Goal: Transaction & Acquisition: Purchase product/service

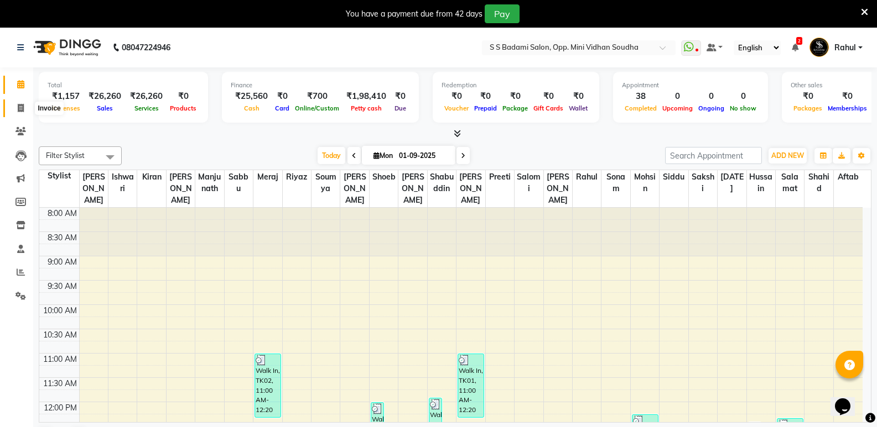
click at [17, 108] on span at bounding box center [20, 108] width 19 height 13
select select "service"
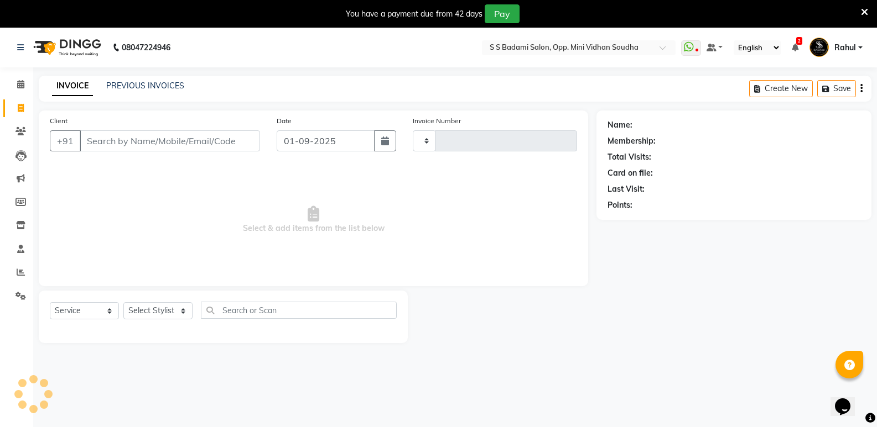
type input "6423"
select select "4533"
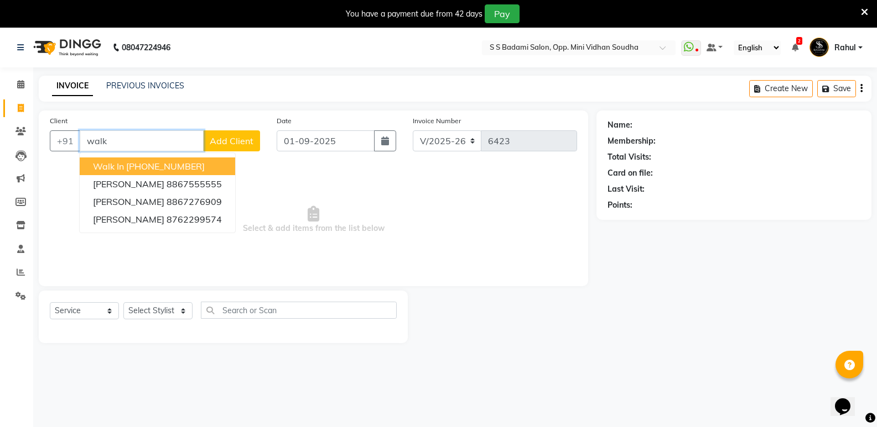
click at [148, 168] on ngb-highlight "[PHONE_NUMBER]" at bounding box center [165, 166] width 79 height 11
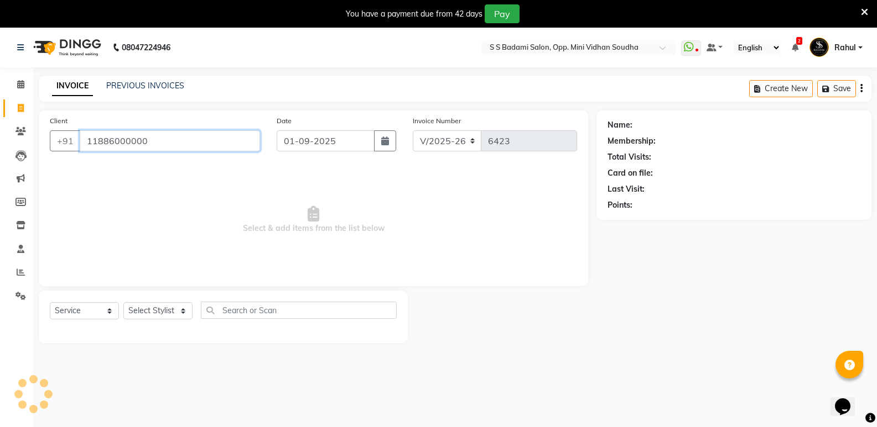
type input "11886000000"
click at [163, 313] on select "Select Stylist [PERSON_NAME] [PERSON_NAME] Mallu Manjunath Marmma [PERSON_NAME]…" at bounding box center [157, 310] width 69 height 17
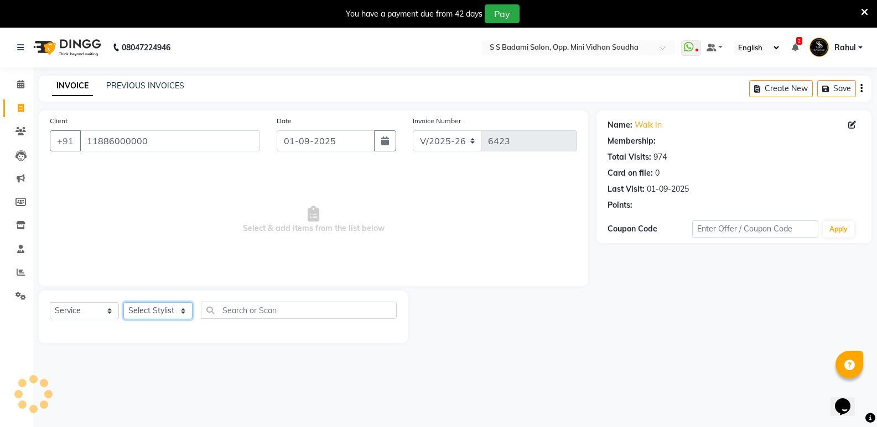
select select "1: Object"
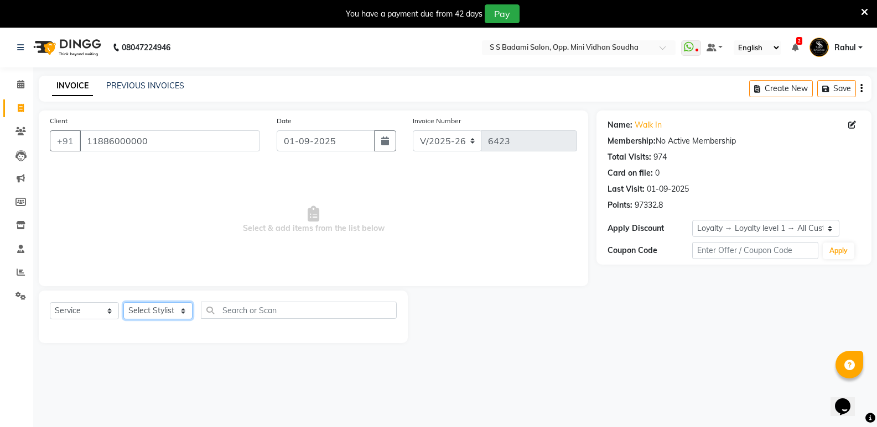
click at [160, 307] on select "Select Stylist [PERSON_NAME] [PERSON_NAME] Mallu Manjunath Marmma [PERSON_NAME]…" at bounding box center [157, 310] width 69 height 17
select select "25908"
click at [123, 302] on select "Select Stylist [PERSON_NAME] [PERSON_NAME] Mallu Manjunath Marmma [PERSON_NAME]…" at bounding box center [157, 310] width 69 height 17
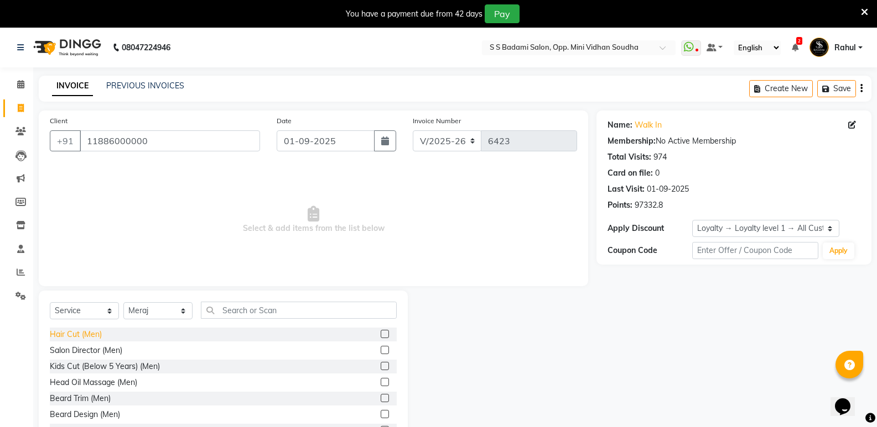
click at [77, 337] on div "Hair Cut (Men)" at bounding box center [76, 335] width 52 height 12
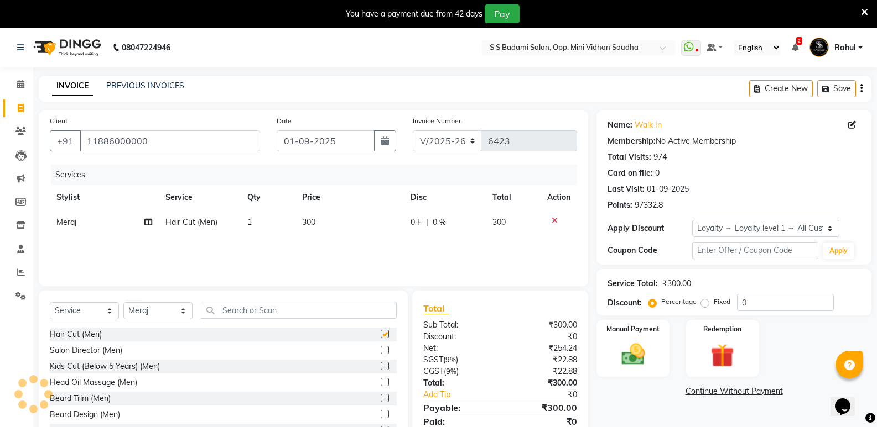
checkbox input "false"
click at [280, 311] on input "text" at bounding box center [299, 310] width 196 height 17
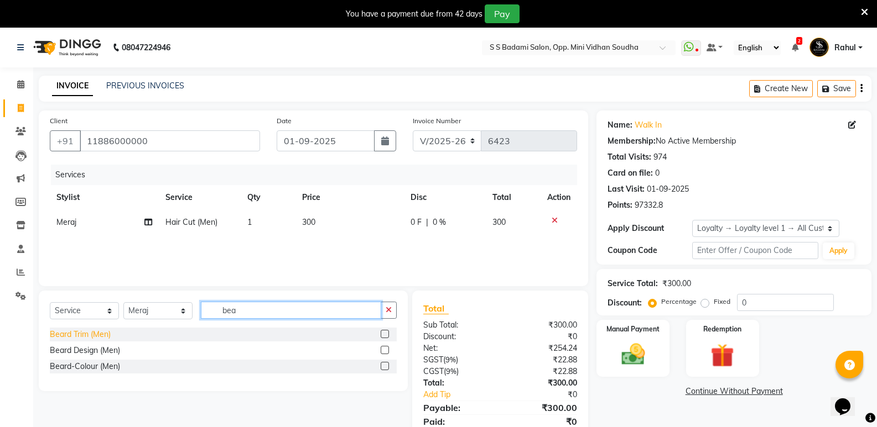
type input "bea"
click at [70, 336] on div "Beard Trim (Men)" at bounding box center [80, 335] width 61 height 12
checkbox input "false"
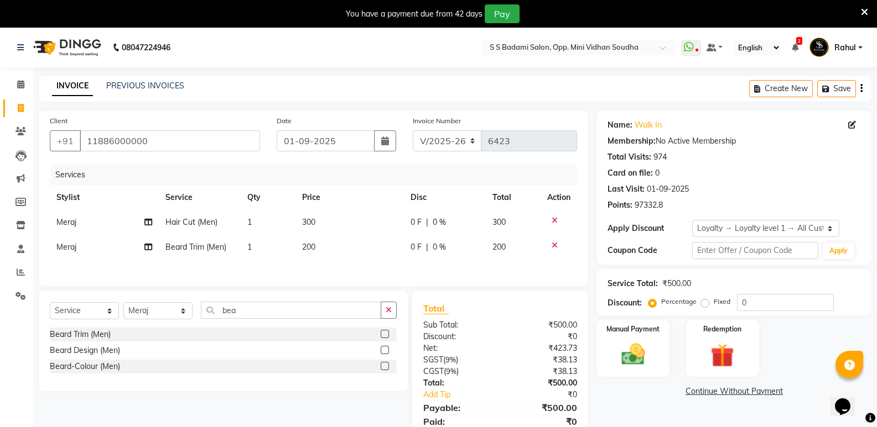
click at [270, 221] on td "1" at bounding box center [268, 222] width 55 height 25
select select "25908"
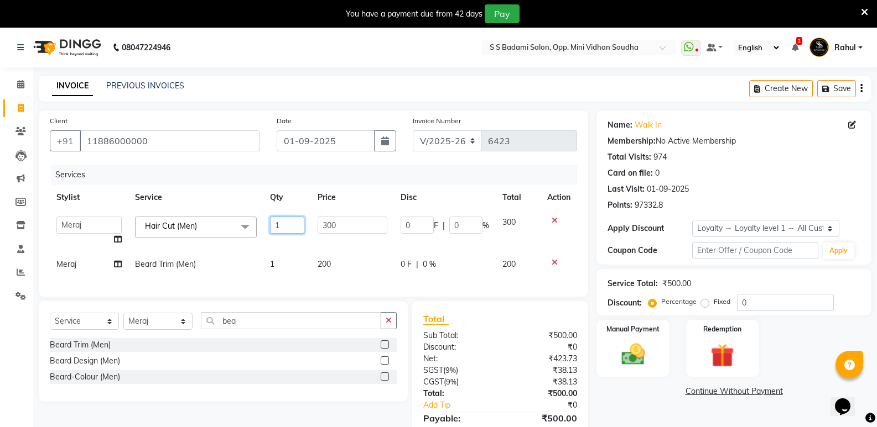
click at [286, 228] on input "1" at bounding box center [287, 225] width 34 height 17
type input "2"
click at [139, 325] on div "Select Service Product Membership Package Voucher Prepaid Gift Card Select Styl…" at bounding box center [223, 325] width 347 height 26
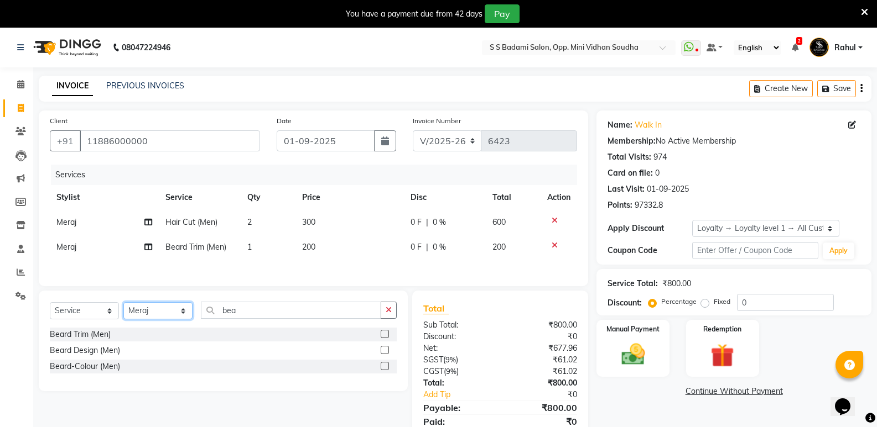
select select "45809"
click at [123, 304] on select "Select Stylist [PERSON_NAME] [PERSON_NAME] Mallu Manjunath Marmma [PERSON_NAME]…" at bounding box center [157, 310] width 69 height 17
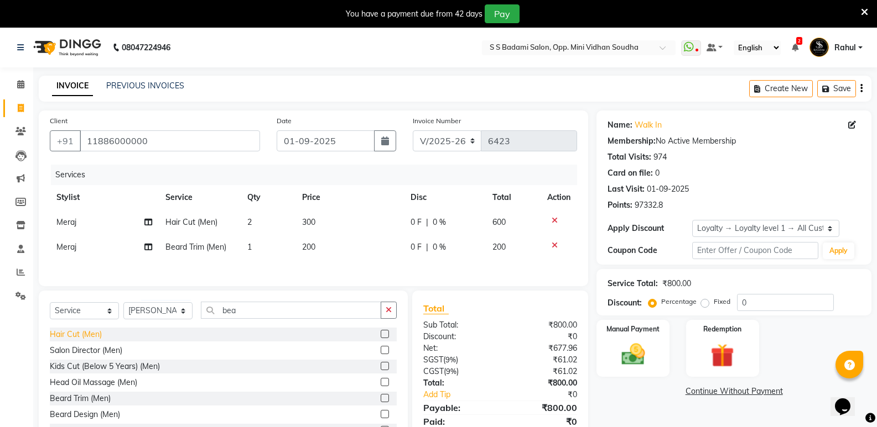
click at [69, 335] on div "Hair Cut (Men)" at bounding box center [76, 335] width 52 height 12
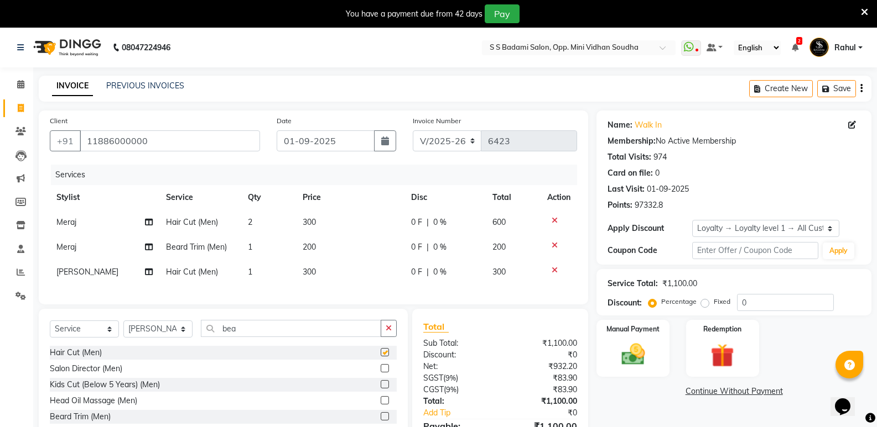
checkbox input "false"
click at [250, 336] on input "bea" at bounding box center [291, 328] width 180 height 17
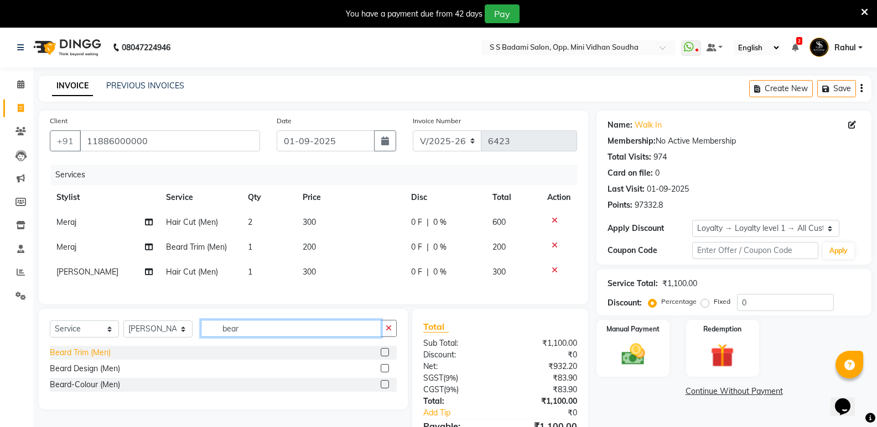
type input "bear"
click at [84, 359] on div "Beard Trim (Men)" at bounding box center [80, 353] width 61 height 12
checkbox input "false"
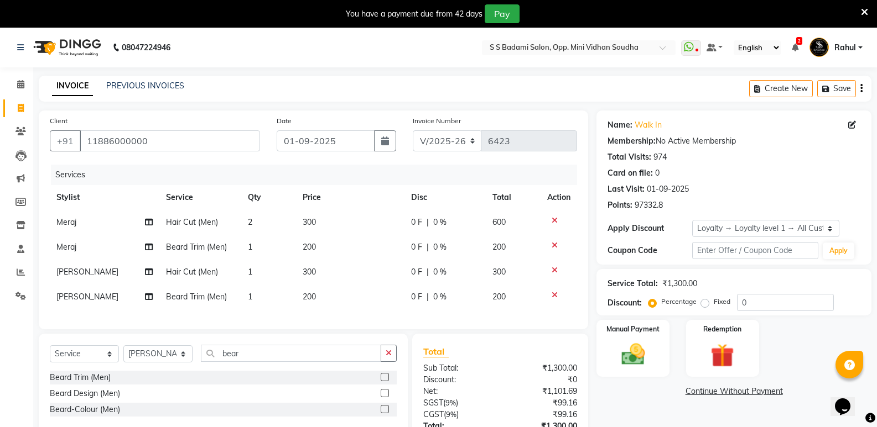
scroll to position [94, 0]
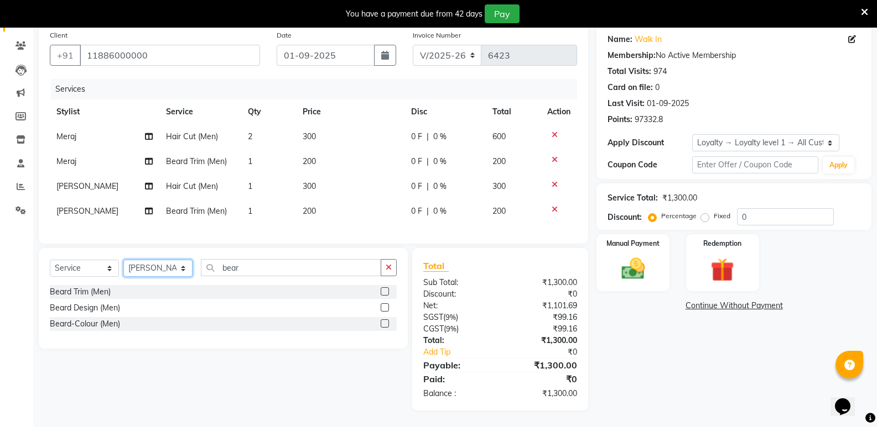
click at [157, 266] on select "Select Stylist [PERSON_NAME] [PERSON_NAME] Mallu Manjunath Marmma [PERSON_NAME]…" at bounding box center [157, 268] width 69 height 17
select select "88232"
click at [123, 260] on select "Select Stylist [PERSON_NAME] [PERSON_NAME] Mallu Manjunath Marmma [PERSON_NAME]…" at bounding box center [157, 268] width 69 height 17
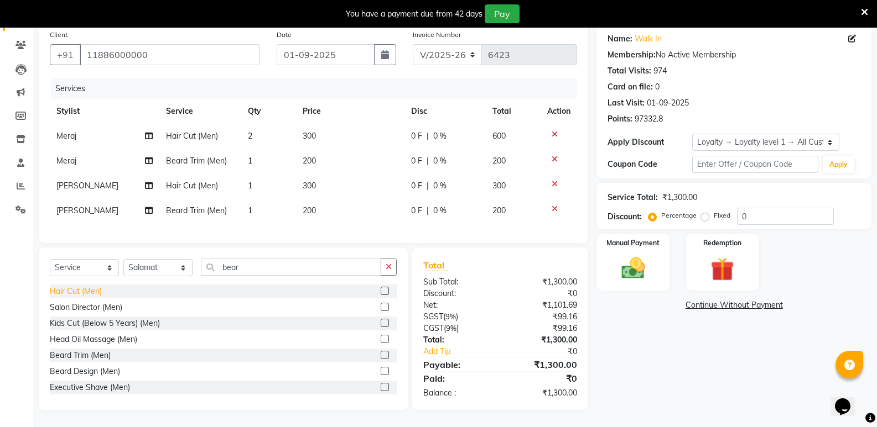
click at [70, 291] on div "Hair Cut (Men)" at bounding box center [76, 292] width 52 height 12
checkbox input "false"
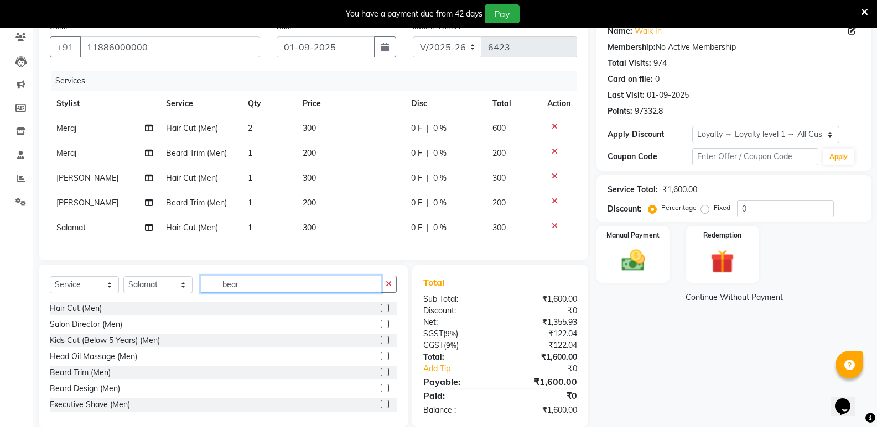
click at [248, 293] on input "bear" at bounding box center [291, 284] width 180 height 17
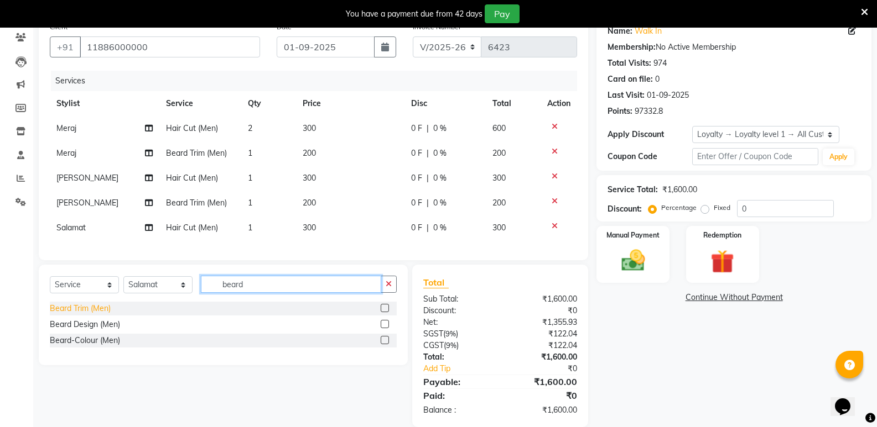
type input "beard"
click at [79, 315] on div "Beard Trim (Men)" at bounding box center [80, 309] width 61 height 12
checkbox input "false"
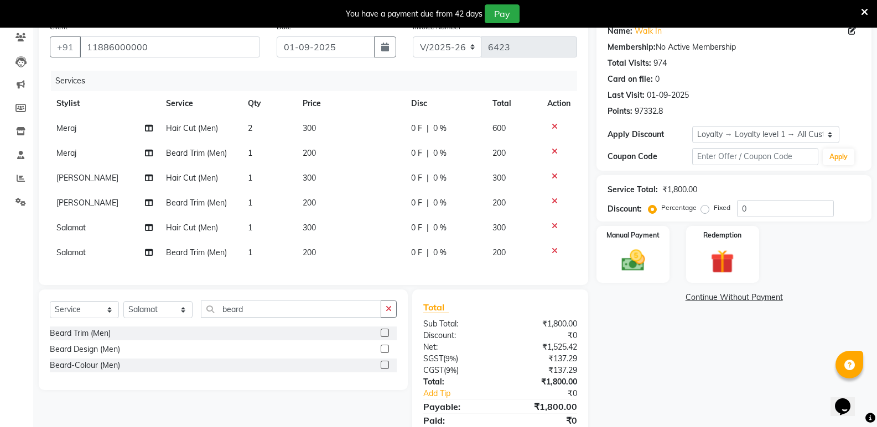
scroll to position [144, 0]
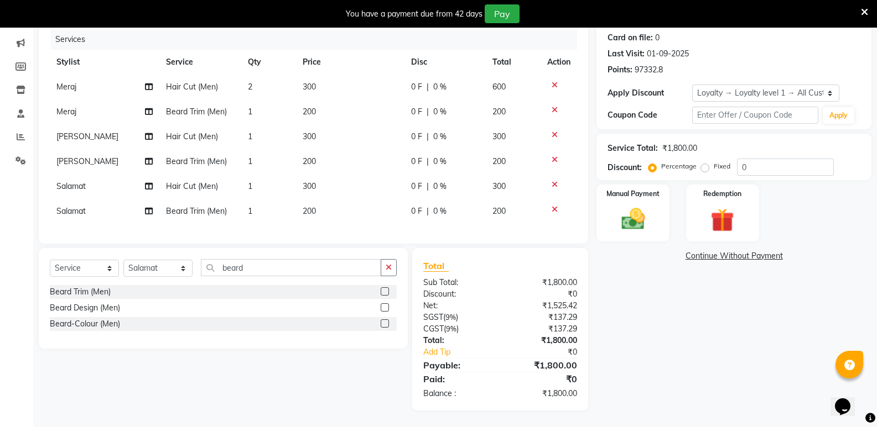
click at [254, 174] on td "1" at bounding box center [268, 186] width 55 height 25
select select "88232"
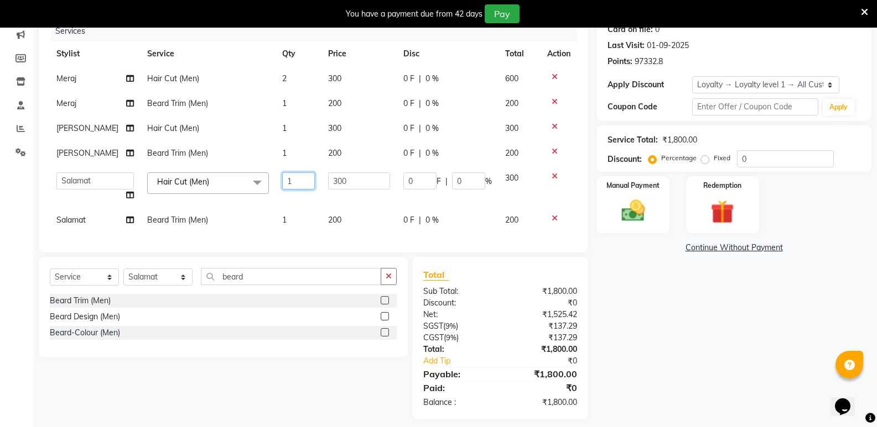
click at [282, 185] on input "1" at bounding box center [298, 181] width 33 height 17
type input "2"
click at [286, 213] on td "1" at bounding box center [298, 220] width 46 height 25
select select "88232"
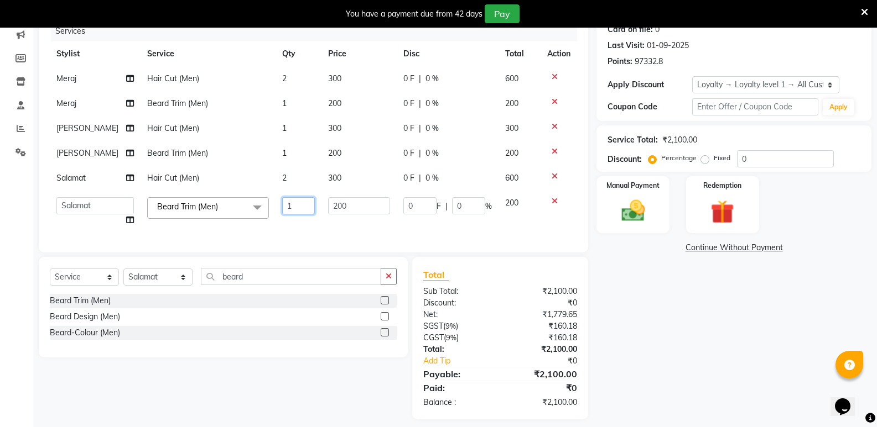
click at [286, 206] on input "1" at bounding box center [298, 205] width 33 height 17
type input "2"
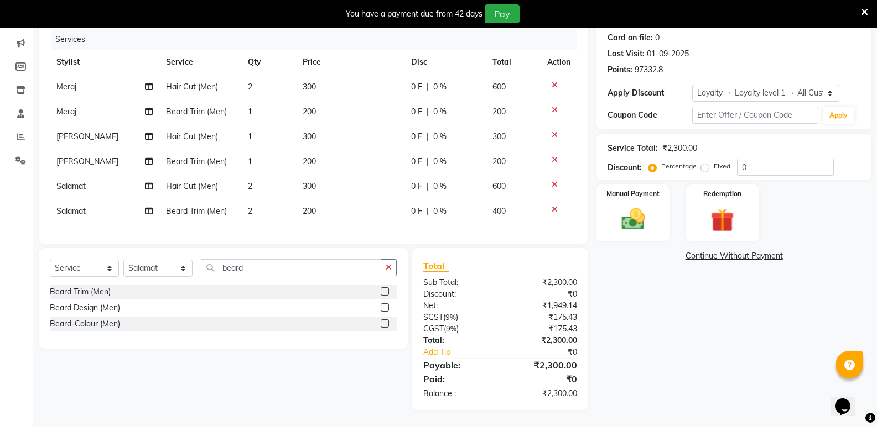
click at [292, 174] on td "2" at bounding box center [268, 186] width 55 height 25
select select "88232"
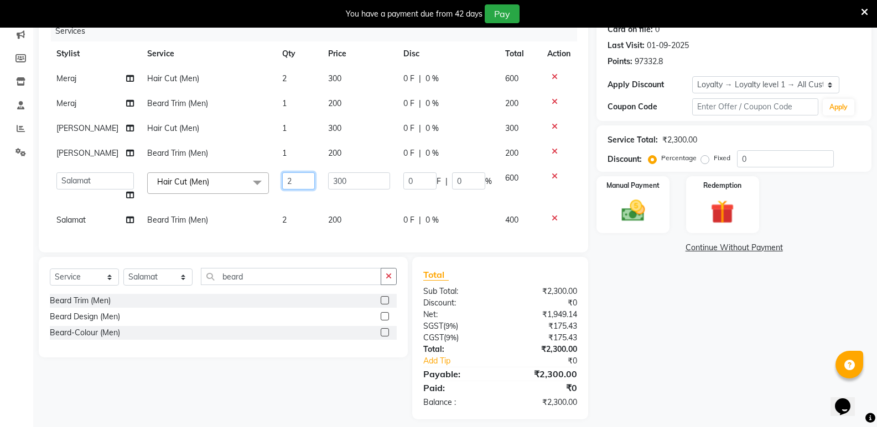
click at [300, 182] on input "2" at bounding box center [298, 181] width 33 height 17
type input "3"
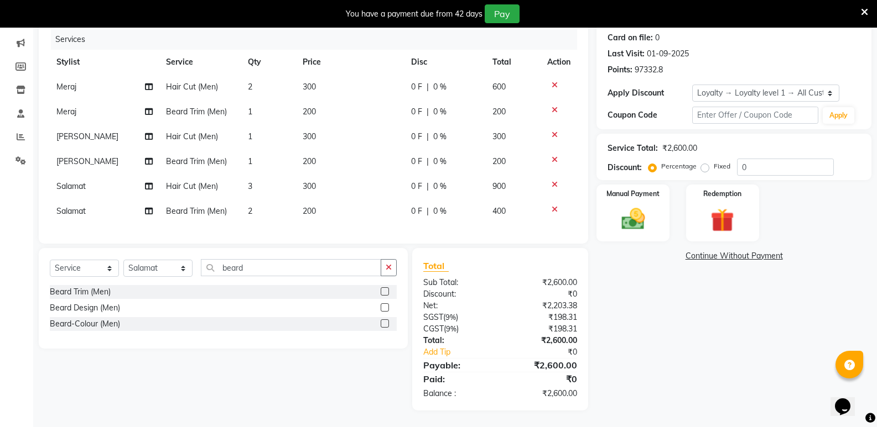
click at [699, 342] on div "Name: Walk In Membership: No Active Membership Total Visits: 974 Card on file: …" at bounding box center [737, 193] width 283 height 436
click at [135, 269] on select "Select Stylist [PERSON_NAME] [PERSON_NAME] Mallu Manjunath Marmma [PERSON_NAME]…" at bounding box center [157, 268] width 69 height 17
click at [123, 260] on select "Select Stylist [PERSON_NAME] [PERSON_NAME] Mallu Manjunath Marmma [PERSON_NAME]…" at bounding box center [157, 268] width 69 height 17
drag, startPoint x: 265, startPoint y: 269, endPoint x: 212, endPoint y: 278, distance: 53.8
click at [212, 278] on div "Select Service Product Membership Package Voucher Prepaid Gift Card Select Styl…" at bounding box center [223, 272] width 347 height 26
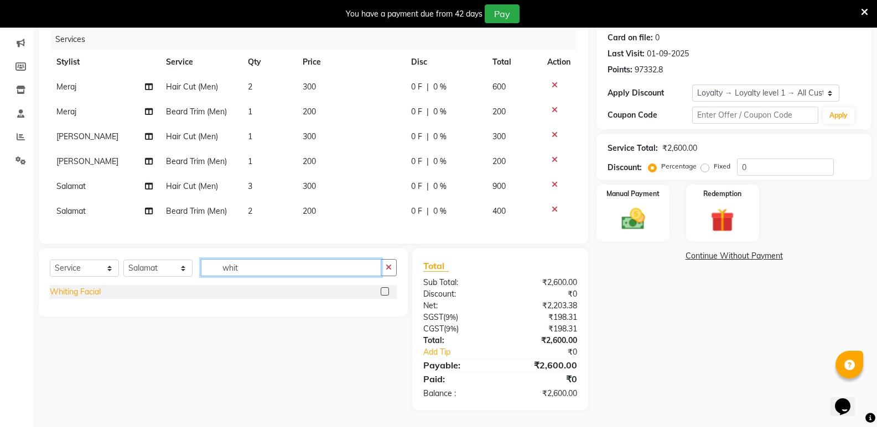
type input "whit"
click at [91, 292] on div "Whiting Facial" at bounding box center [75, 292] width 51 height 12
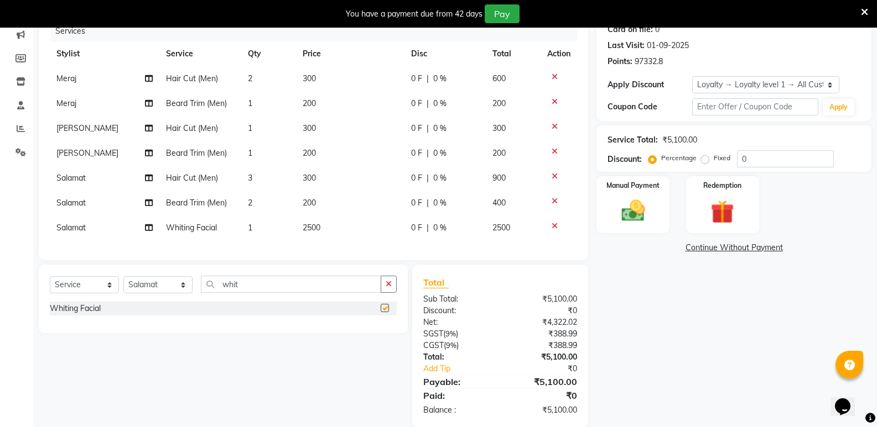
checkbox input "false"
click at [326, 227] on td "2500" at bounding box center [350, 228] width 108 height 25
select select "88232"
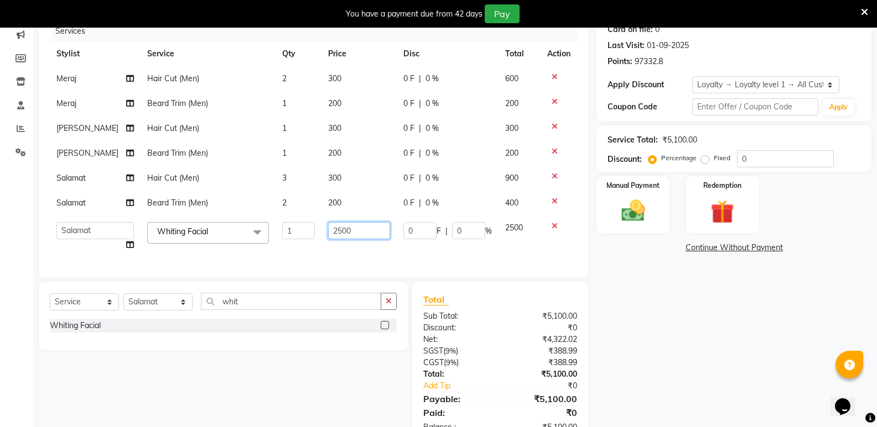
click at [338, 232] on input "2500" at bounding box center [359, 230] width 62 height 17
type input "2450"
click at [784, 356] on div "Name: Walk In Membership: No Active Membership Total Visits: 974 Card on file: …" at bounding box center [737, 206] width 283 height 478
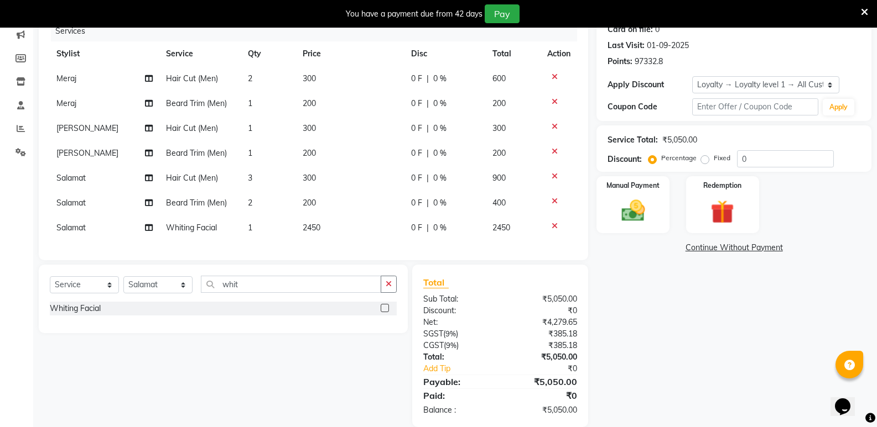
scroll to position [169, 0]
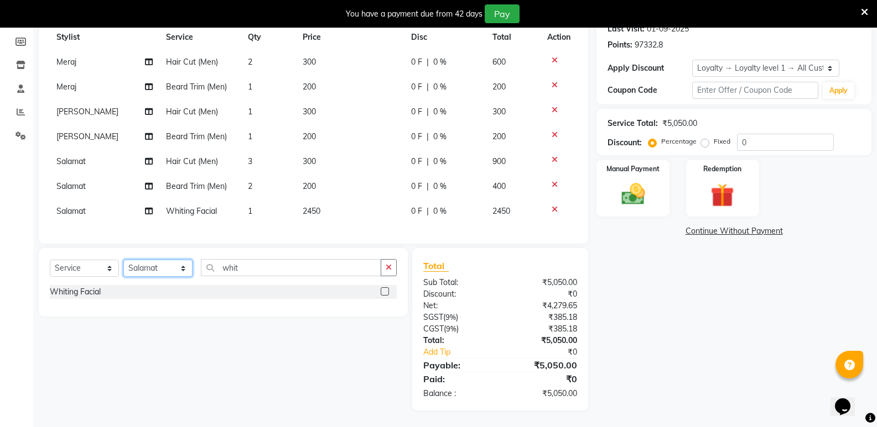
click at [171, 265] on select "Select Stylist [PERSON_NAME] [PERSON_NAME] Mallu Manjunath Marmma [PERSON_NAME]…" at bounding box center [157, 268] width 69 height 17
click at [123, 260] on select "Select Stylist [PERSON_NAME] [PERSON_NAME] Mallu Manjunath Marmma [PERSON_NAME]…" at bounding box center [157, 268] width 69 height 17
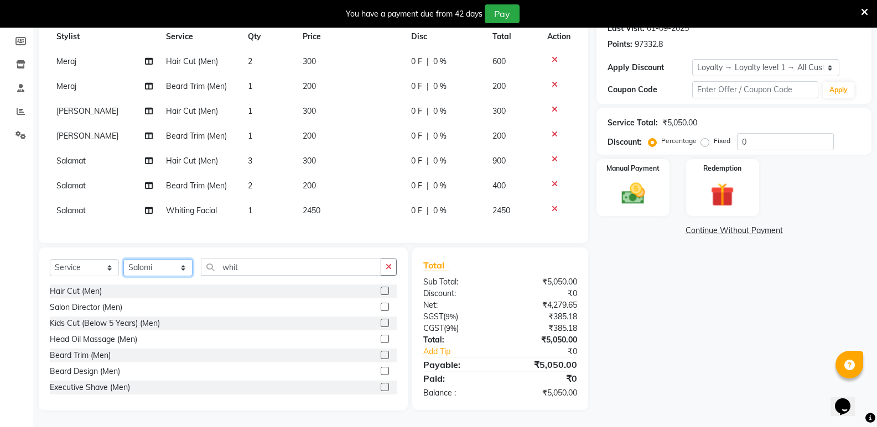
click at [167, 266] on select "Select Stylist [PERSON_NAME] [PERSON_NAME] Mallu Manjunath Marmma [PERSON_NAME]…" at bounding box center [157, 267] width 69 height 17
select select "25907"
click at [123, 260] on select "Select Stylist [PERSON_NAME] [PERSON_NAME] Mallu Manjunath Marmma [PERSON_NAME]…" at bounding box center [157, 267] width 69 height 17
click at [95, 289] on div "Hair Cut (Men)" at bounding box center [76, 292] width 52 height 12
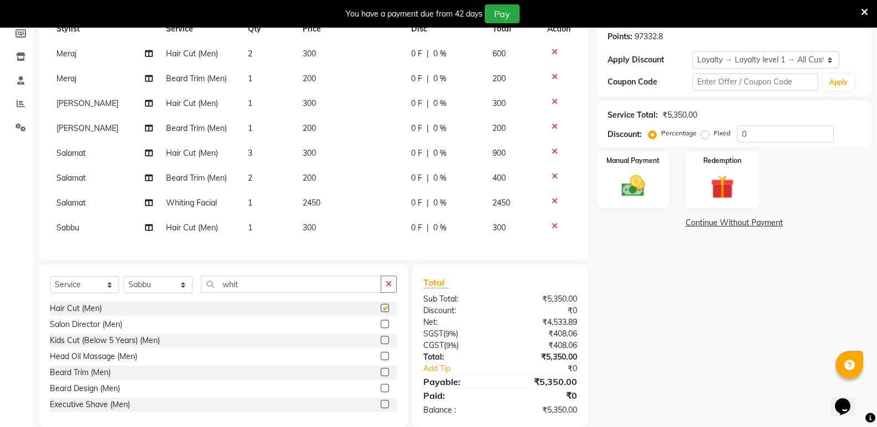
checkbox input "false"
drag, startPoint x: 226, startPoint y: 298, endPoint x: 202, endPoint y: 301, distance: 24.0
click at [202, 293] on input "whit" at bounding box center [291, 284] width 180 height 17
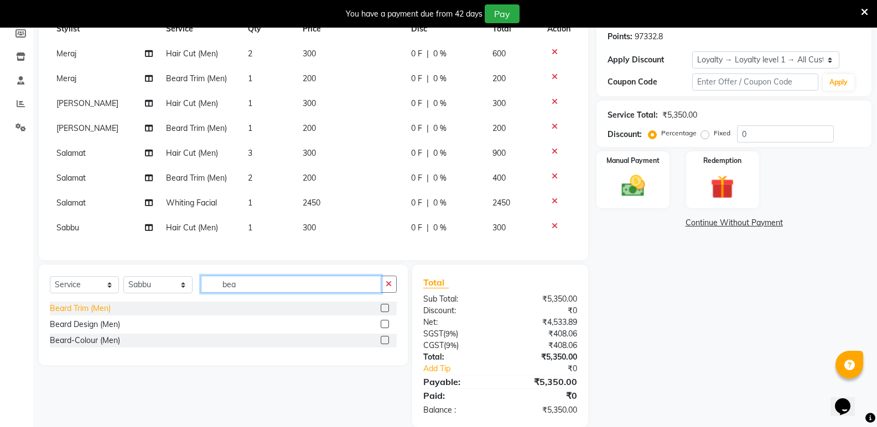
type input "bea"
click at [104, 314] on div "Beard Trim (Men)" at bounding box center [80, 309] width 61 height 12
checkbox input "false"
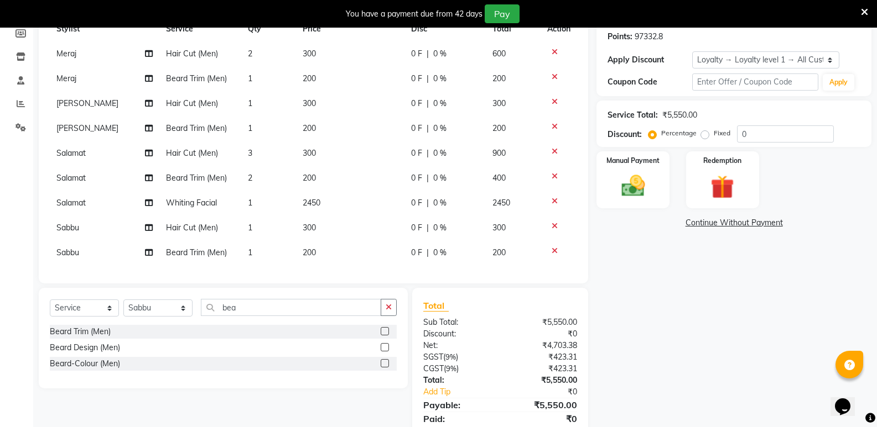
scroll to position [10, 0]
click at [137, 309] on select "Select Stylist [PERSON_NAME] [PERSON_NAME] Mallu Manjunath Marmma [PERSON_NAME]…" at bounding box center [157, 308] width 69 height 17
select select "28117"
click at [123, 300] on select "Select Stylist [PERSON_NAME] [PERSON_NAME] Mallu Manjunath Marmma [PERSON_NAME]…" at bounding box center [157, 308] width 69 height 17
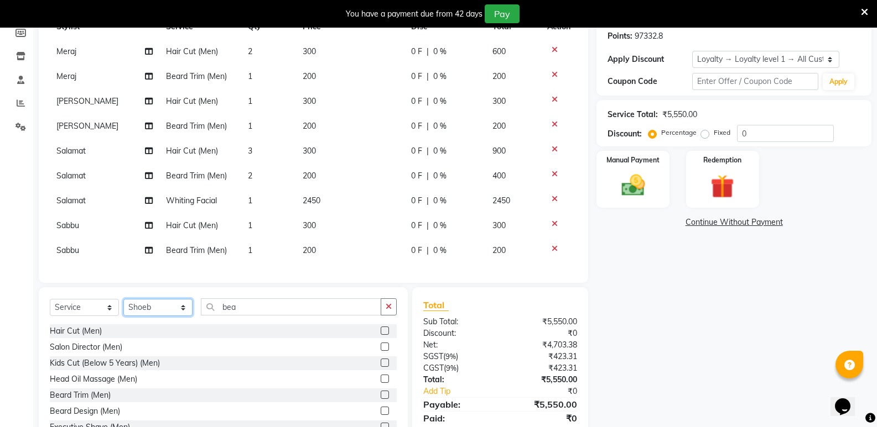
scroll to position [209, 0]
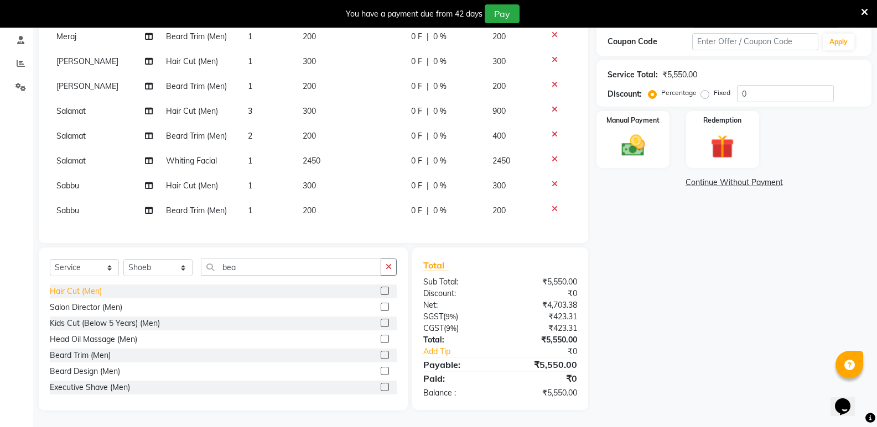
click at [95, 286] on div "Hair Cut (Men)" at bounding box center [76, 292] width 52 height 12
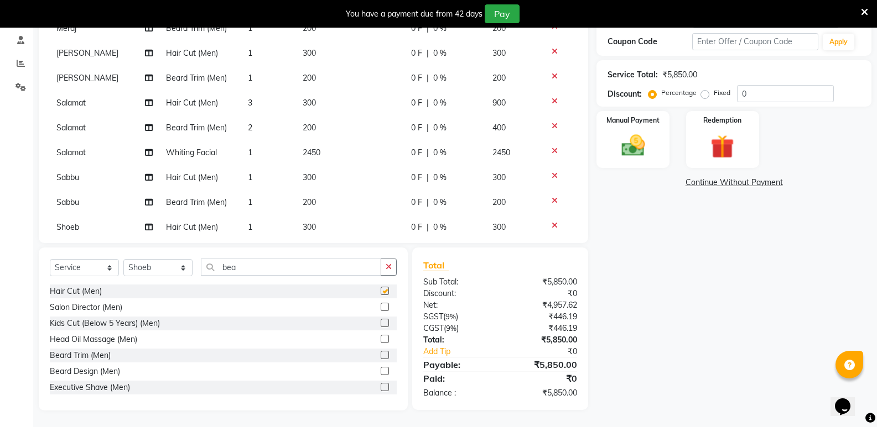
checkbox input "false"
click at [257, 275] on input "bea" at bounding box center [291, 267] width 180 height 17
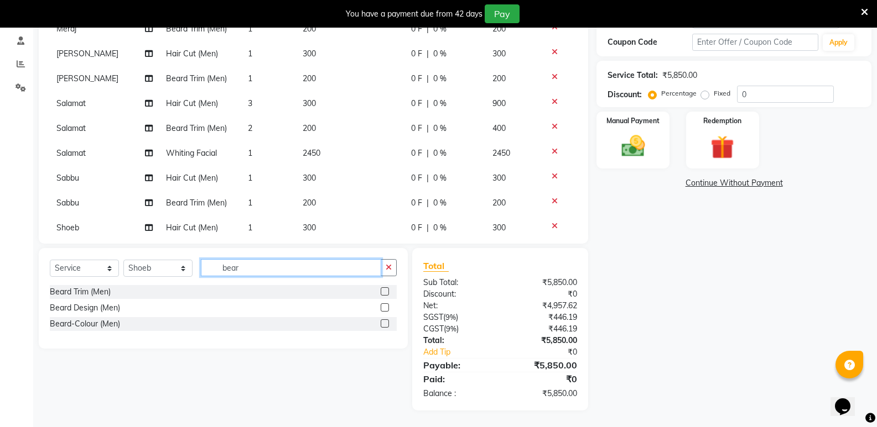
scroll to position [208, 0]
type input "bear"
click at [68, 290] on div "Beard Trim (Men)" at bounding box center [80, 292] width 61 height 12
checkbox input "false"
click at [154, 275] on select "Select Stylist [PERSON_NAME] [PERSON_NAME] Mallu Manjunath Marmma [PERSON_NAME]…" at bounding box center [157, 268] width 69 height 17
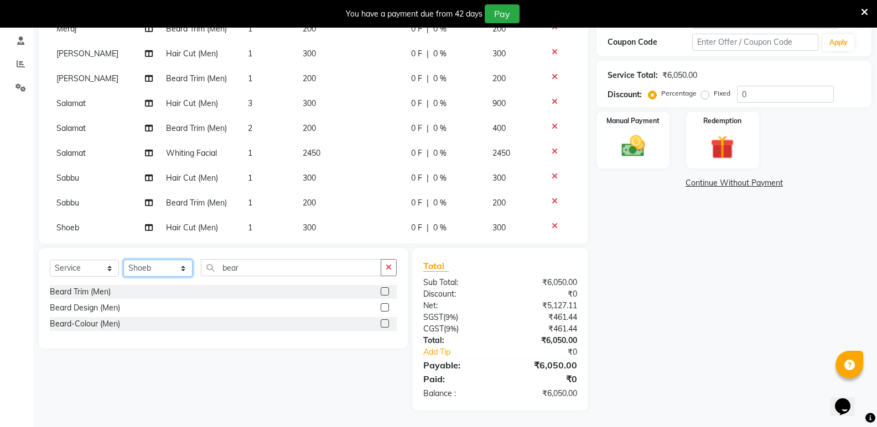
select select "43648"
click at [123, 260] on select "Select Stylist [PERSON_NAME] [PERSON_NAME] Mallu Manjunath Marmma [PERSON_NAME]…" at bounding box center [157, 268] width 69 height 17
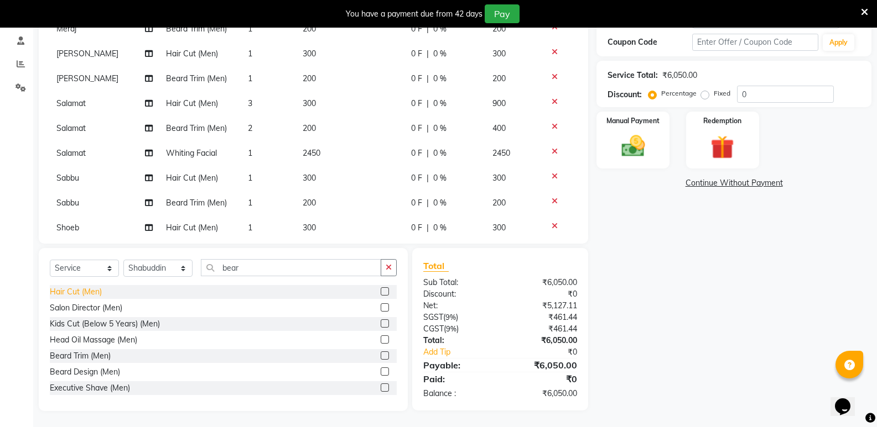
click at [61, 294] on div "Hair Cut (Men)" at bounding box center [76, 292] width 52 height 12
checkbox input "false"
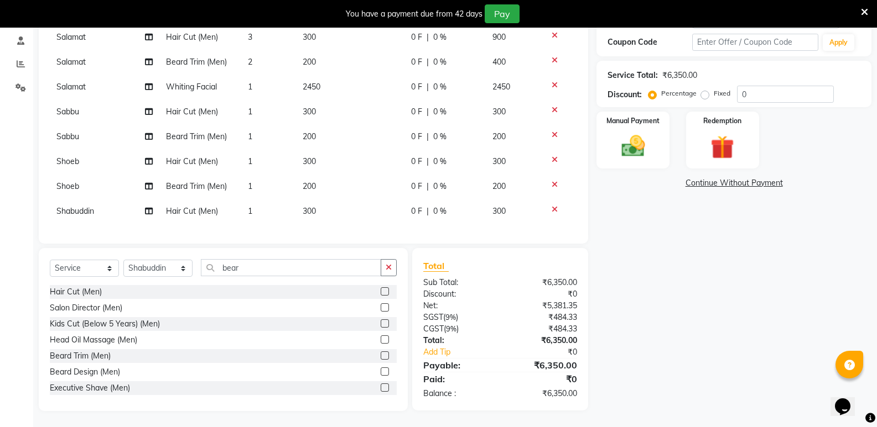
scroll to position [85, 0]
click at [239, 273] on input "bear" at bounding box center [291, 267] width 180 height 17
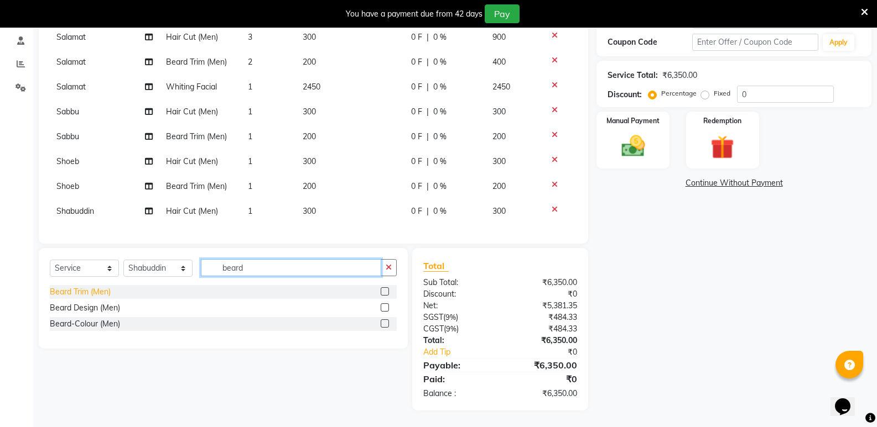
type input "beard"
click at [95, 291] on div "Beard Trim (Men)" at bounding box center [80, 292] width 61 height 12
checkbox input "false"
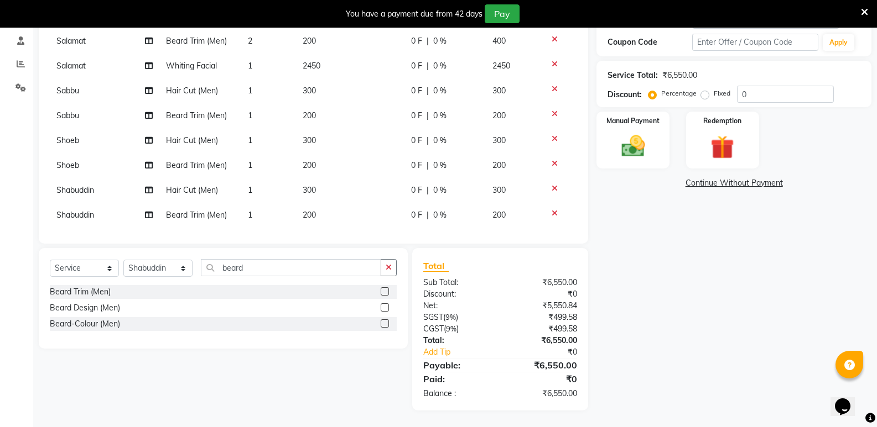
scroll to position [109, 0]
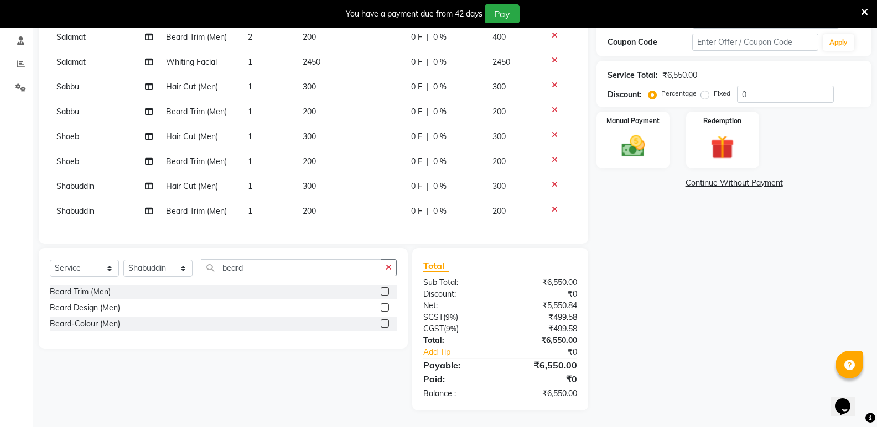
click at [251, 179] on td "1" at bounding box center [268, 186] width 55 height 25
select select "43648"
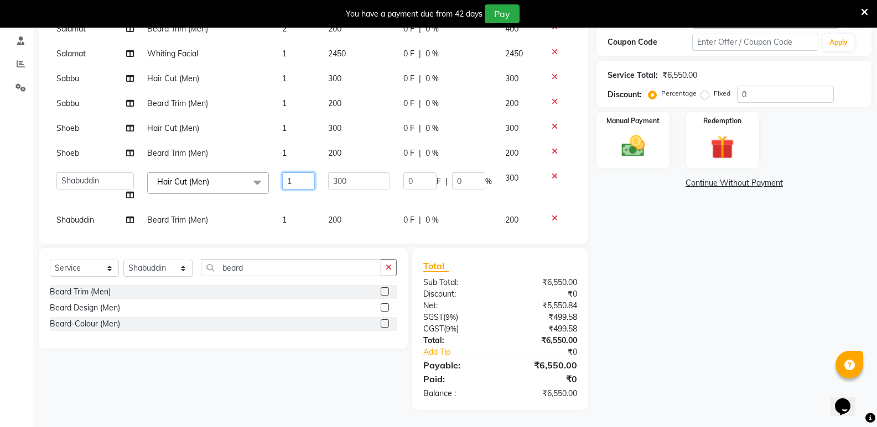
click at [282, 188] on input "1" at bounding box center [298, 181] width 33 height 17
click at [284, 190] on td "1" at bounding box center [298, 187] width 46 height 42
select select "43648"
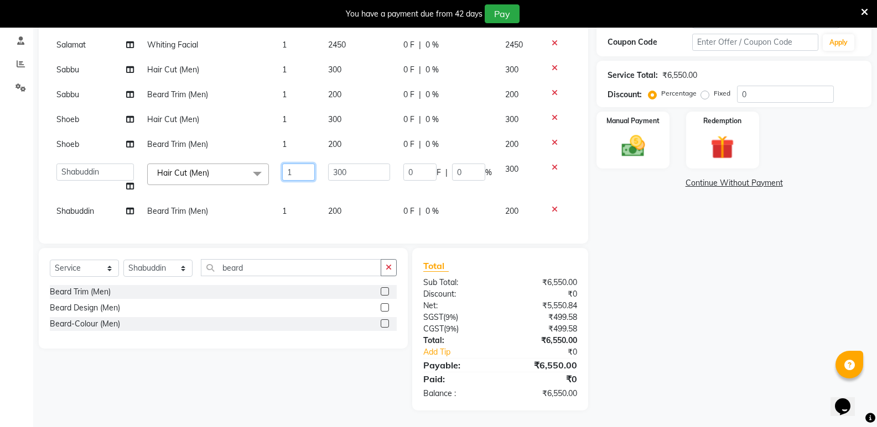
click at [289, 166] on input "1" at bounding box center [298, 172] width 33 height 17
type input "2"
click at [275, 200] on td "1" at bounding box center [298, 211] width 46 height 25
select select "43648"
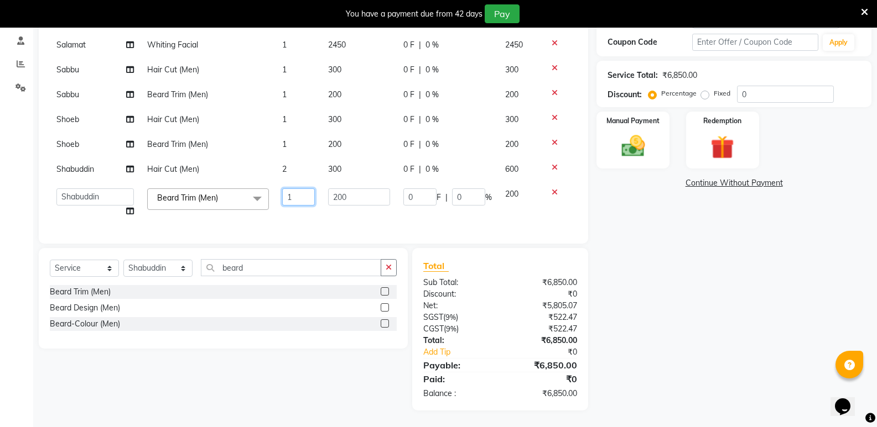
click at [287, 190] on input "1" at bounding box center [298, 197] width 33 height 17
type input "2"
click at [160, 270] on select "Select Stylist [PERSON_NAME] [PERSON_NAME] Mallu Manjunath Marmma [PERSON_NAME]…" at bounding box center [157, 268] width 69 height 17
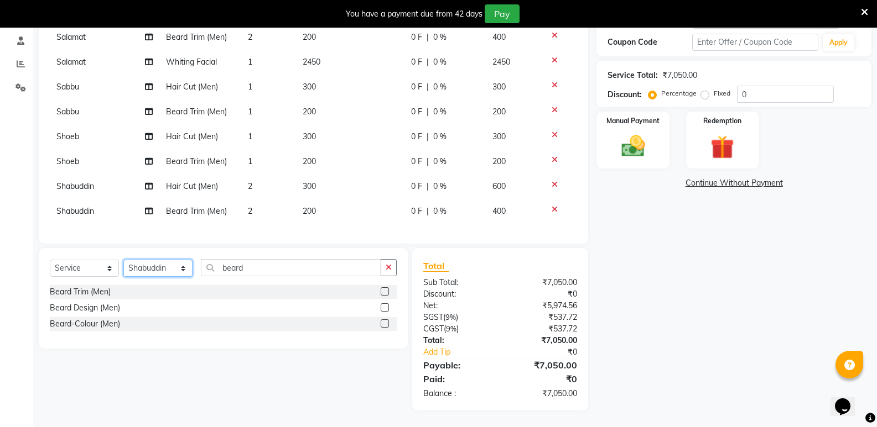
select select "50304"
click at [123, 260] on select "Select Stylist [PERSON_NAME] [PERSON_NAME] Mallu Manjunath Marmma [PERSON_NAME]…" at bounding box center [157, 268] width 69 height 17
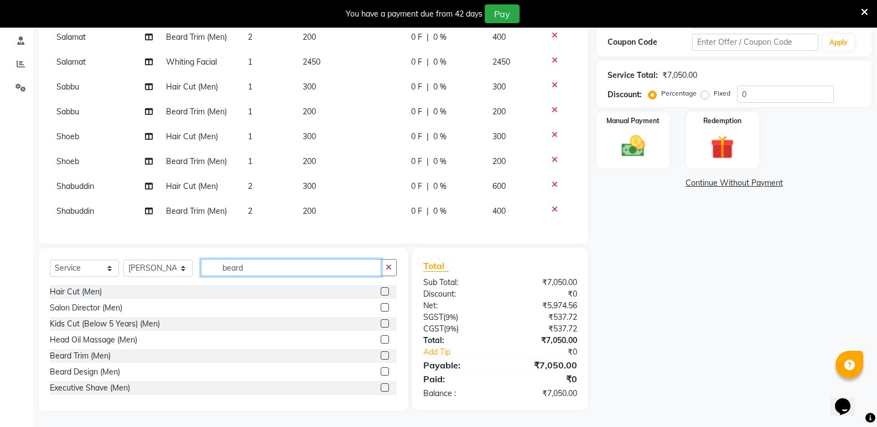
drag, startPoint x: 264, startPoint y: 270, endPoint x: 189, endPoint y: 272, distance: 74.7
click at [189, 272] on div "Select Service Product Membership Package Voucher Prepaid Gift Card Select Styl…" at bounding box center [223, 272] width 347 height 26
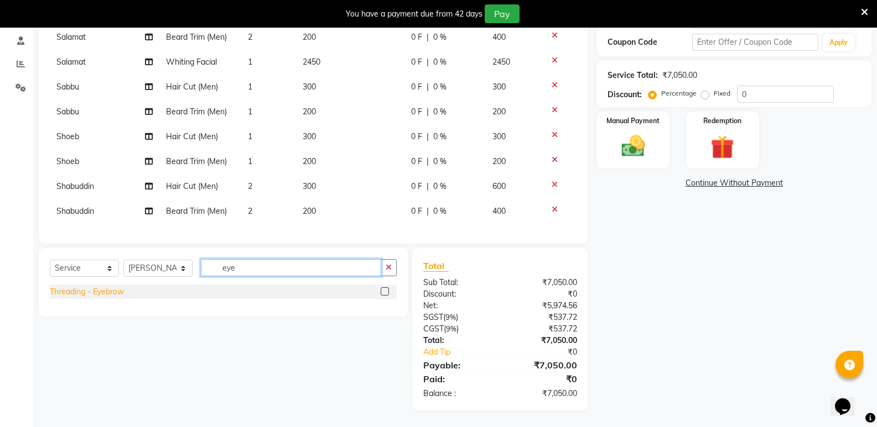
type input "eye"
click at [63, 290] on div "Threading - Eyebrow" at bounding box center [87, 292] width 74 height 12
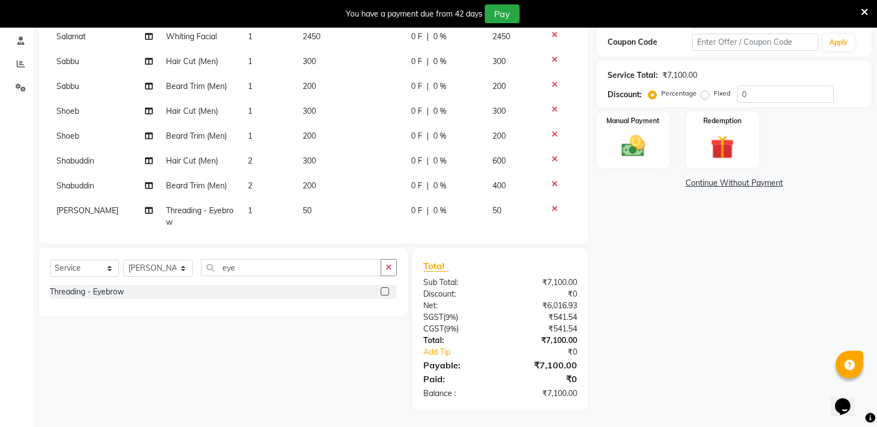
checkbox input "false"
click at [648, 152] on img at bounding box center [632, 146] width 39 height 28
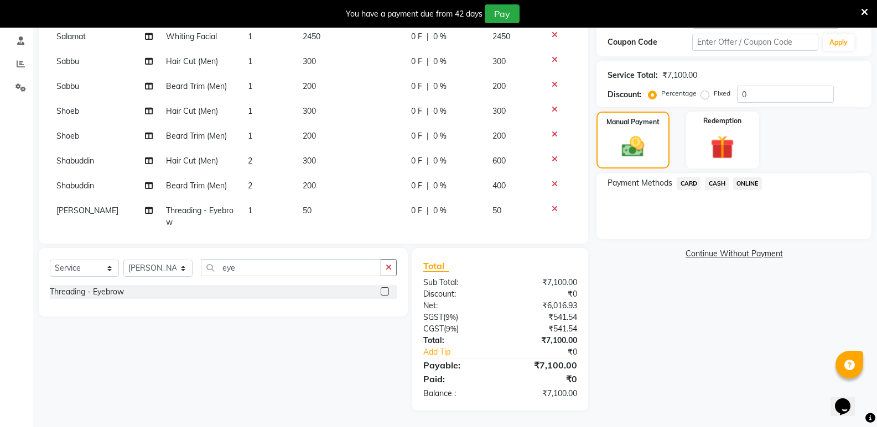
click at [713, 178] on span "CASH" at bounding box center [717, 184] width 24 height 13
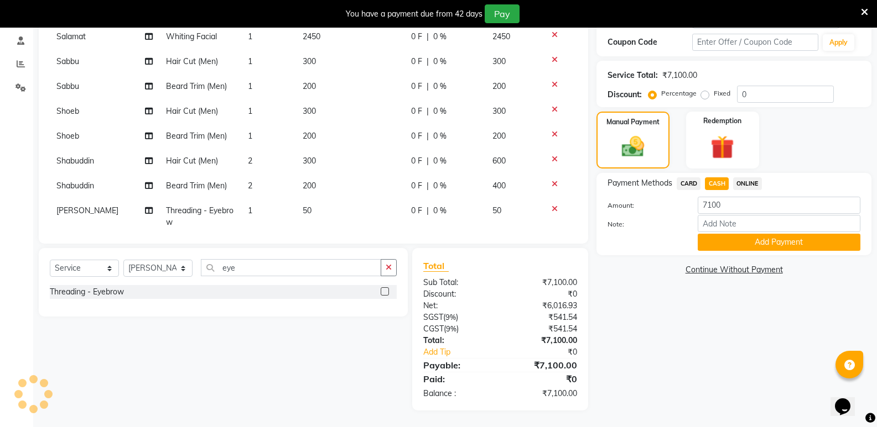
click at [728, 252] on div "Payment Methods CARD CASH ONLINE Amount: 7100 Note: Add Payment" at bounding box center [733, 214] width 275 height 82
click at [726, 242] on button "Add Payment" at bounding box center [778, 242] width 163 height 17
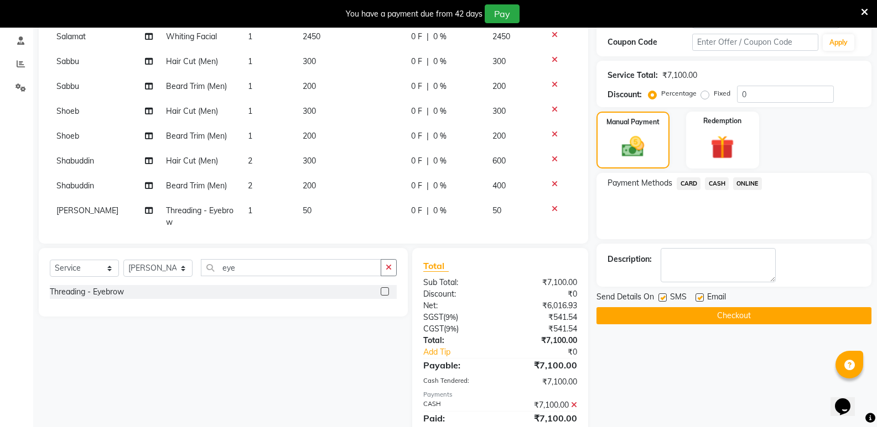
scroll to position [302, 0]
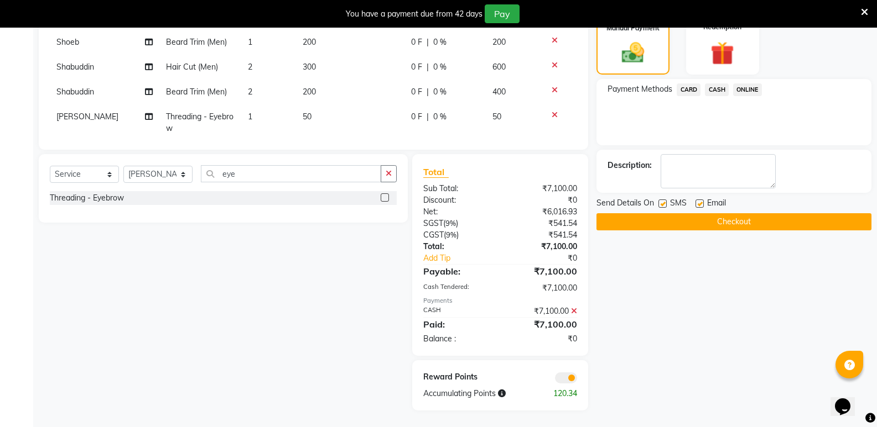
click at [703, 223] on button "Checkout" at bounding box center [733, 221] width 275 height 17
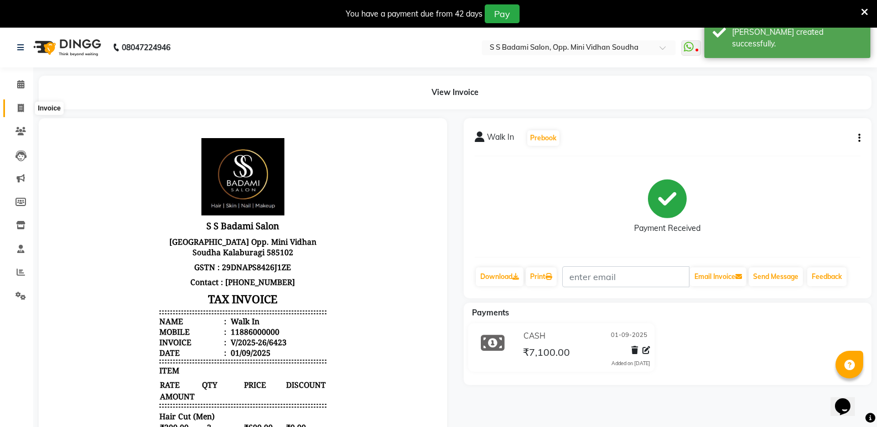
click at [20, 108] on icon at bounding box center [21, 108] width 6 height 8
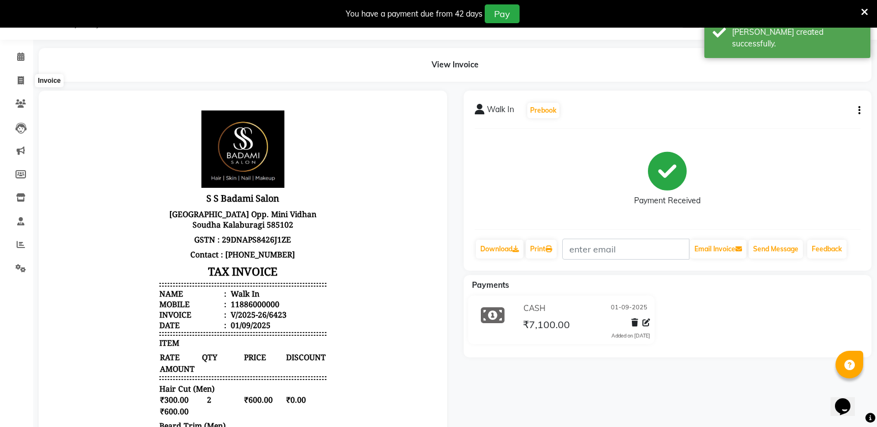
select select "4533"
select select "service"
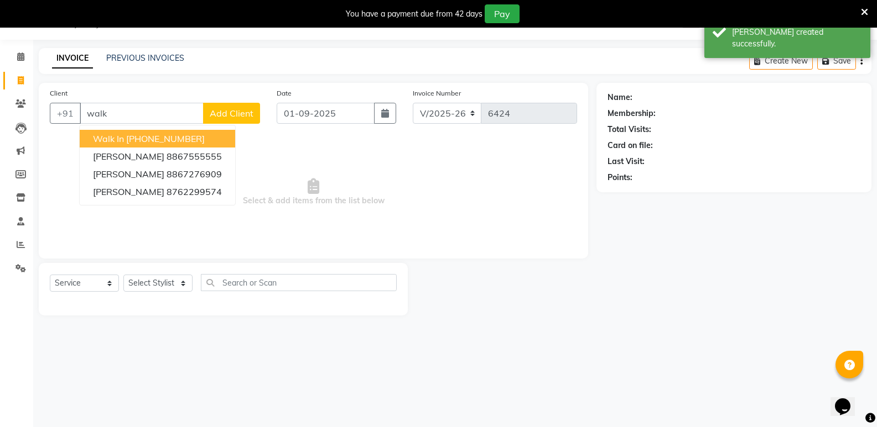
click at [128, 142] on ngb-highlight "[PHONE_NUMBER]" at bounding box center [165, 138] width 79 height 11
type input "11886000000"
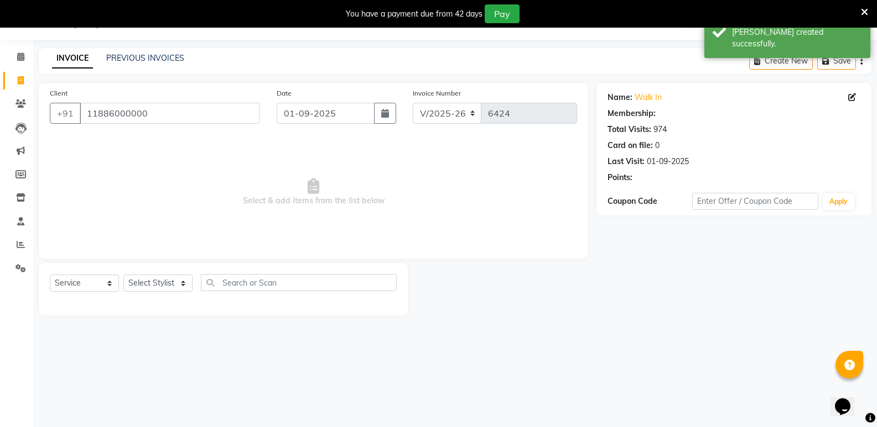
select select "1: Object"
click at [157, 281] on select "Select Stylist [PERSON_NAME] [PERSON_NAME] Mallu Manjunath Marmma [PERSON_NAME]…" at bounding box center [157, 283] width 69 height 17
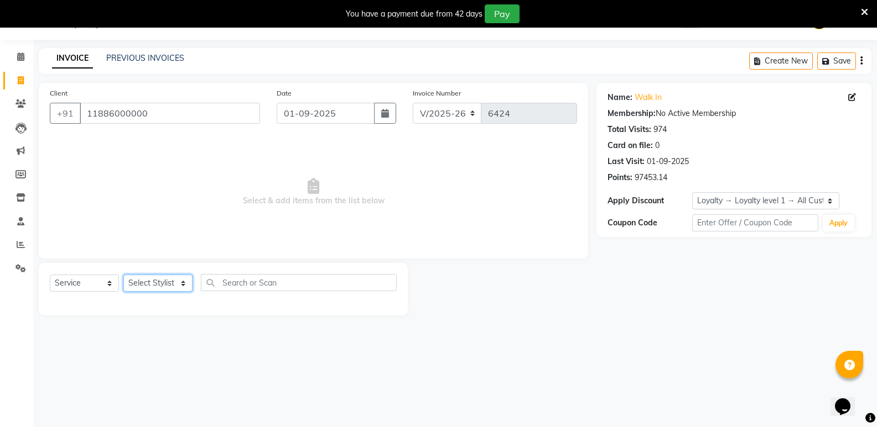
select select "70683"
click at [123, 275] on select "Select Stylist [PERSON_NAME] [PERSON_NAME] Mallu Manjunath Marmma [PERSON_NAME]…" at bounding box center [157, 283] width 69 height 17
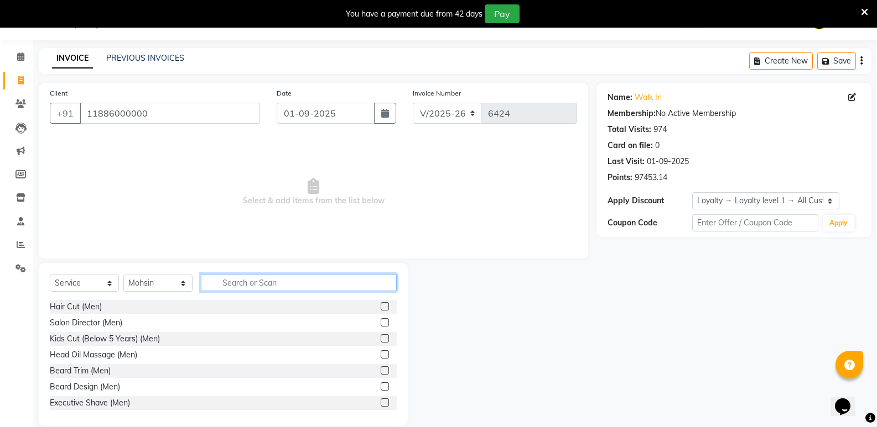
click at [294, 286] on input "text" at bounding box center [299, 282] width 196 height 17
click at [88, 304] on div "Hair Cut (Men)" at bounding box center [76, 307] width 52 height 12
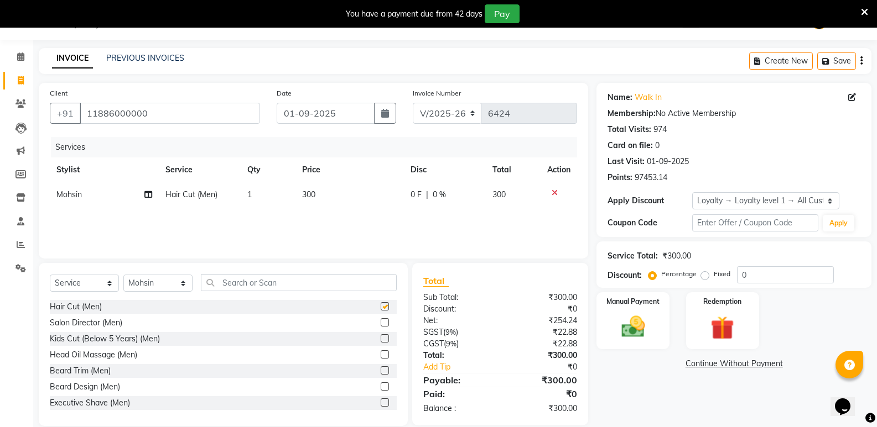
checkbox input "false"
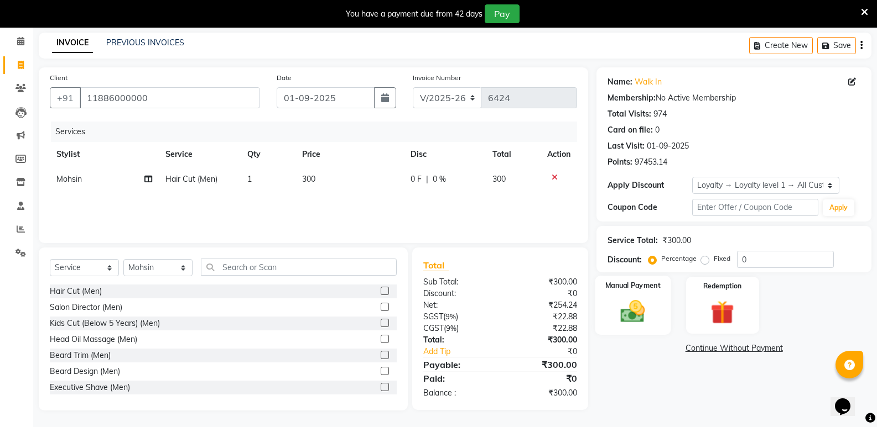
click at [629, 317] on img at bounding box center [632, 312] width 39 height 28
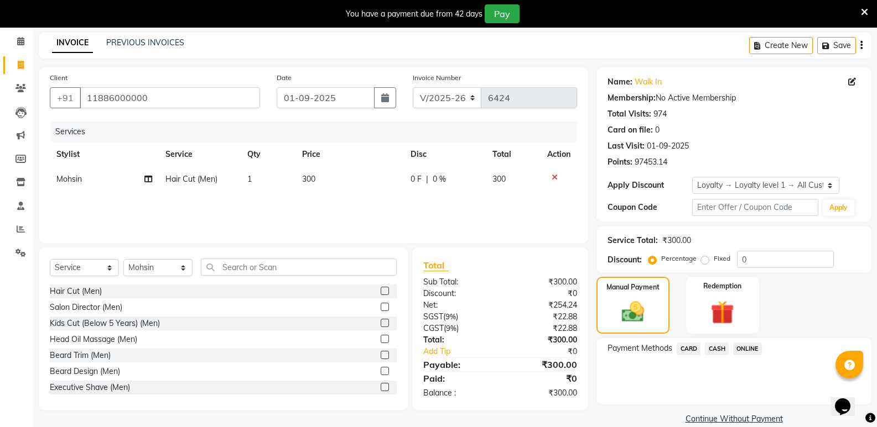
click at [723, 347] on span "CASH" at bounding box center [717, 349] width 24 height 13
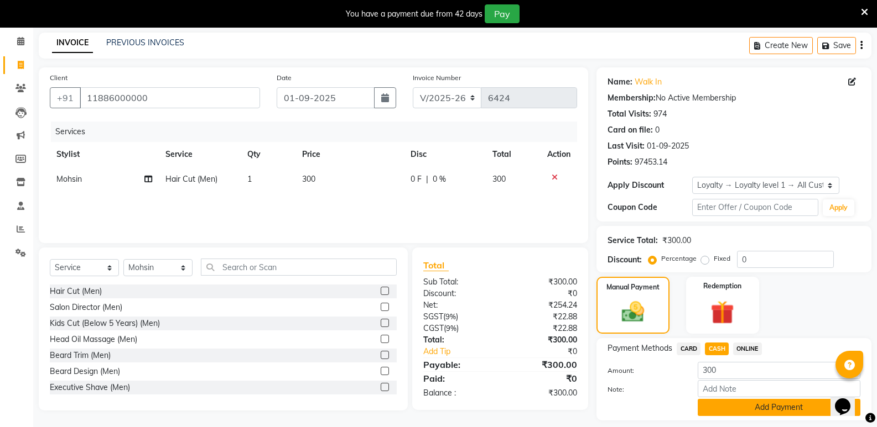
click at [745, 411] on button "Add Payment" at bounding box center [778, 407] width 163 height 17
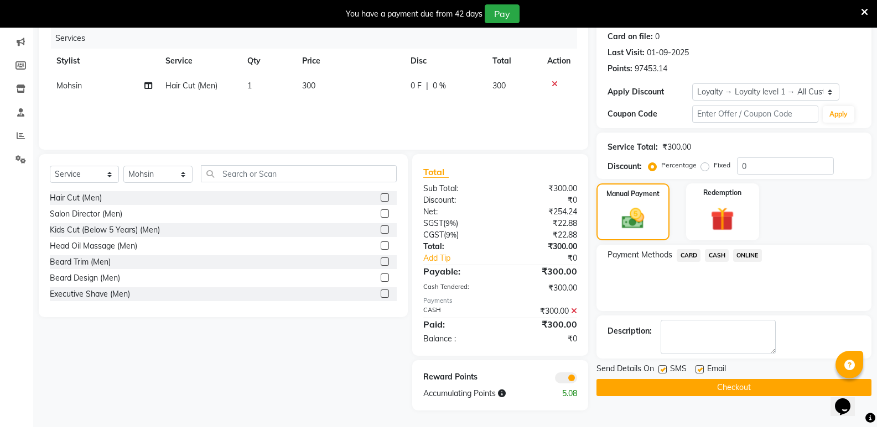
click at [740, 388] on button "Checkout" at bounding box center [733, 387] width 275 height 17
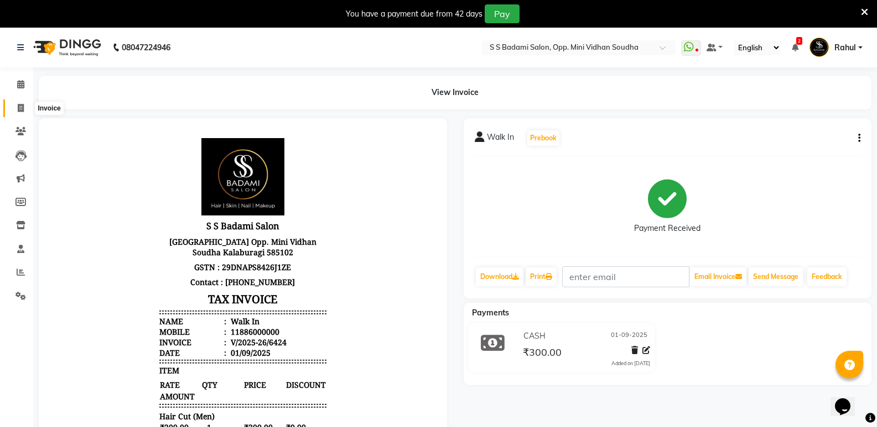
click at [15, 108] on span at bounding box center [20, 108] width 19 height 13
select select "service"
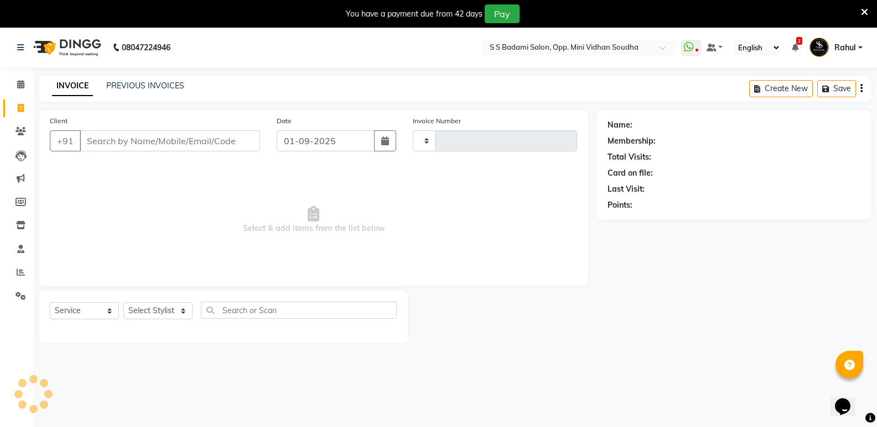
scroll to position [28, 0]
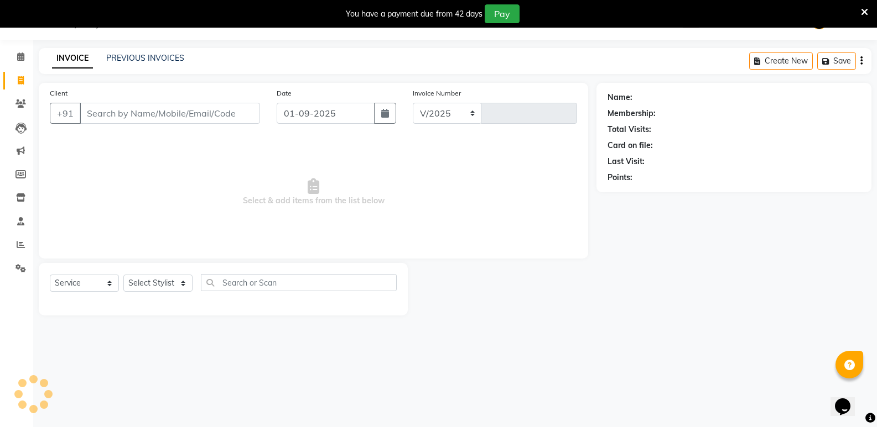
select select "4533"
type input "6425"
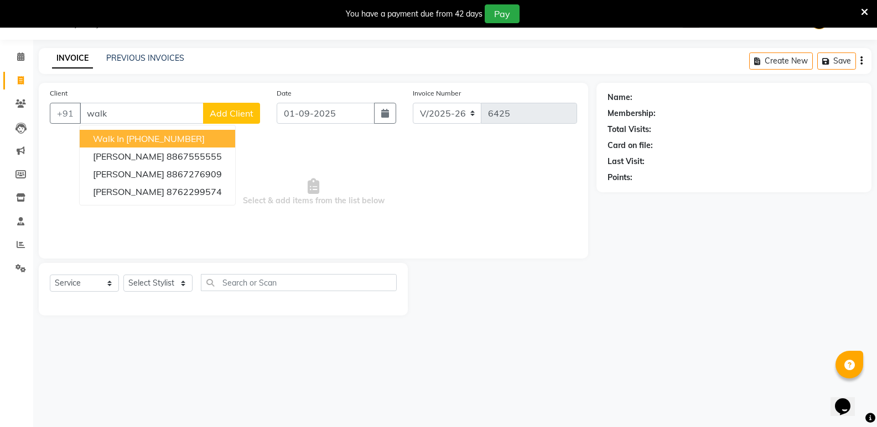
click at [128, 135] on ngb-highlight "[PHONE_NUMBER]" at bounding box center [165, 138] width 79 height 11
type input "11886000000"
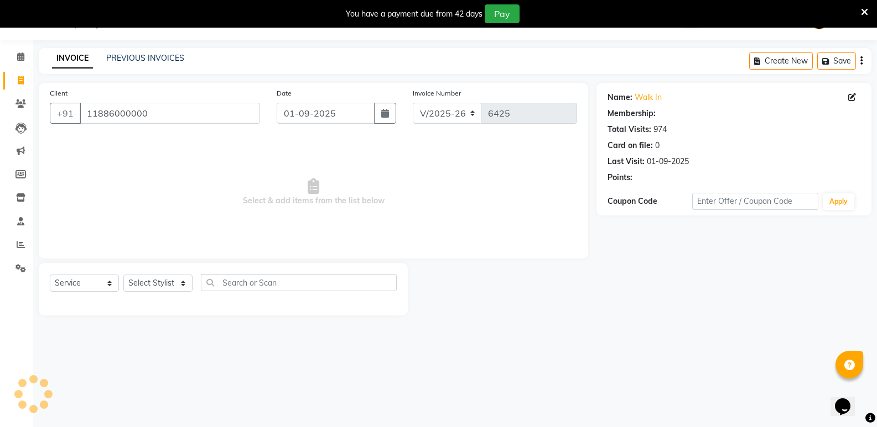
select select "1: Object"
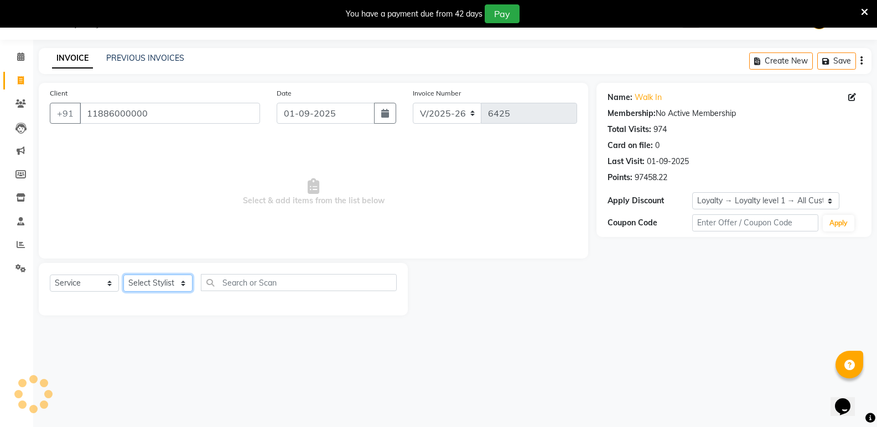
click at [148, 286] on select "Select Stylist [PERSON_NAME] [PERSON_NAME] Mallu Manjunath Marmma [PERSON_NAME]…" at bounding box center [157, 283] width 69 height 17
select select "25908"
click at [123, 275] on select "Select Stylist [PERSON_NAME] [PERSON_NAME] Mallu Manjunath Marmma [PERSON_NAME]…" at bounding box center [157, 283] width 69 height 17
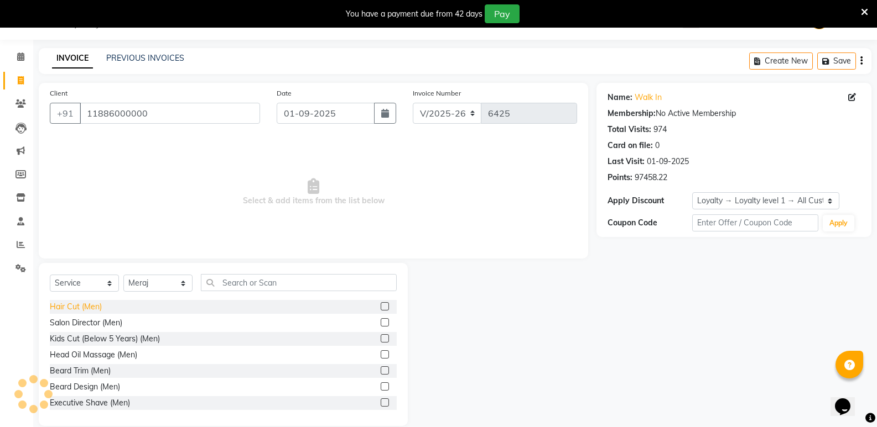
click at [70, 306] on div "Hair Cut (Men)" at bounding box center [76, 307] width 52 height 12
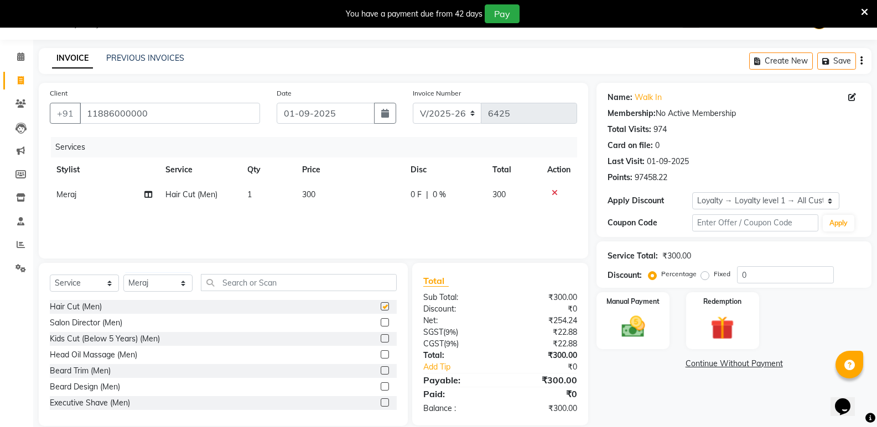
checkbox input "false"
click at [244, 284] on input "text" at bounding box center [299, 282] width 196 height 17
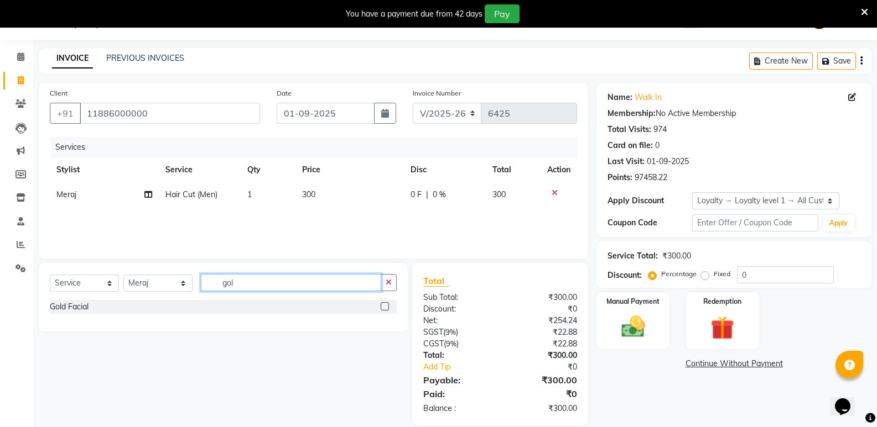
drag, startPoint x: 234, startPoint y: 286, endPoint x: 194, endPoint y: 296, distance: 41.5
click at [194, 296] on div "Select Service Product Membership Package Voucher Prepaid Gift Card Select Styl…" at bounding box center [223, 287] width 347 height 26
type input "glo"
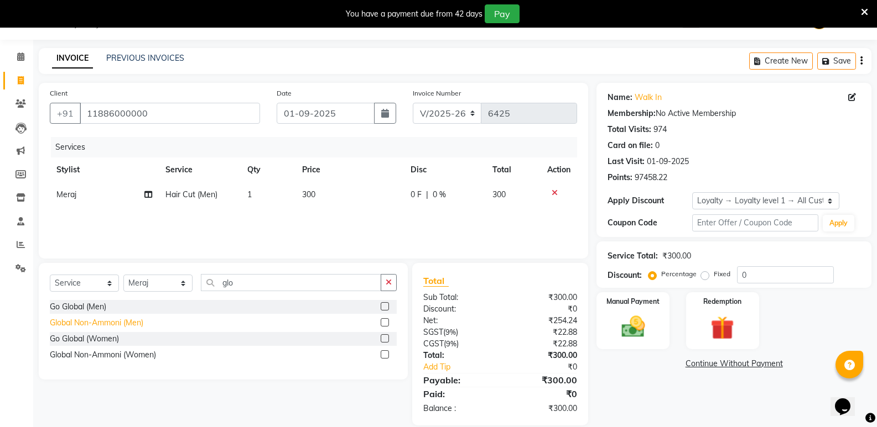
click at [113, 322] on div "Global Non-Ammoni (Men)" at bounding box center [96, 323] width 93 height 12
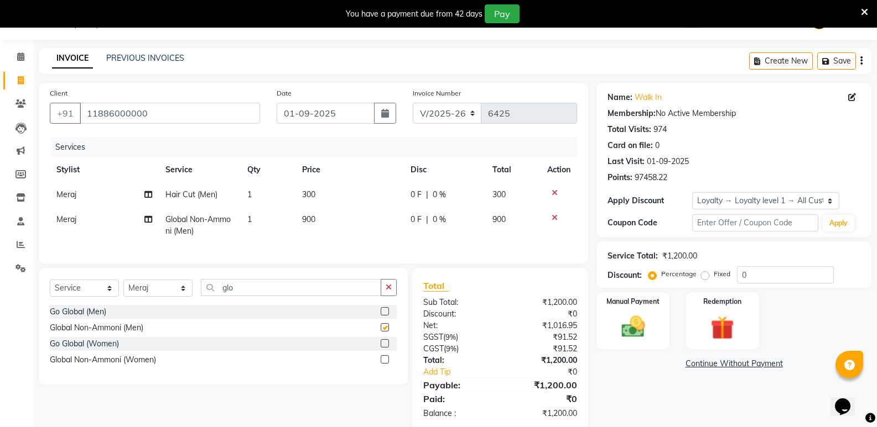
checkbox input "false"
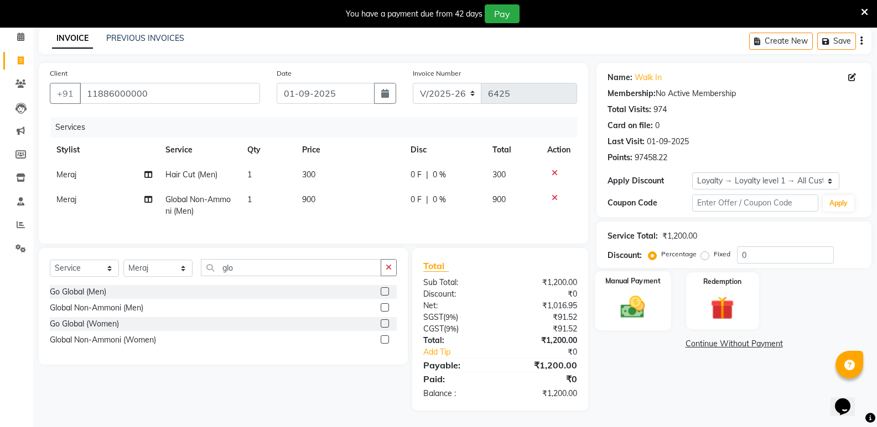
click at [639, 311] on img at bounding box center [632, 307] width 39 height 28
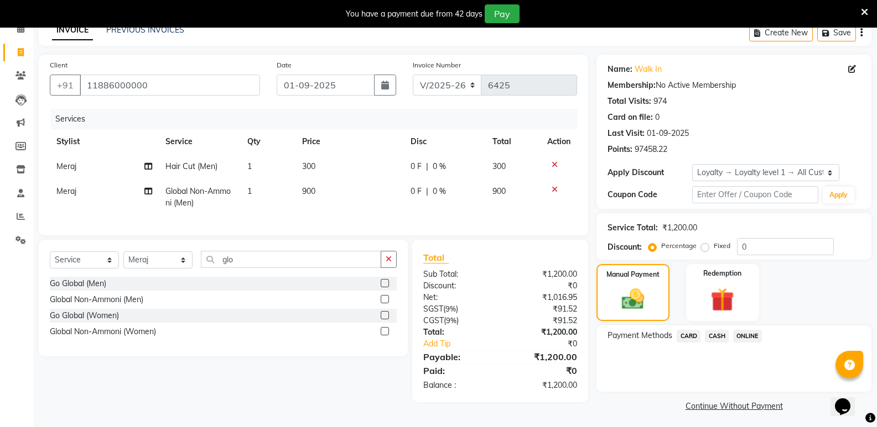
click at [713, 333] on span "CASH" at bounding box center [717, 336] width 24 height 13
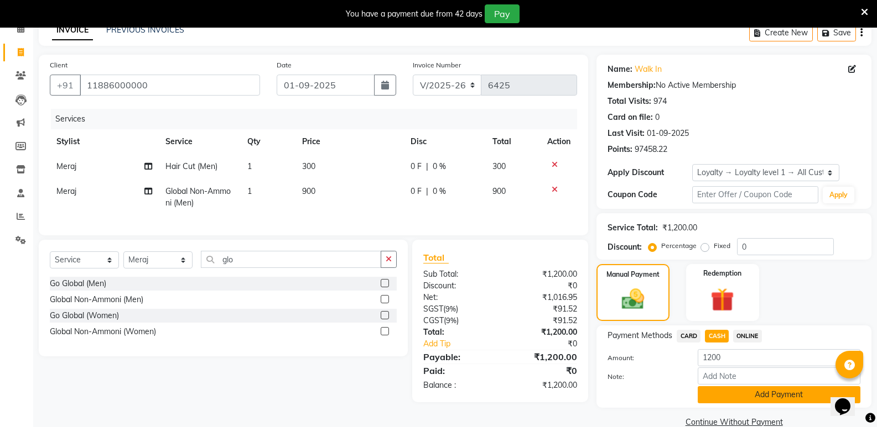
click at [716, 389] on button "Add Payment" at bounding box center [778, 395] width 163 height 17
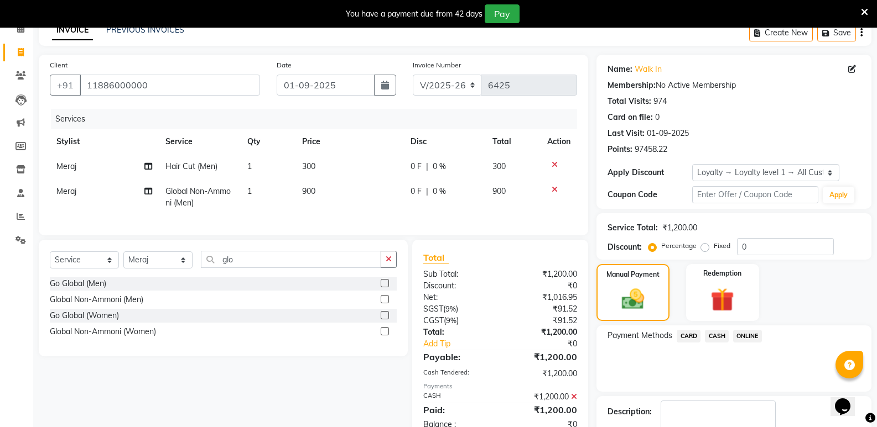
scroll to position [150, 0]
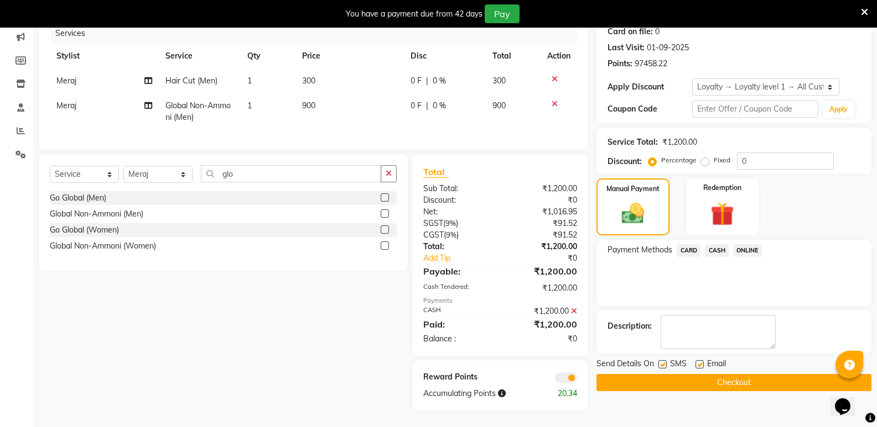
click at [714, 378] on button "Checkout" at bounding box center [733, 382] width 275 height 17
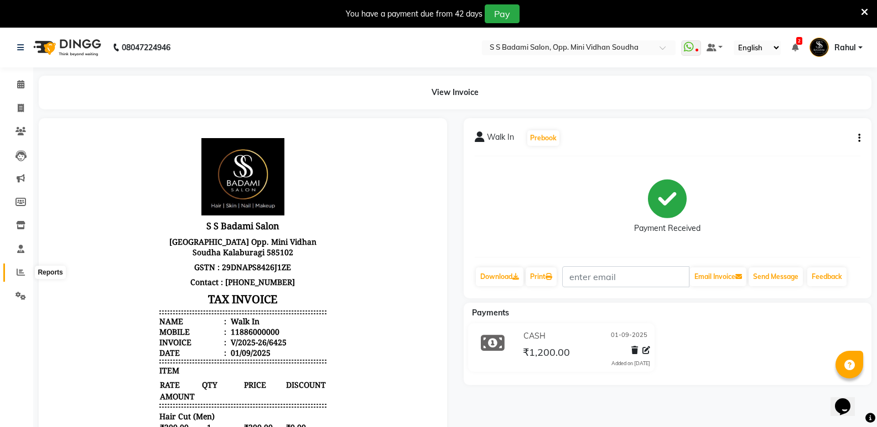
click at [11, 273] on span at bounding box center [20, 273] width 19 height 13
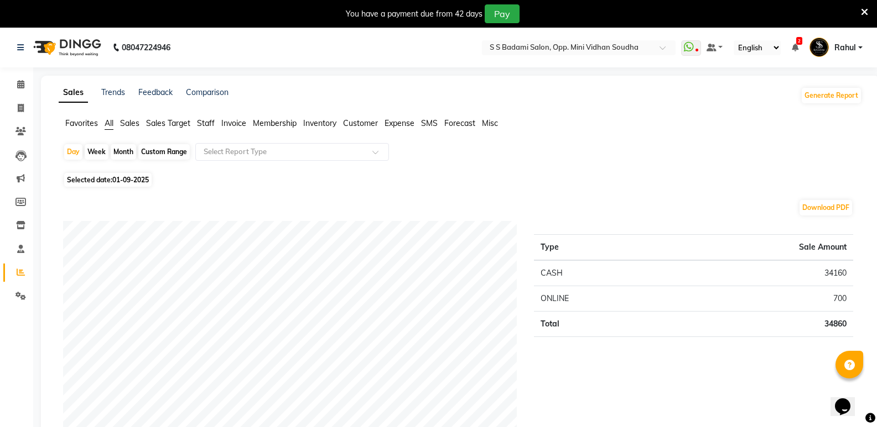
click at [201, 124] on span "Staff" at bounding box center [206, 123] width 18 height 10
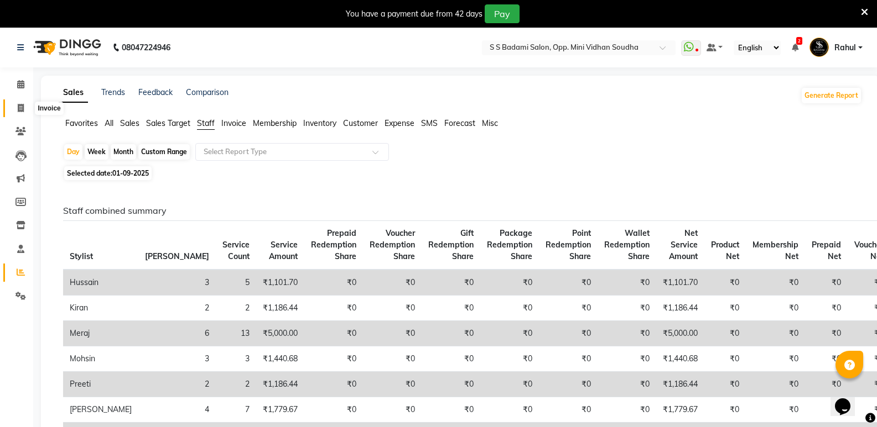
click at [18, 112] on icon at bounding box center [21, 108] width 6 height 8
select select "4533"
select select "service"
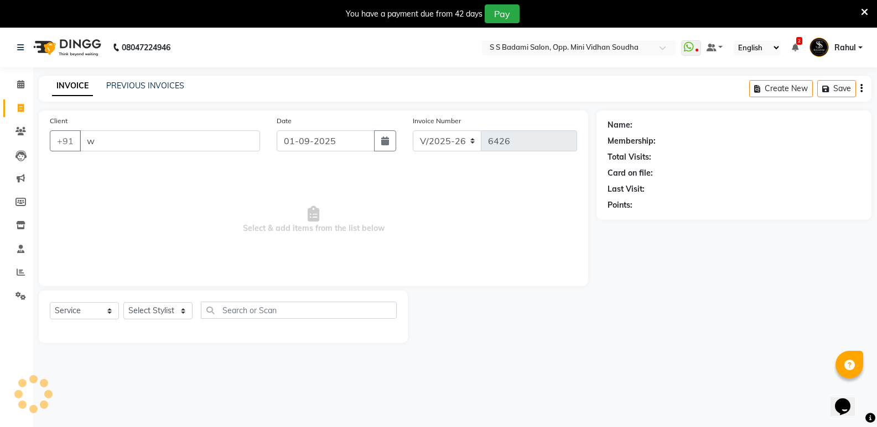
scroll to position [28, 0]
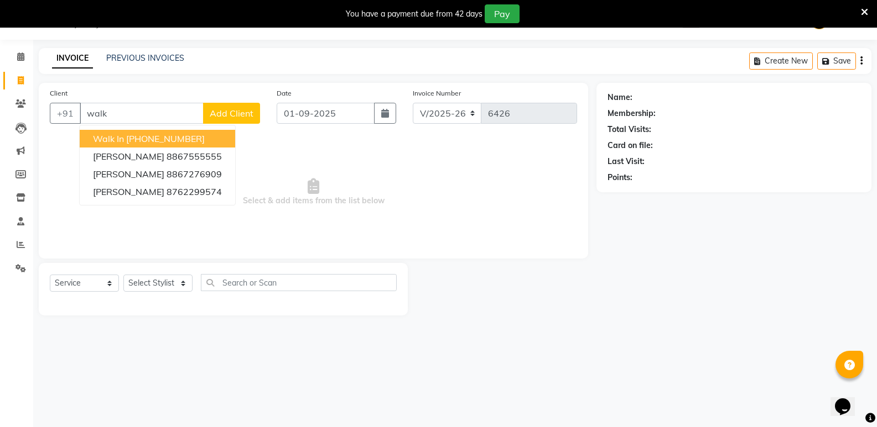
click at [205, 135] on button "Walk In [PHONE_NUMBER]" at bounding box center [157, 139] width 155 height 18
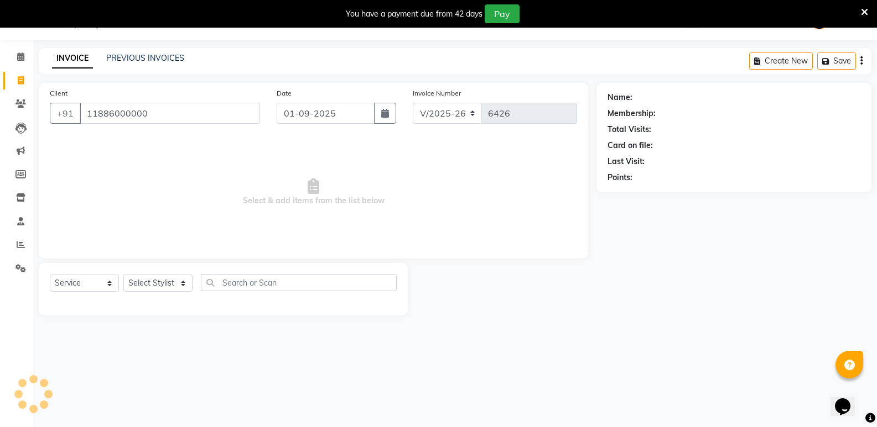
type input "11886000000"
click at [158, 272] on div "Select Service Product Membership Package Voucher Prepaid Gift Card Select Styl…" at bounding box center [223, 289] width 369 height 53
click at [160, 284] on select "Select Stylist [PERSON_NAME] [PERSON_NAME] Mallu Manjunath Marmma [PERSON_NAME]…" at bounding box center [157, 283] width 69 height 17
select select "25908"
click at [123, 275] on select "Select Stylist [PERSON_NAME] [PERSON_NAME] Mallu Manjunath Marmma [PERSON_NAME]…" at bounding box center [157, 283] width 69 height 17
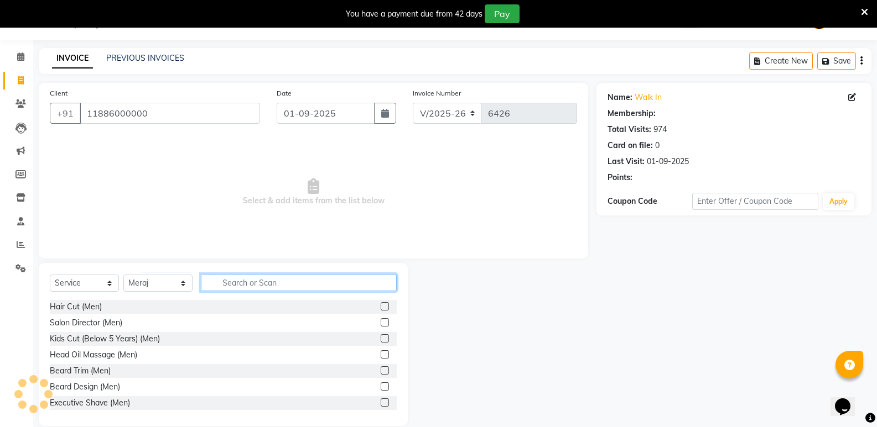
select select "1: Object"
click at [244, 287] on input "text" at bounding box center [299, 282] width 196 height 17
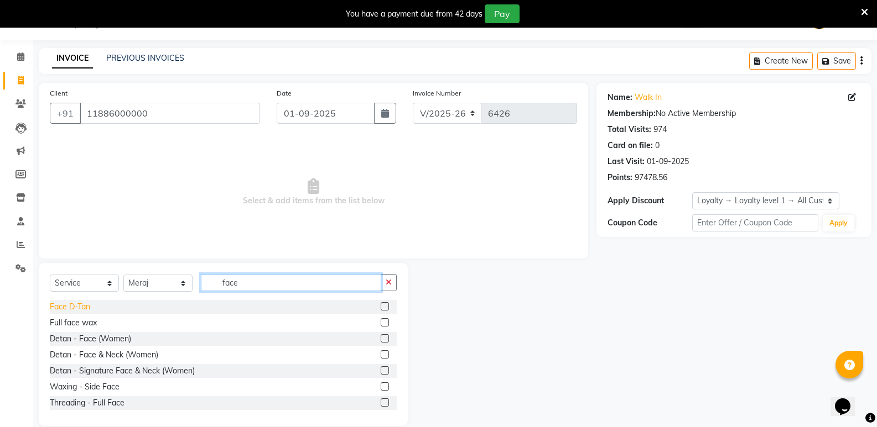
type input "face"
click at [82, 306] on div "Face D-Tan" at bounding box center [70, 307] width 40 height 12
checkbox input "false"
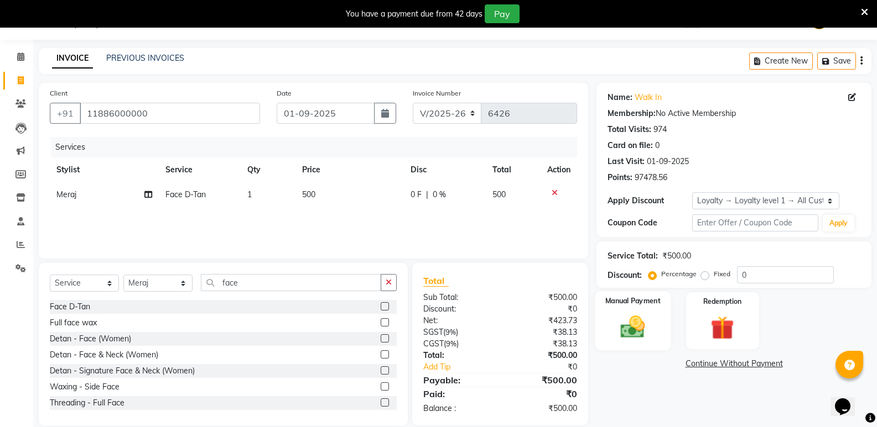
click at [607, 337] on div "Manual Payment" at bounding box center [633, 320] width 76 height 59
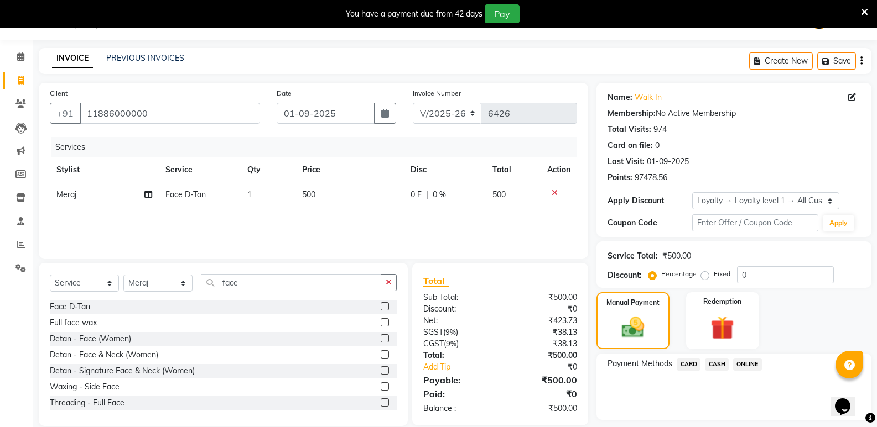
click at [719, 361] on span "CASH" at bounding box center [717, 364] width 24 height 13
click at [722, 416] on button "Add Payment" at bounding box center [778, 423] width 163 height 17
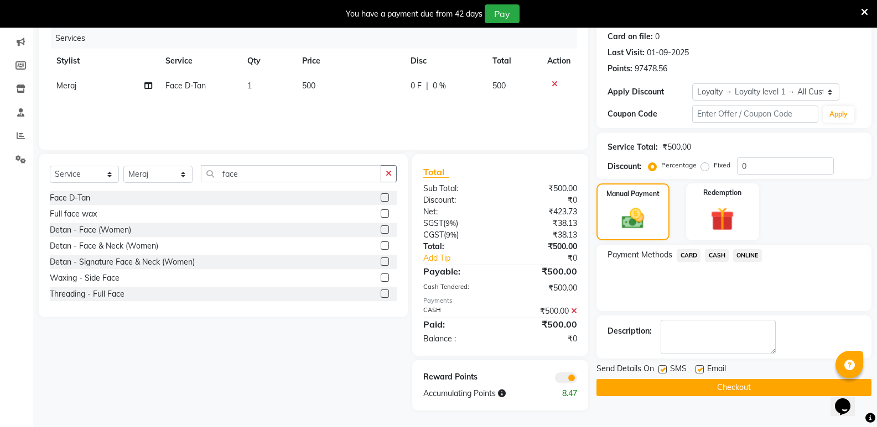
click at [714, 382] on button "Checkout" at bounding box center [733, 387] width 275 height 17
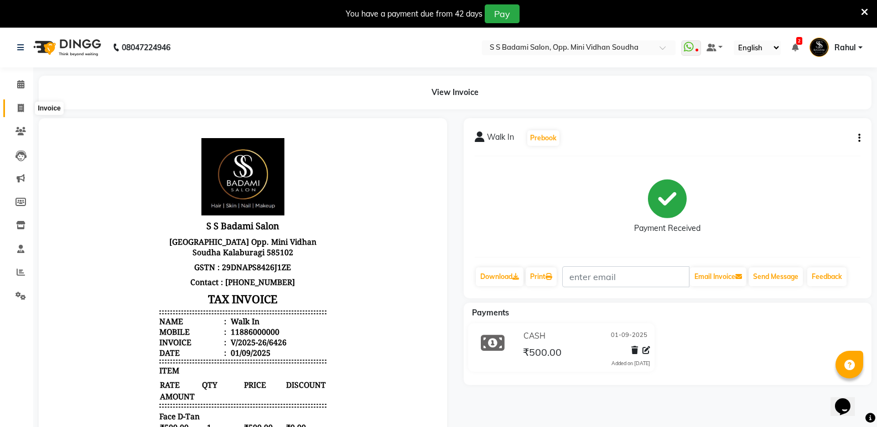
click at [14, 105] on span at bounding box center [20, 108] width 19 height 13
select select "4533"
select select "service"
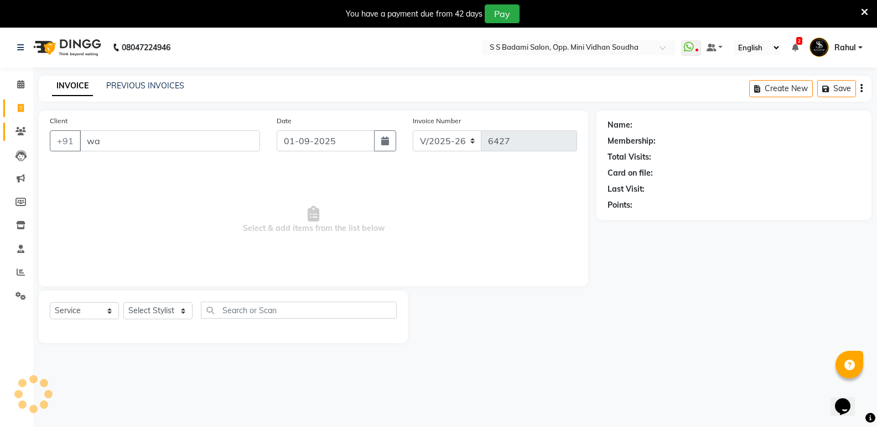
scroll to position [28, 0]
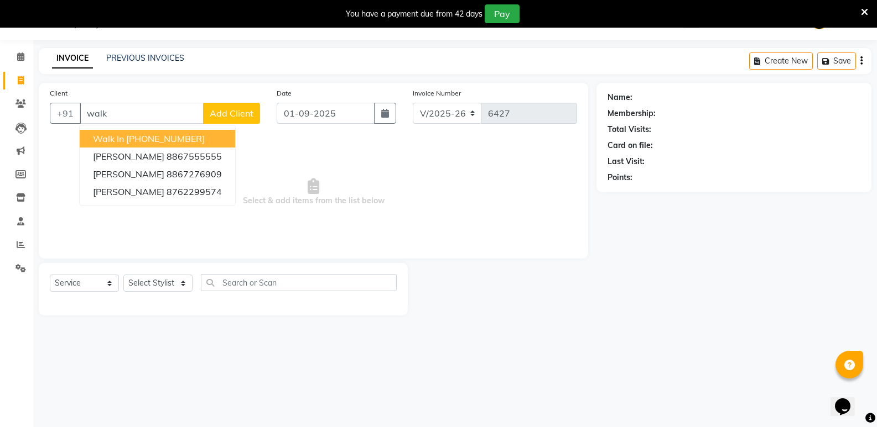
click at [185, 142] on ngb-highlight "[PHONE_NUMBER]" at bounding box center [165, 138] width 79 height 11
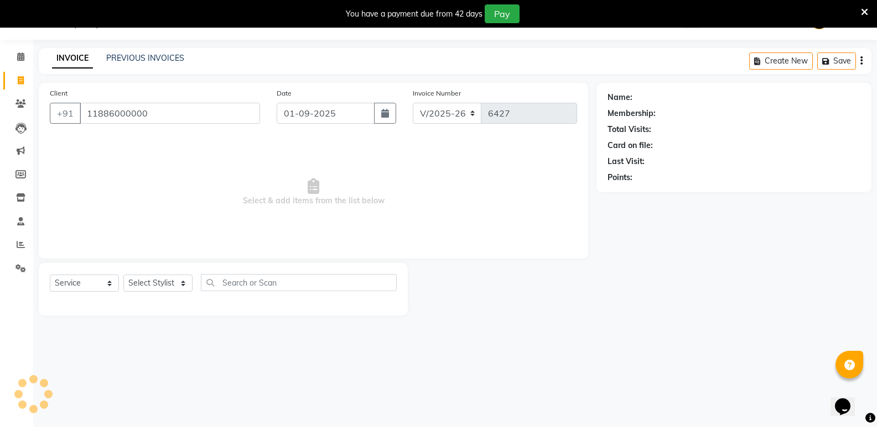
type input "11886000000"
click at [143, 288] on select "Select Stylist [PERSON_NAME] [PERSON_NAME] Mallu Manjunath Marmma [PERSON_NAME]…" at bounding box center [157, 283] width 69 height 17
select select "1: Object"
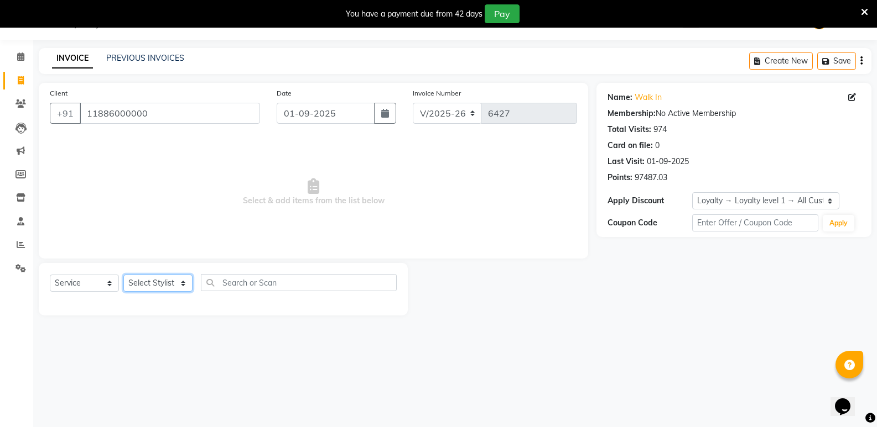
select select "28117"
click at [123, 275] on select "Select Stylist [PERSON_NAME] [PERSON_NAME] Mallu Manjunath Marmma [PERSON_NAME]…" at bounding box center [157, 283] width 69 height 17
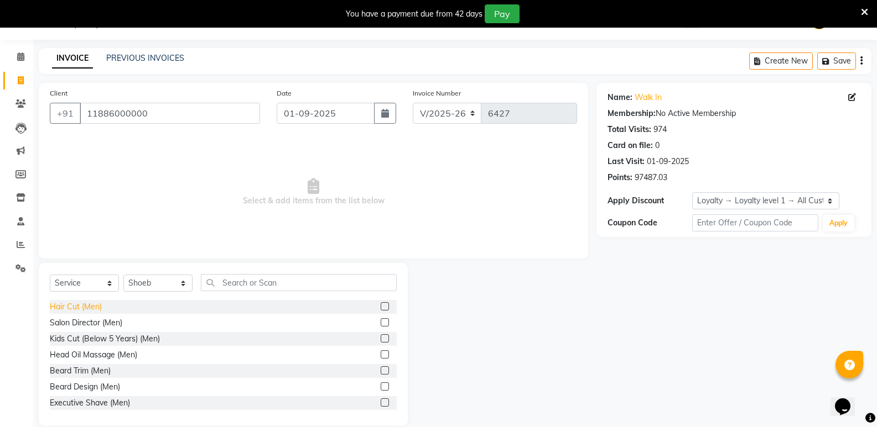
click at [66, 306] on div "Hair Cut (Men)" at bounding box center [76, 307] width 52 height 12
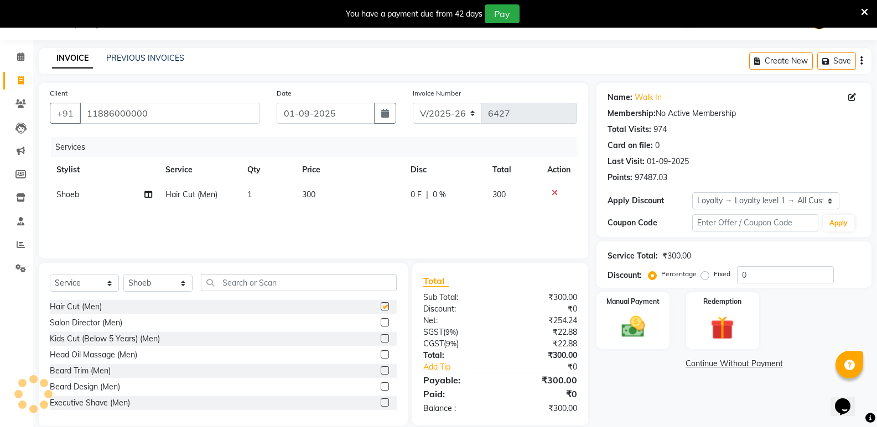
checkbox input "false"
click at [279, 280] on input "text" at bounding box center [299, 282] width 196 height 17
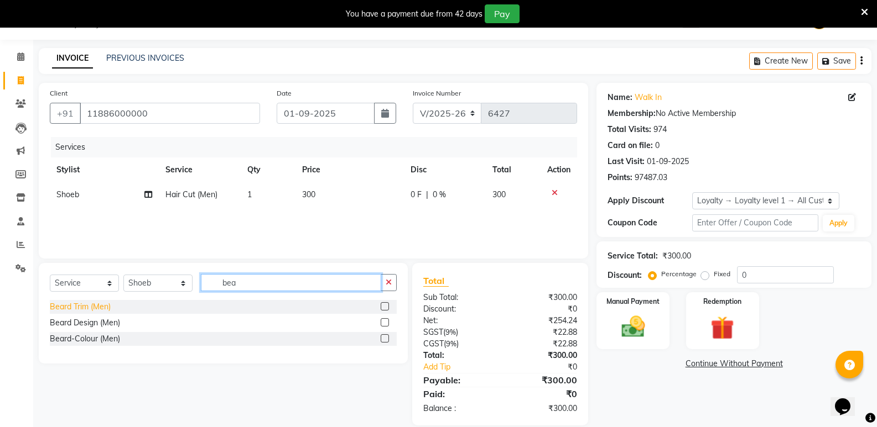
type input "bea"
click at [97, 309] on div "Beard Trim (Men)" at bounding box center [80, 307] width 61 height 12
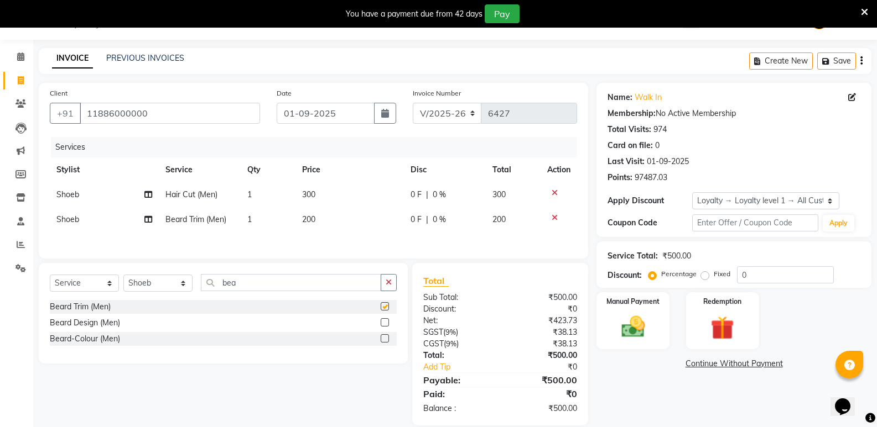
checkbox input "false"
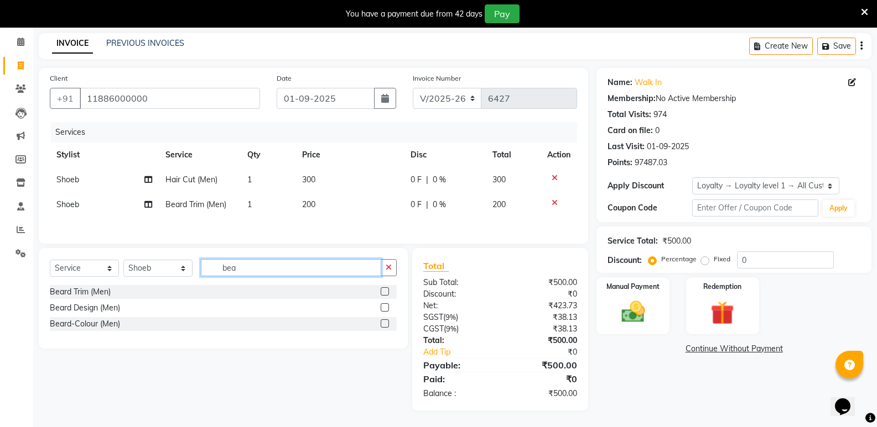
drag, startPoint x: 257, startPoint y: 272, endPoint x: 192, endPoint y: 283, distance: 65.7
click at [192, 283] on div "Select Service Product Membership Package Voucher Prepaid Gift Card Select Styl…" at bounding box center [223, 272] width 347 height 26
type input "clea"
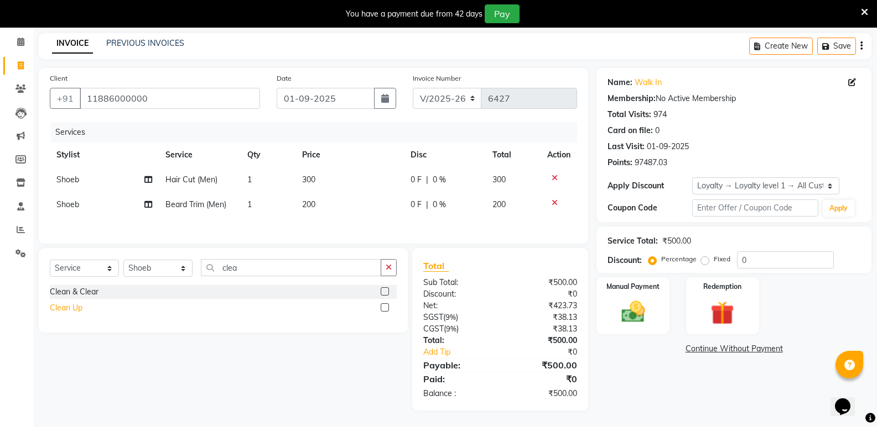
click at [72, 307] on div "Clean Up" at bounding box center [66, 308] width 33 height 12
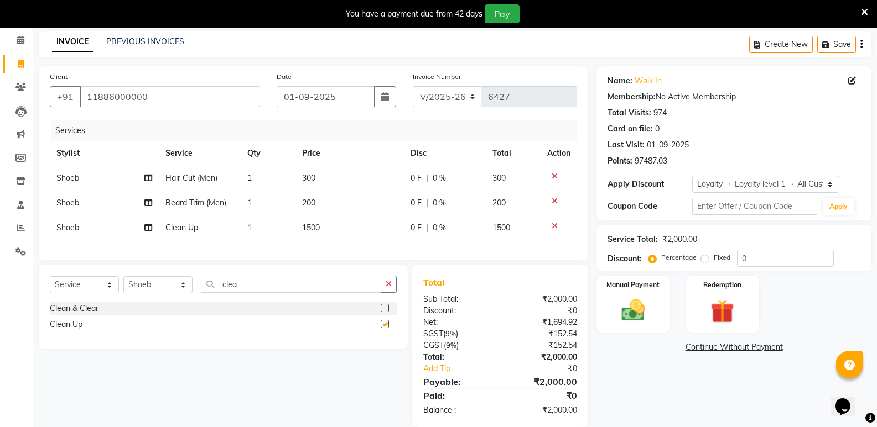
checkbox input "false"
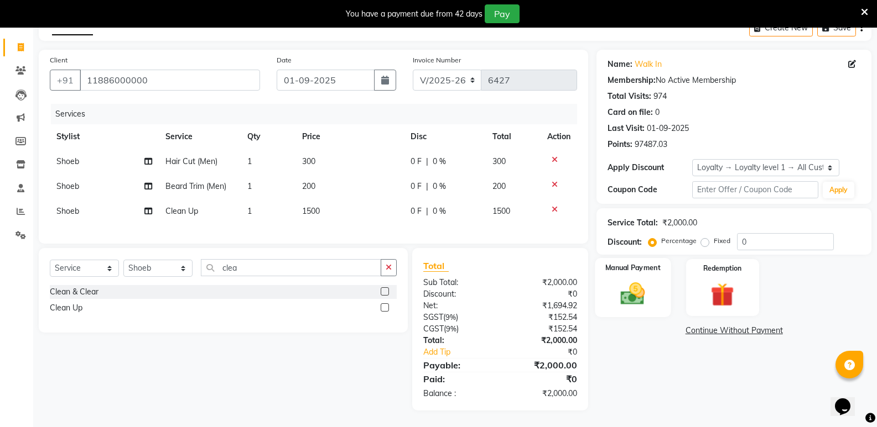
click at [630, 280] on img at bounding box center [632, 294] width 39 height 28
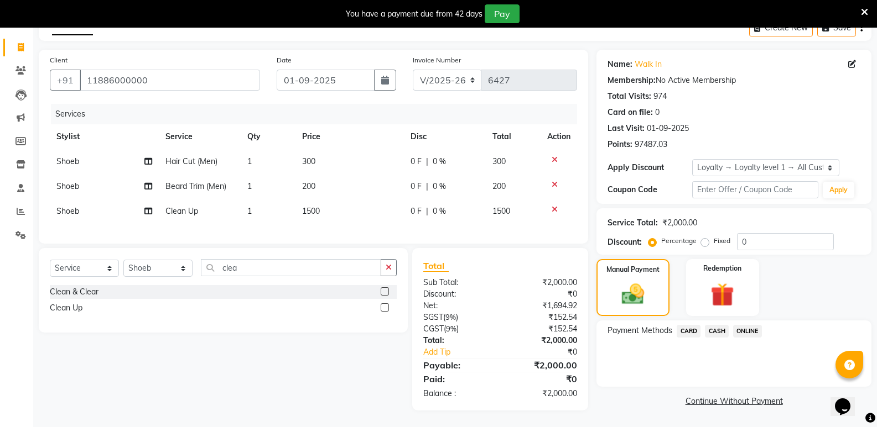
click at [715, 325] on span "CASH" at bounding box center [717, 331] width 24 height 13
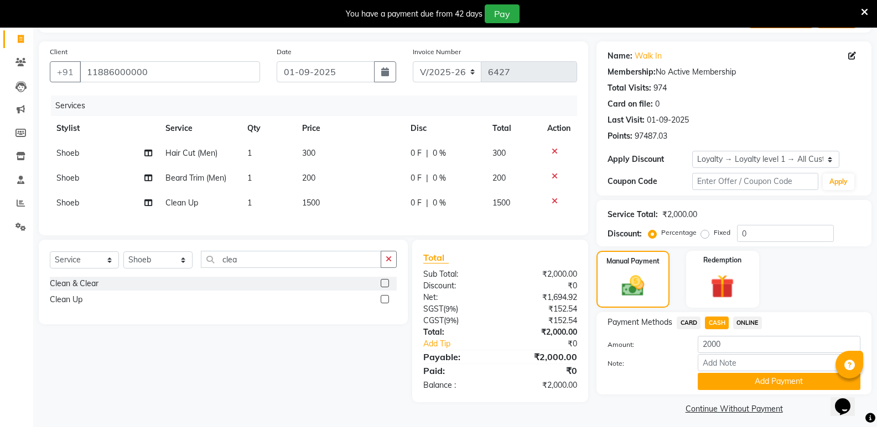
click at [729, 380] on button "Add Payment" at bounding box center [778, 381] width 163 height 17
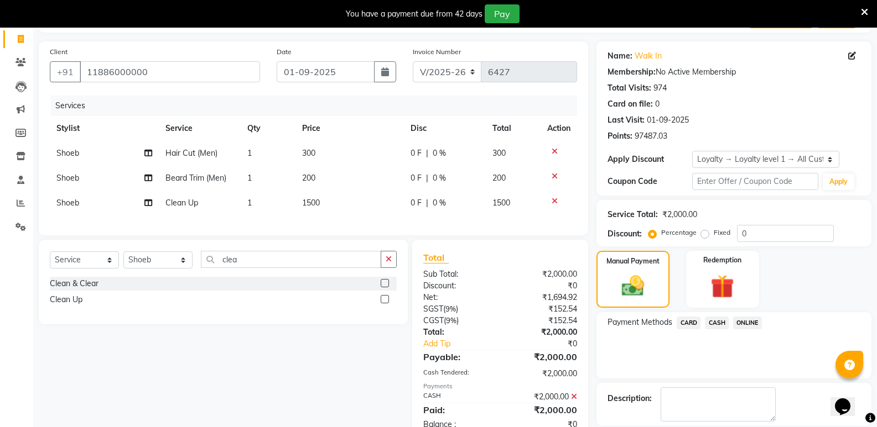
scroll to position [163, 0]
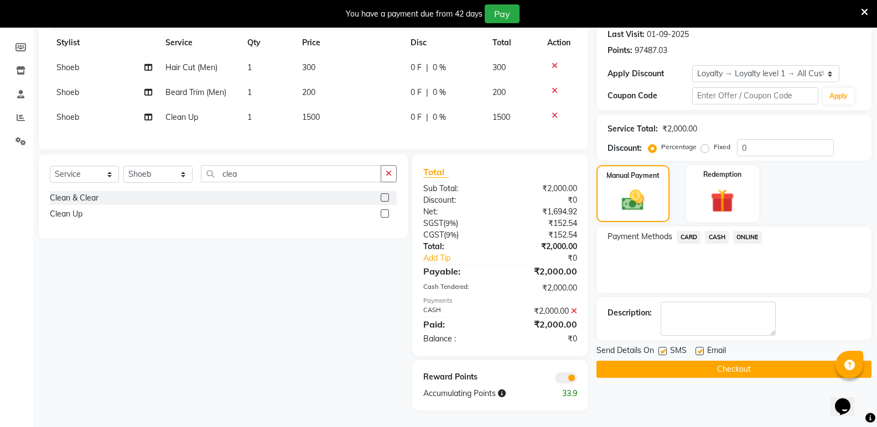
click at [730, 362] on button "Checkout" at bounding box center [733, 369] width 275 height 17
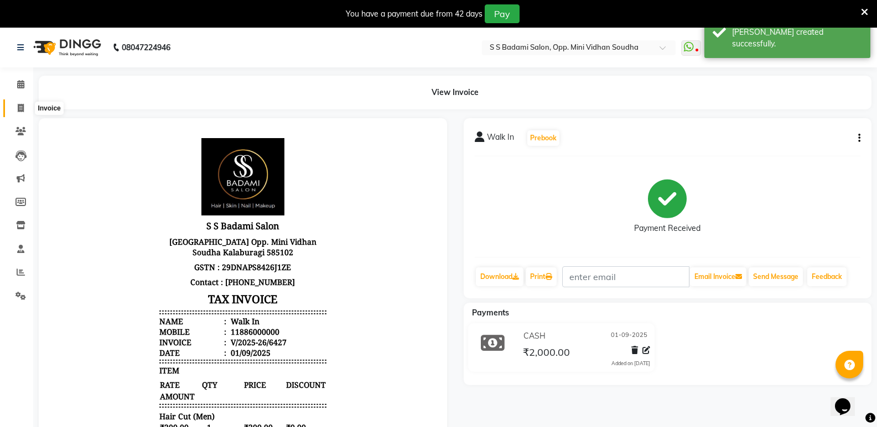
click at [16, 111] on span at bounding box center [20, 108] width 19 height 13
select select "4533"
select select "service"
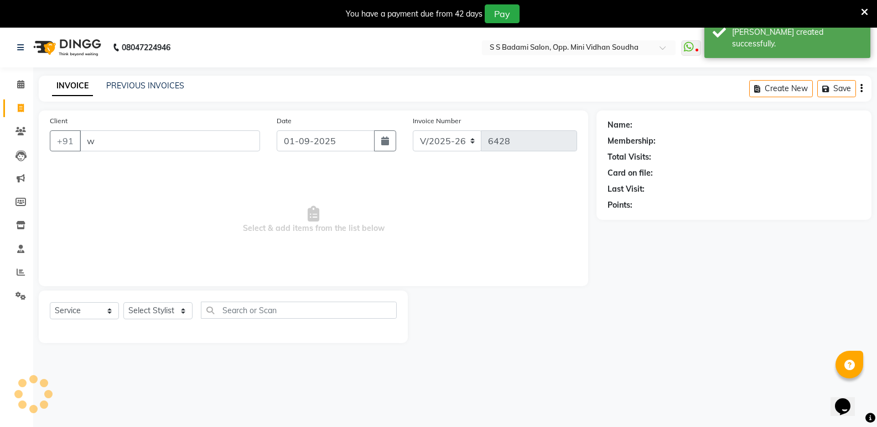
scroll to position [28, 0]
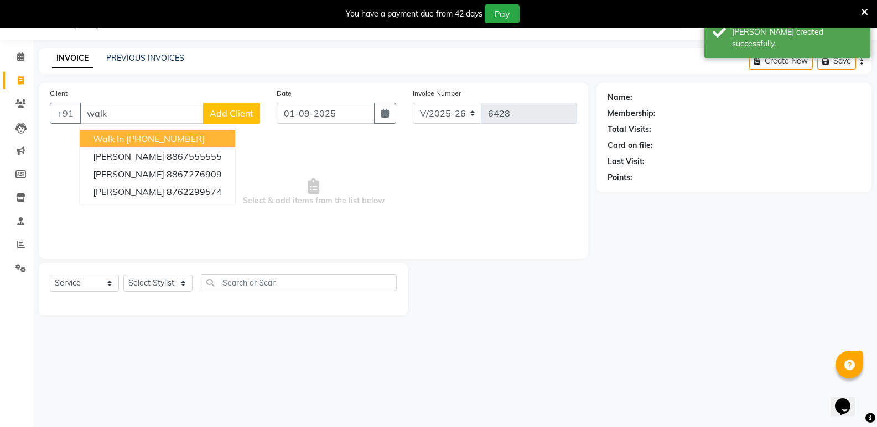
click at [174, 141] on ngb-highlight "[PHONE_NUMBER]" at bounding box center [165, 138] width 79 height 11
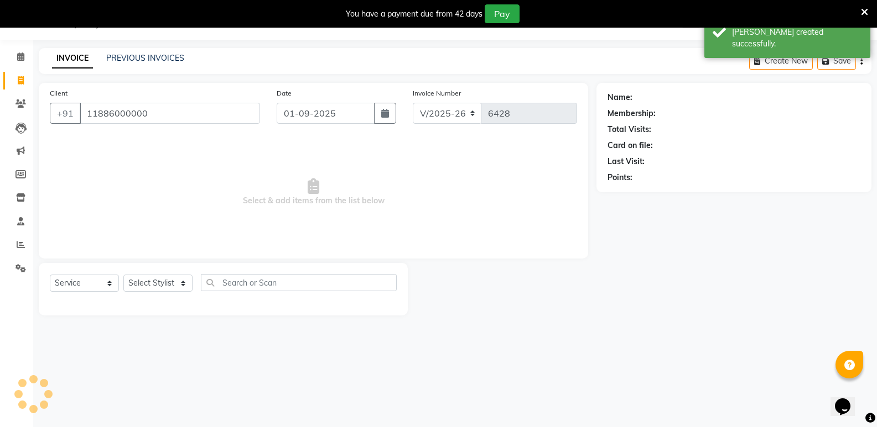
type input "11886000000"
click at [145, 278] on select "Select Stylist [PERSON_NAME] [PERSON_NAME] Mallu Manjunath Marmma [PERSON_NAME]…" at bounding box center [157, 283] width 69 height 17
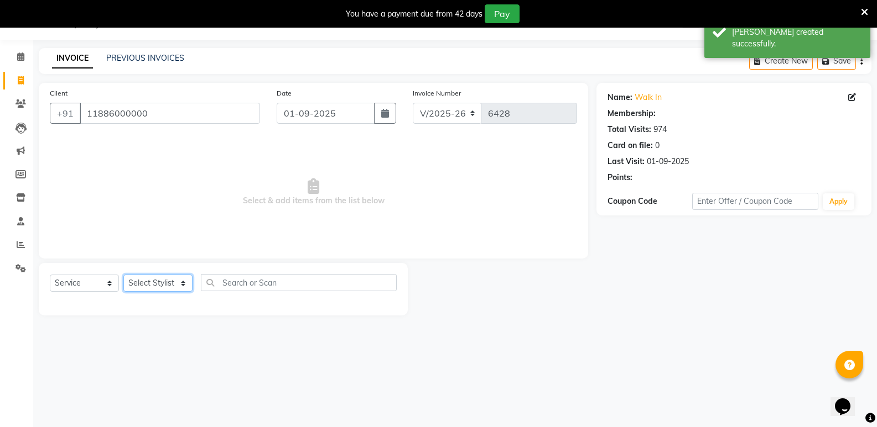
select select "1: Object"
select select "45809"
click at [123, 275] on select "Select Stylist [PERSON_NAME] [PERSON_NAME] Mallu Manjunath Marmma [PERSON_NAME]…" at bounding box center [157, 283] width 69 height 17
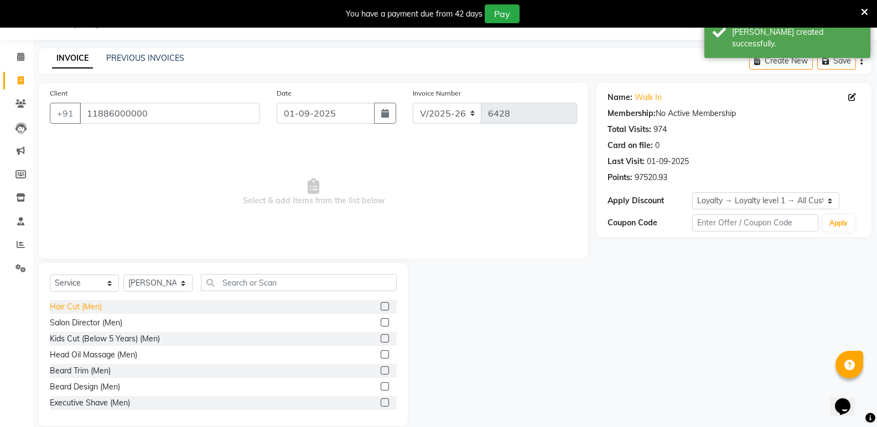
click at [69, 307] on div "Hair Cut (Men)" at bounding box center [76, 307] width 52 height 12
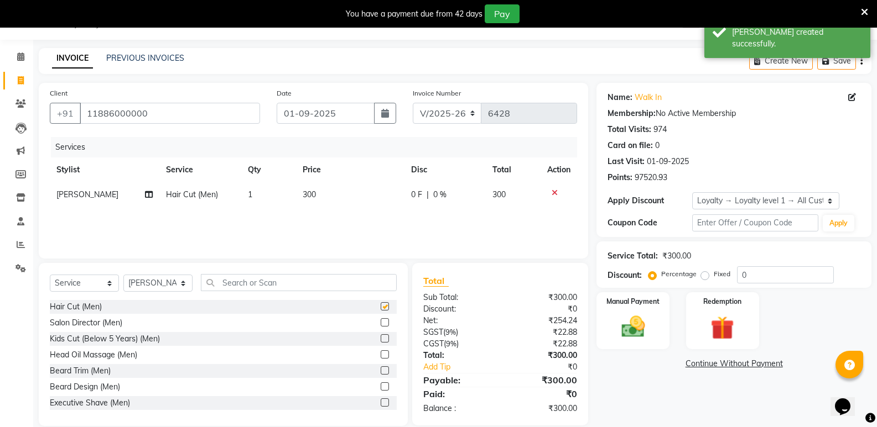
checkbox input "false"
click at [281, 285] on input "text" at bounding box center [299, 282] width 196 height 17
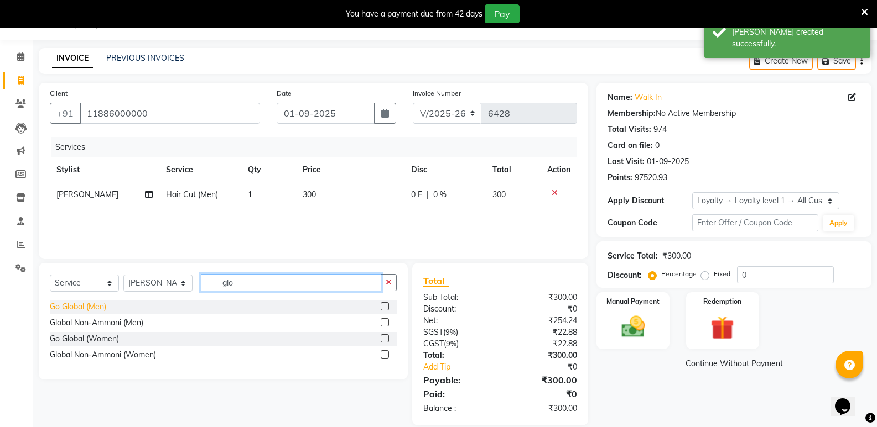
type input "glo"
click at [92, 309] on div "Go Global (Men)" at bounding box center [78, 307] width 56 height 12
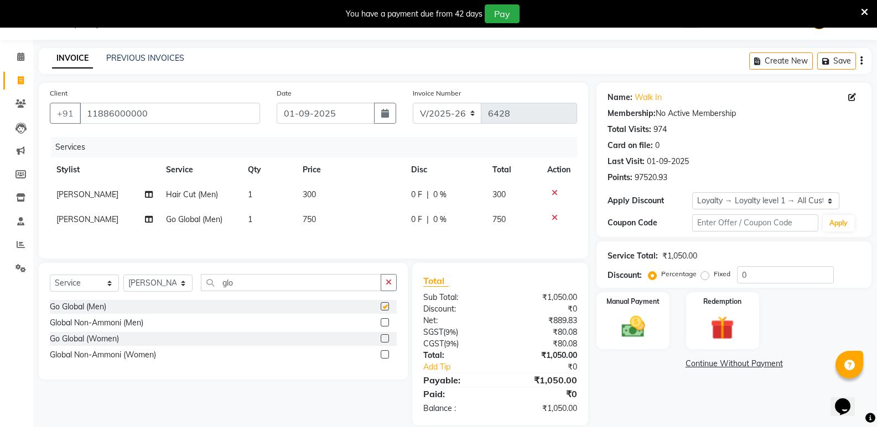
checkbox input "false"
click at [624, 344] on div "Manual Payment" at bounding box center [633, 320] width 76 height 59
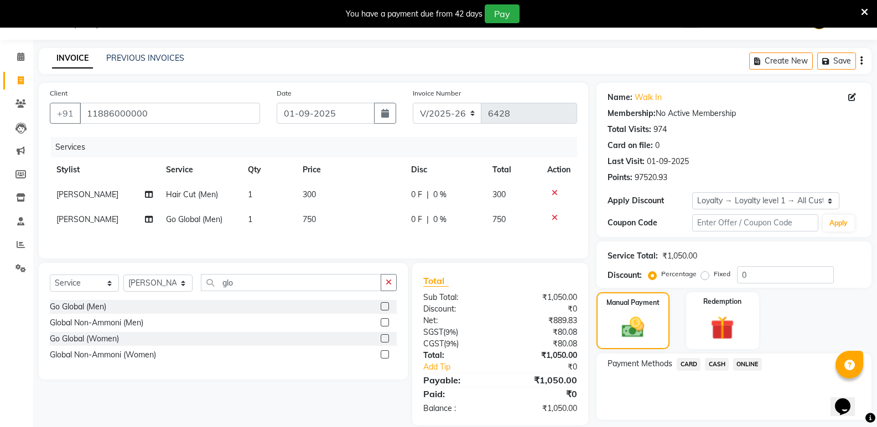
click at [721, 362] on span "CASH" at bounding box center [717, 364] width 24 height 13
click at [737, 419] on button "Add Payment" at bounding box center [778, 423] width 163 height 17
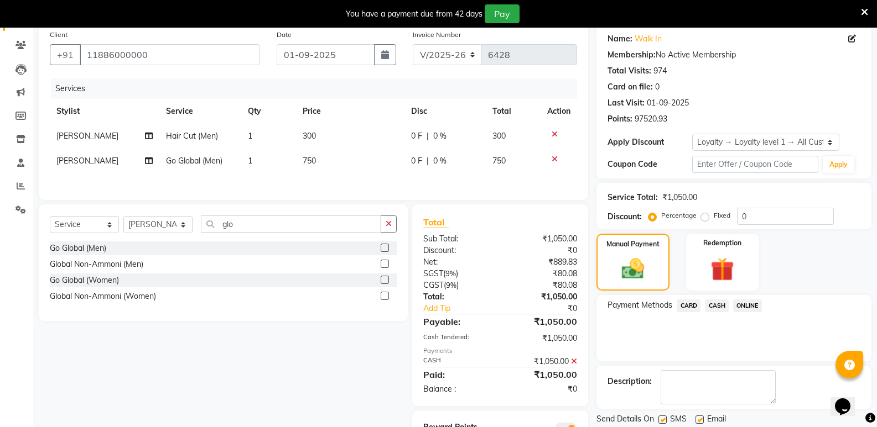
scroll to position [138, 0]
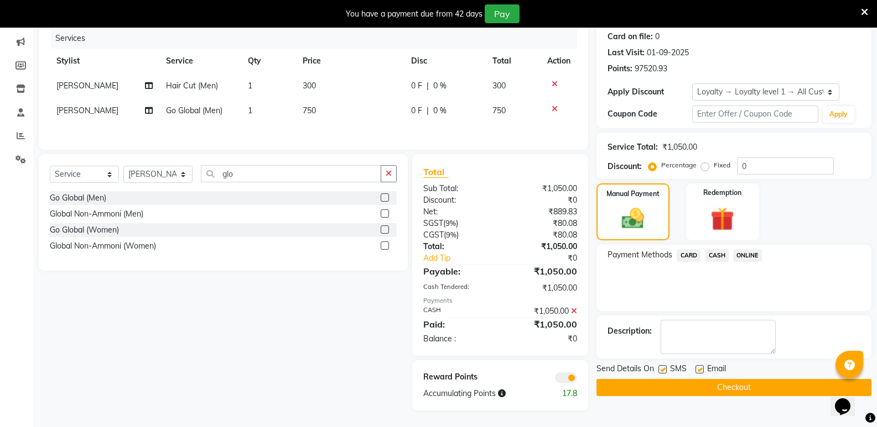
click at [739, 385] on button "Checkout" at bounding box center [733, 387] width 275 height 17
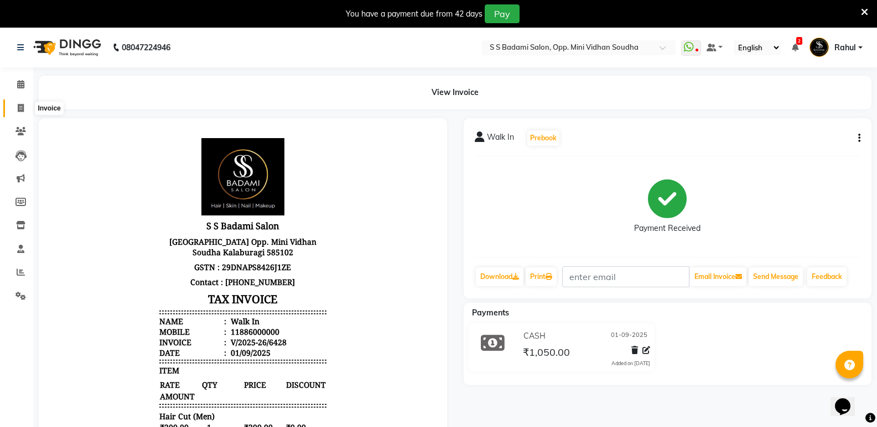
click at [11, 111] on span at bounding box center [20, 108] width 19 height 13
select select "4533"
select select "service"
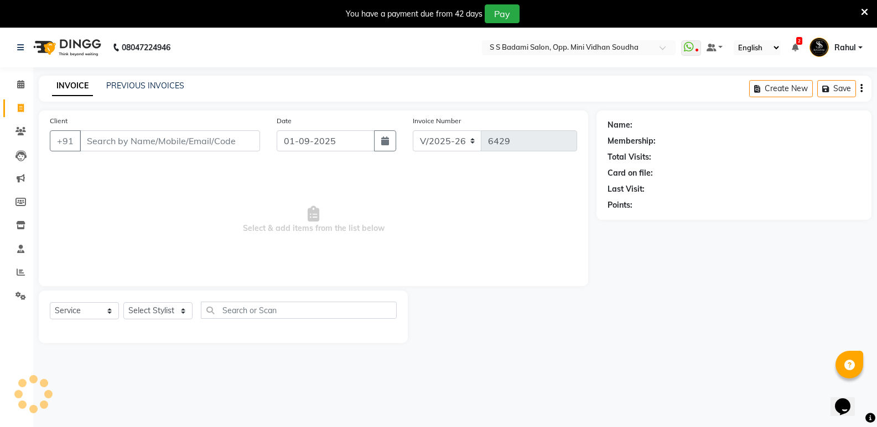
scroll to position [28, 0]
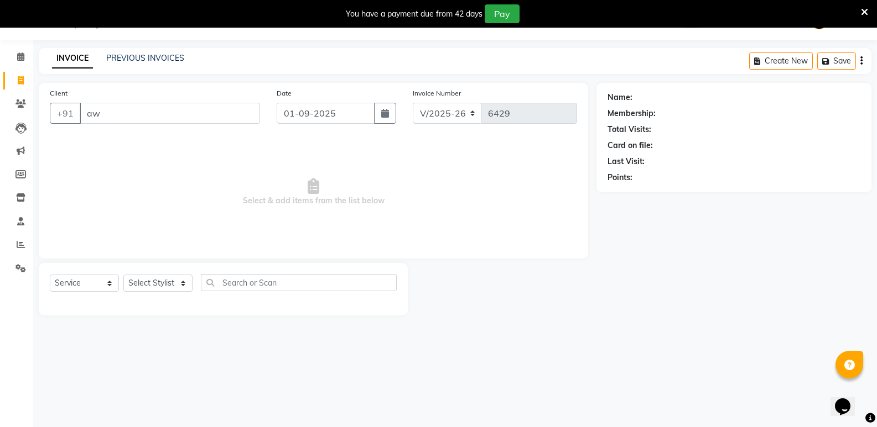
type input "a"
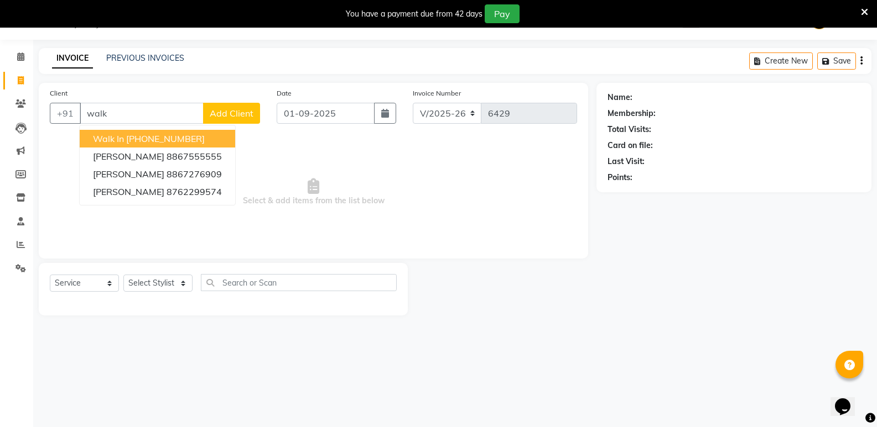
click at [163, 141] on ngb-highlight "[PHONE_NUMBER]" at bounding box center [165, 138] width 79 height 11
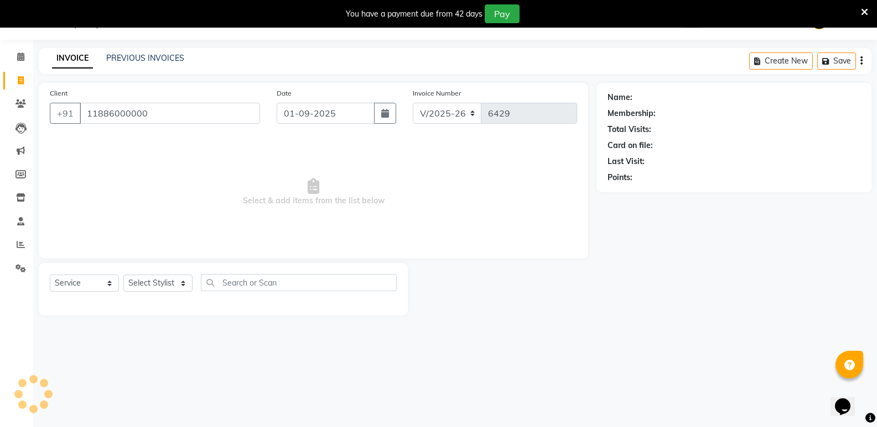
type input "11886000000"
click at [159, 280] on select "Select Stylist [PERSON_NAME] [PERSON_NAME] Mallu Manjunath Marmma [PERSON_NAME]…" at bounding box center [157, 283] width 69 height 17
select select "1: Object"
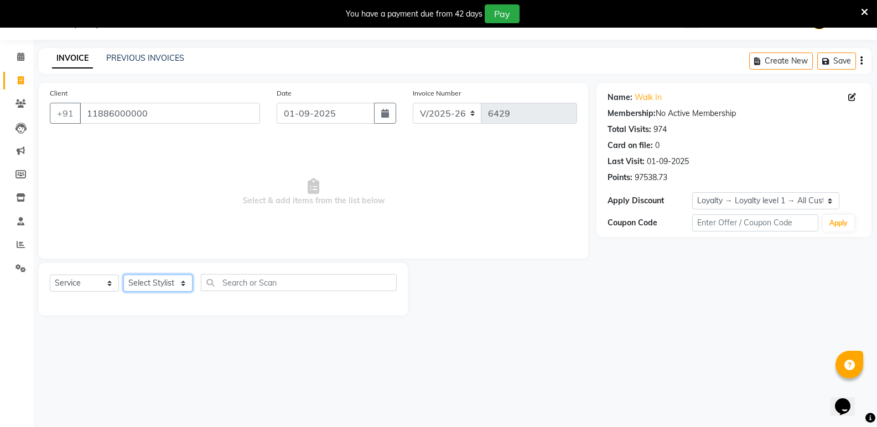
select select "88232"
click at [123, 275] on select "Select Stylist [PERSON_NAME] [PERSON_NAME] Mallu Manjunath Marmma [PERSON_NAME]…" at bounding box center [157, 283] width 69 height 17
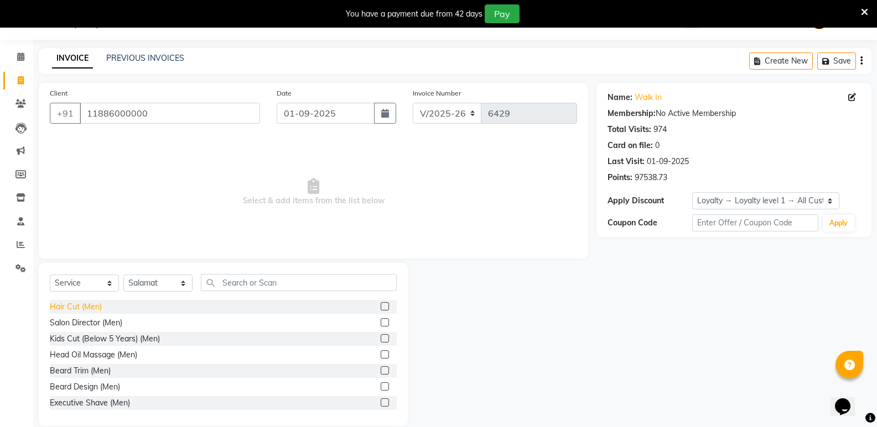
click at [87, 304] on div "Hair Cut (Men)" at bounding box center [76, 307] width 52 height 12
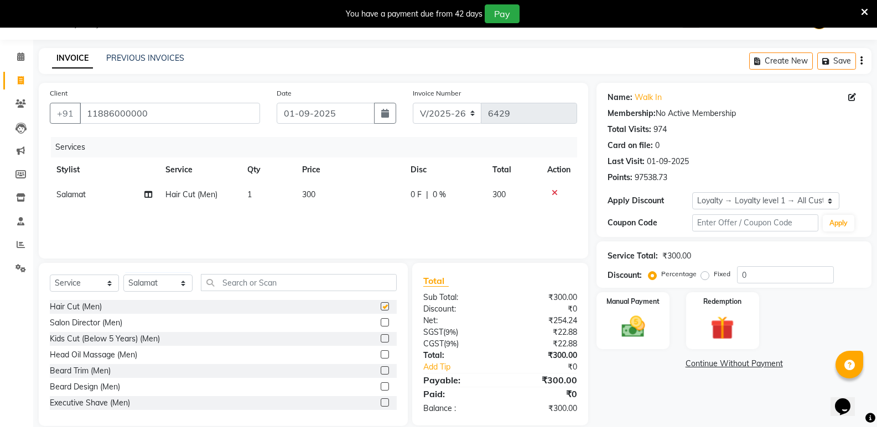
checkbox input "false"
click at [302, 283] on input "text" at bounding box center [299, 282] width 196 height 17
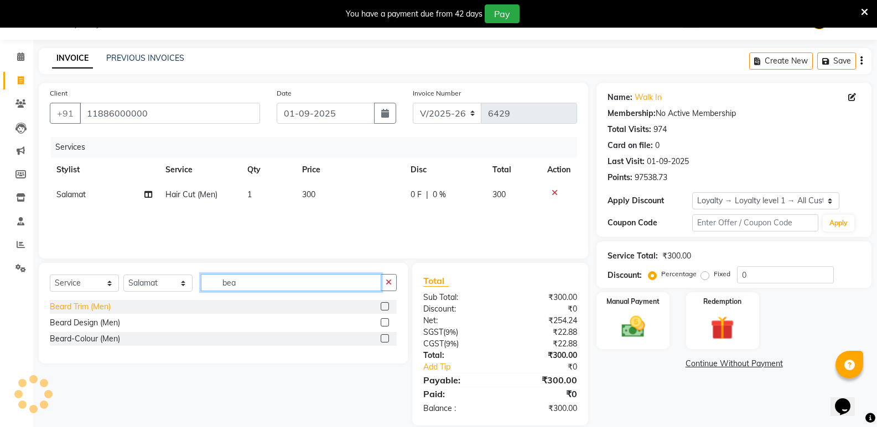
type input "bea"
click at [79, 302] on div "Beard Trim (Men)" at bounding box center [80, 307] width 61 height 12
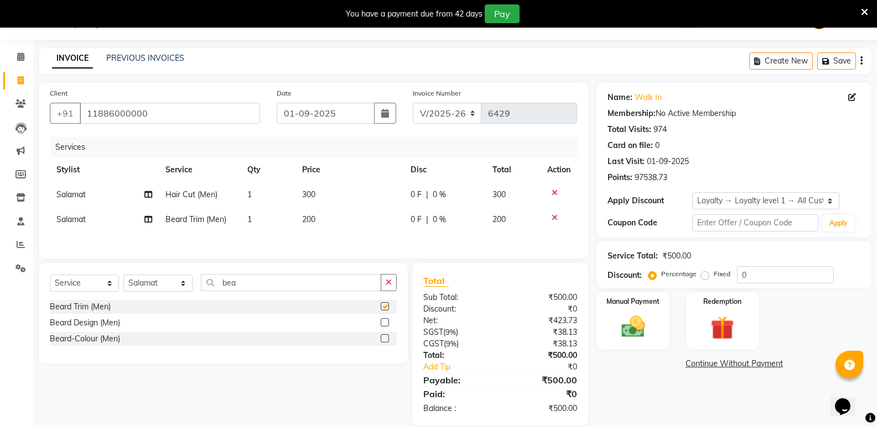
checkbox input "false"
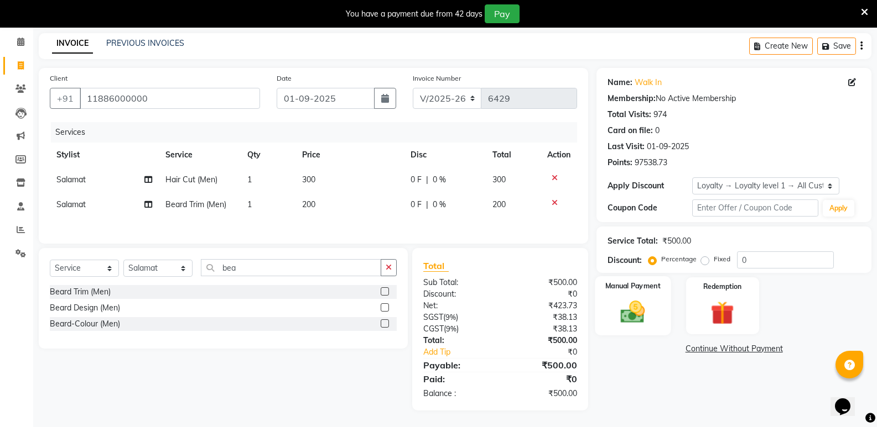
click at [648, 301] on img at bounding box center [632, 312] width 39 height 28
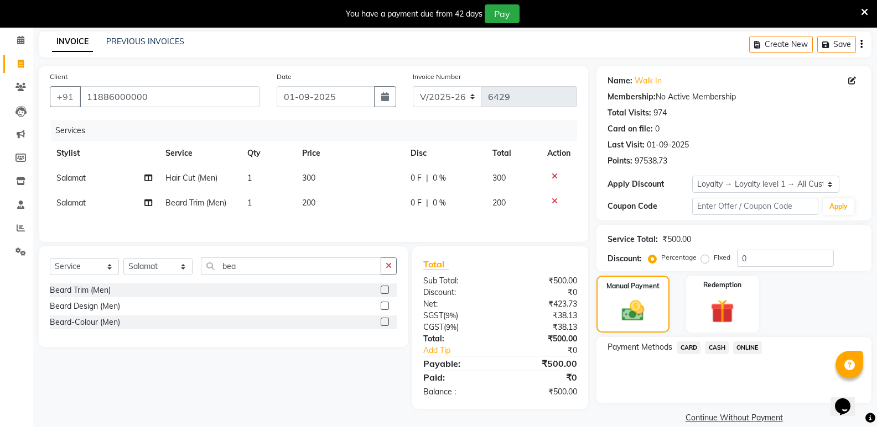
click at [718, 348] on span "CASH" at bounding box center [717, 348] width 24 height 13
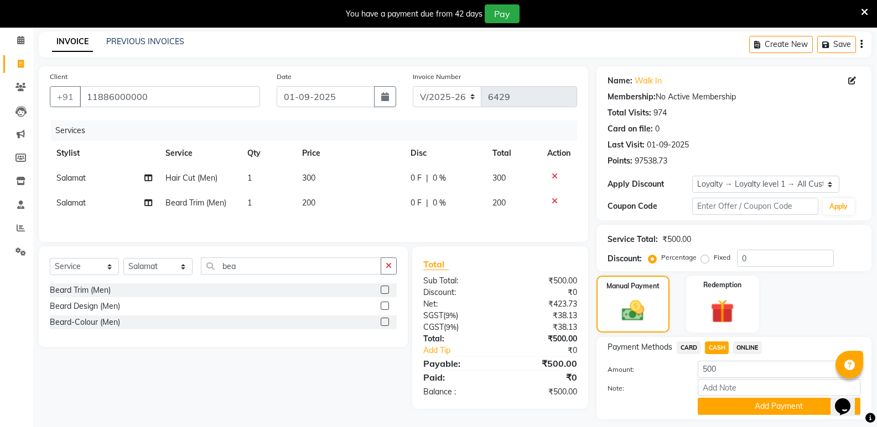
click at [716, 405] on button "Add Payment" at bounding box center [778, 406] width 163 height 17
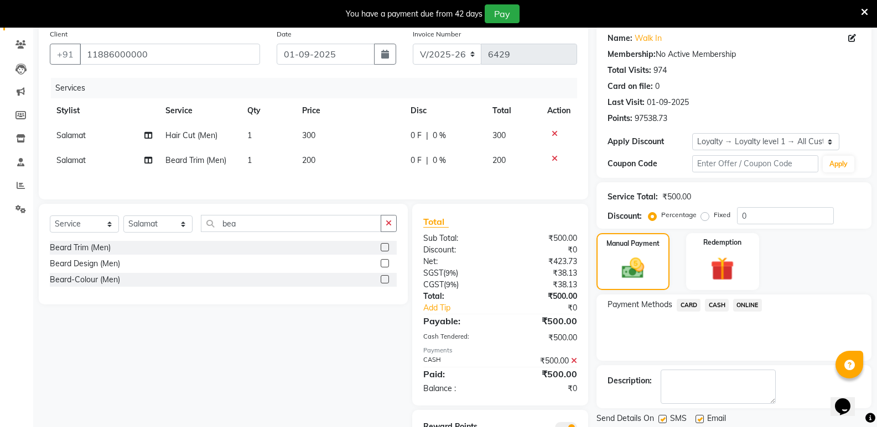
scroll to position [138, 0]
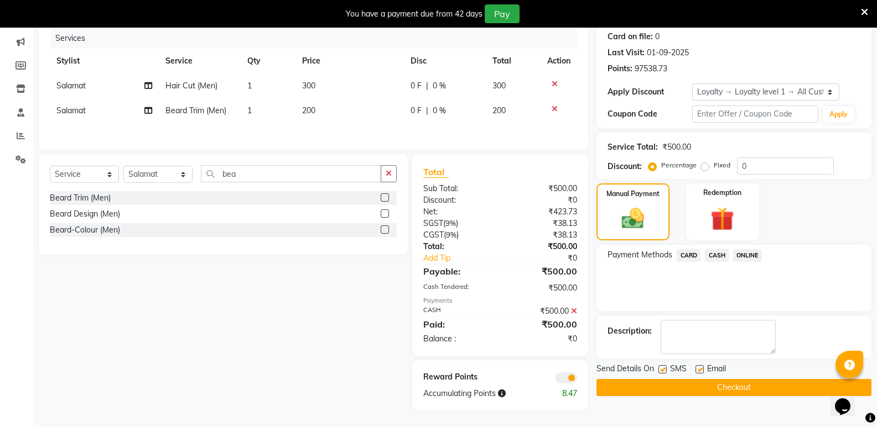
click at [718, 390] on button "Checkout" at bounding box center [733, 387] width 275 height 17
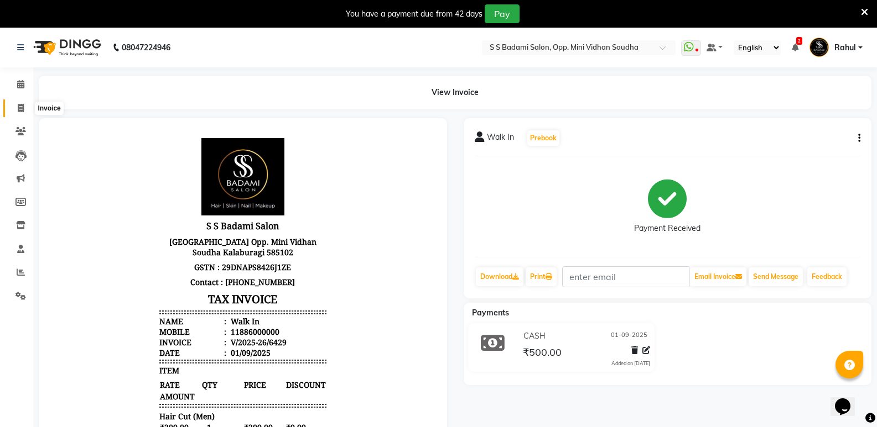
click at [21, 114] on span at bounding box center [20, 108] width 19 height 13
select select "4533"
select select "service"
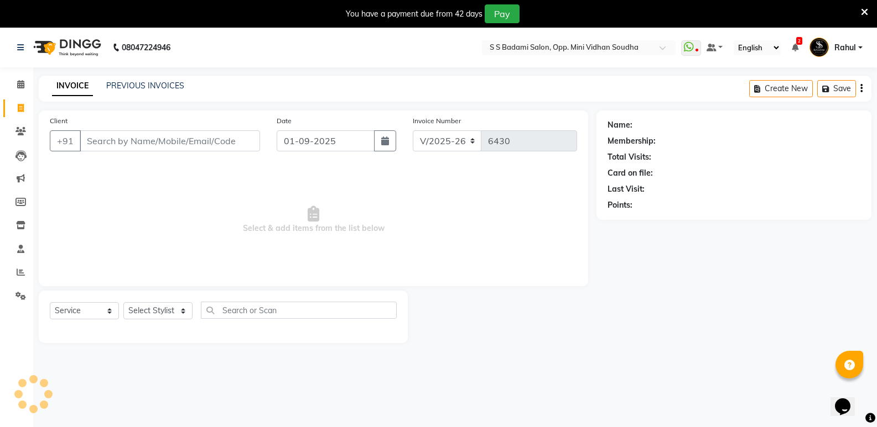
scroll to position [28, 0]
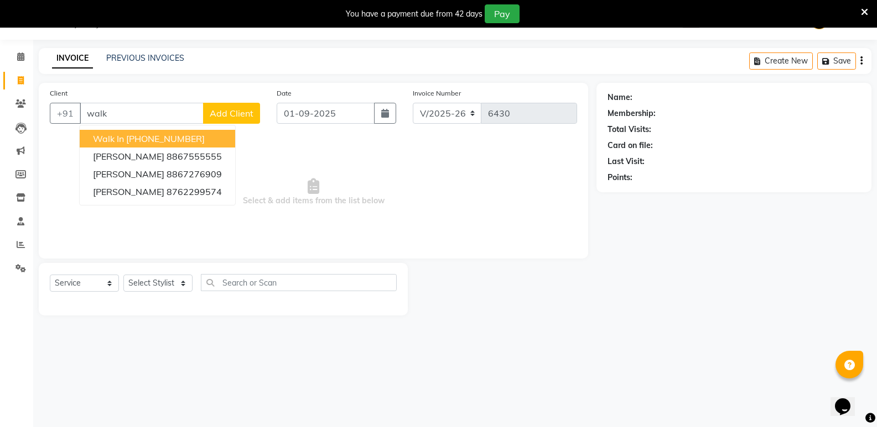
click at [216, 138] on button "Walk In [PHONE_NUMBER]" at bounding box center [157, 139] width 155 height 18
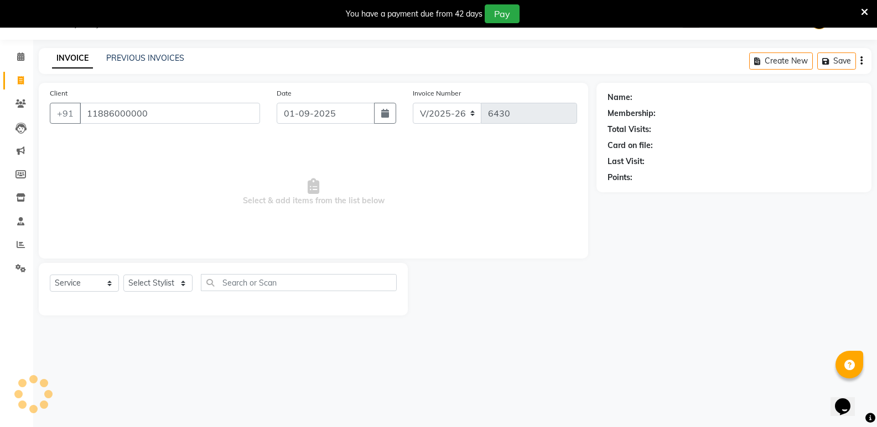
type input "11886000000"
click at [156, 283] on select "Select Stylist [PERSON_NAME] [PERSON_NAME] Mallu Manjunath Marmma [PERSON_NAME]…" at bounding box center [157, 283] width 69 height 17
select select "1: Object"
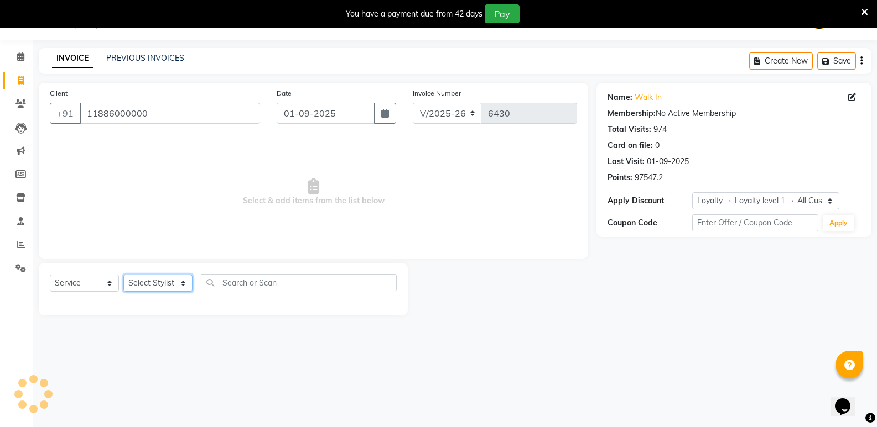
select select "43648"
click at [123, 275] on select "Select Stylist [PERSON_NAME] [PERSON_NAME] Mallu Manjunath Marmma [PERSON_NAME]…" at bounding box center [157, 283] width 69 height 17
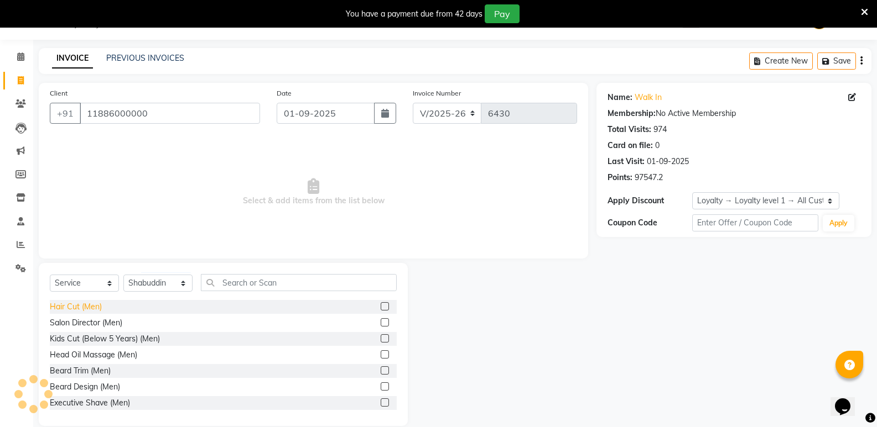
click at [84, 302] on div "Hair Cut (Men)" at bounding box center [76, 307] width 52 height 12
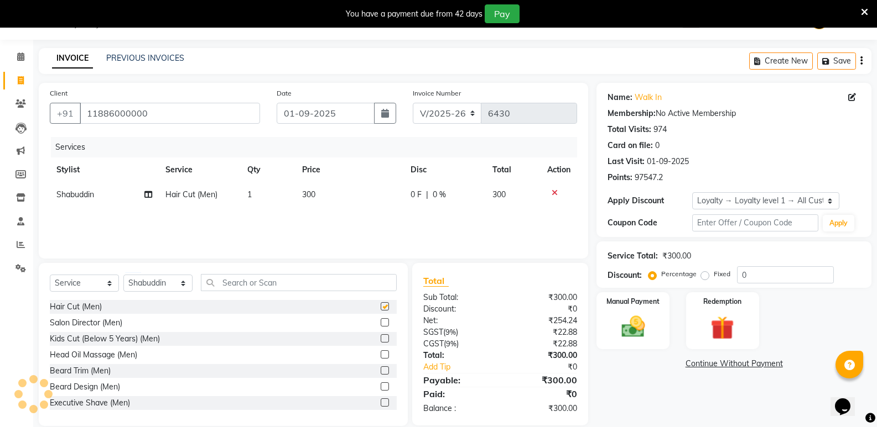
checkbox input "false"
click at [211, 283] on input "text" at bounding box center [299, 282] width 196 height 17
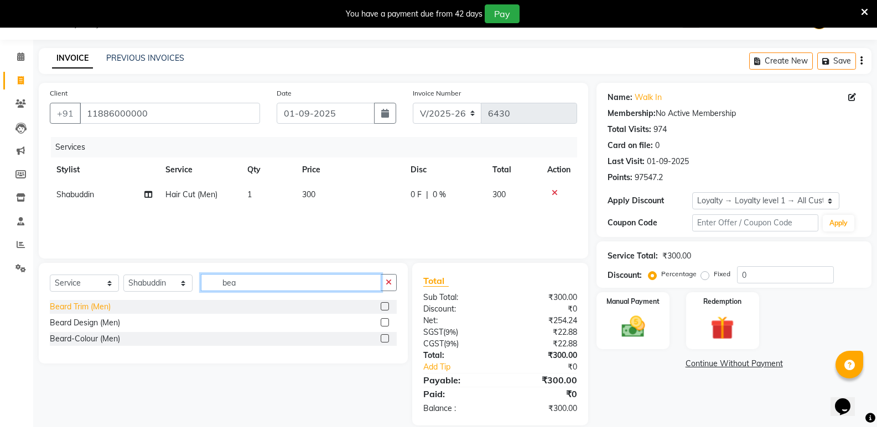
type input "bea"
click at [69, 305] on div "Beard Trim (Men)" at bounding box center [80, 307] width 61 height 12
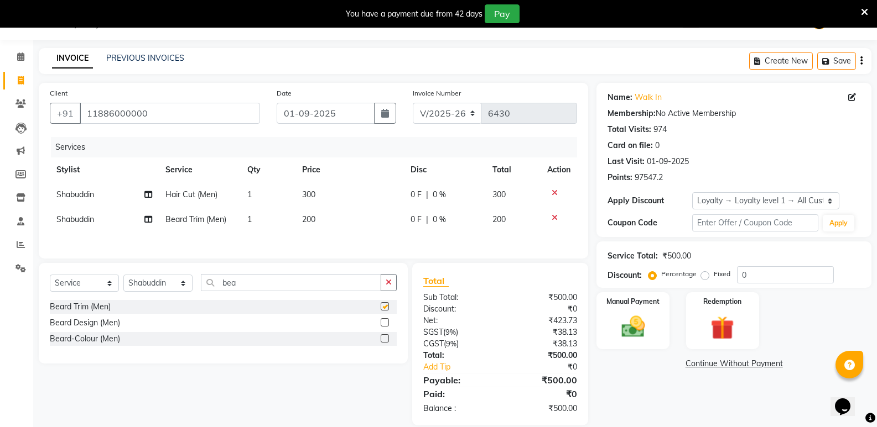
checkbox input "false"
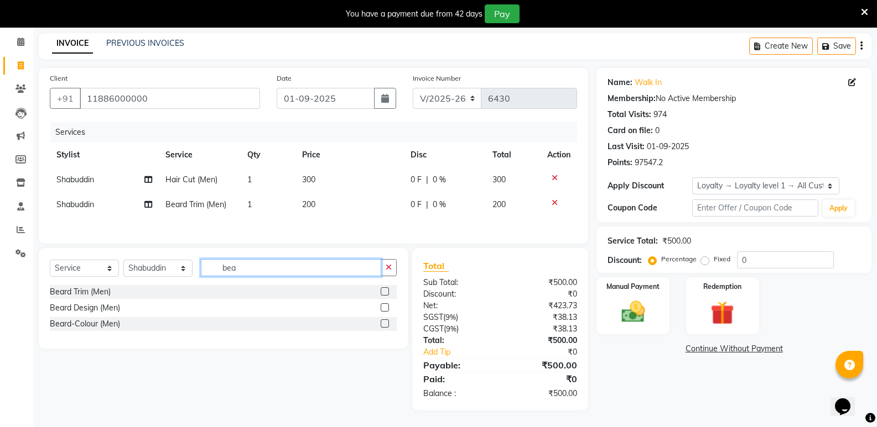
drag, startPoint x: 265, startPoint y: 272, endPoint x: 159, endPoint y: 274, distance: 106.2
click at [159, 274] on div "Select Service Product Membership Package Voucher Prepaid Gift Card Select Styl…" at bounding box center [223, 272] width 347 height 26
type input "glo"
click at [71, 286] on div "Go Global (Men)" at bounding box center [223, 292] width 347 height 14
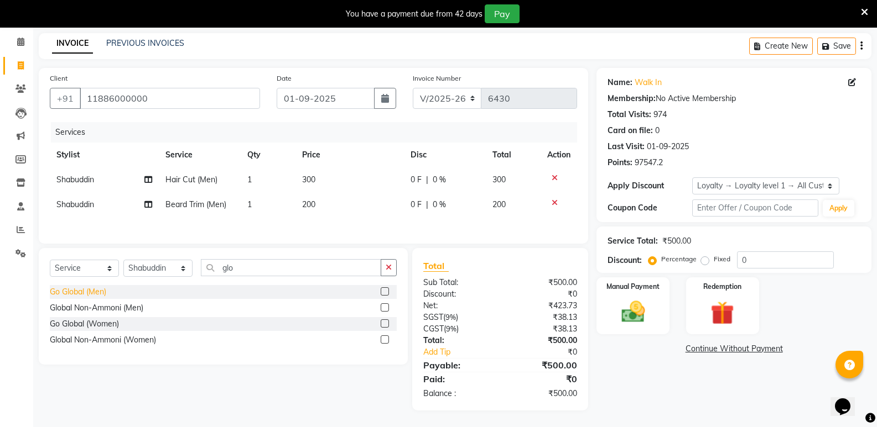
click at [71, 288] on div "Go Global (Men)" at bounding box center [78, 292] width 56 height 12
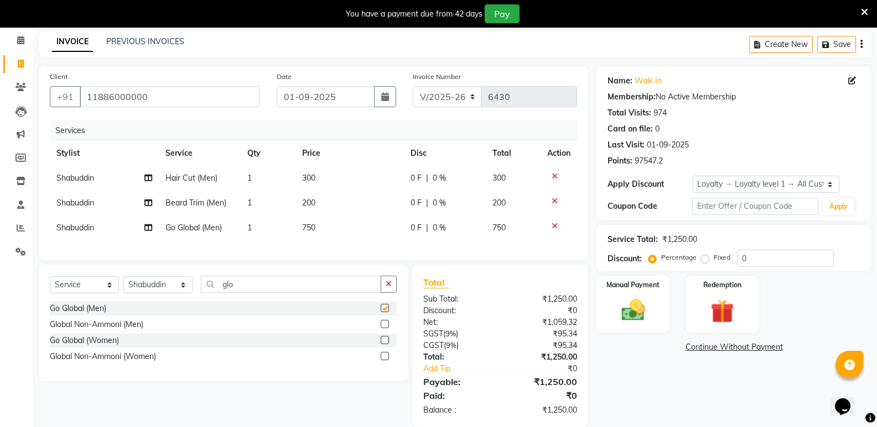
checkbox input "false"
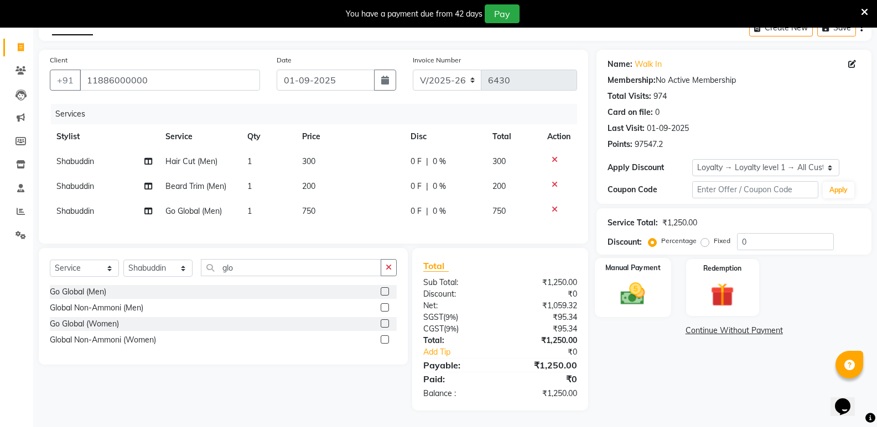
click at [603, 298] on div "Manual Payment" at bounding box center [633, 287] width 76 height 59
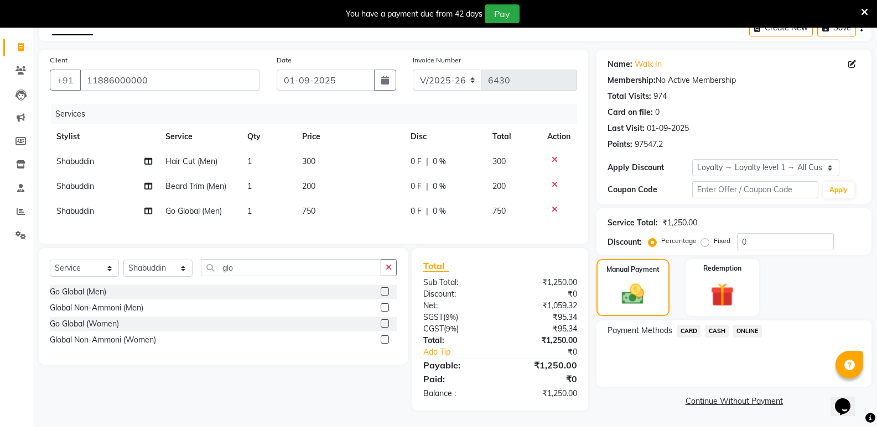
click at [719, 325] on span "CASH" at bounding box center [717, 331] width 24 height 13
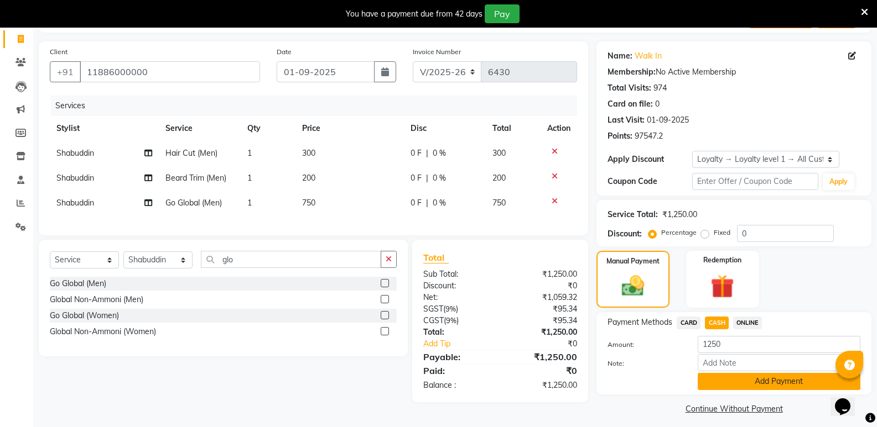
click at [725, 379] on button "Add Payment" at bounding box center [778, 381] width 163 height 17
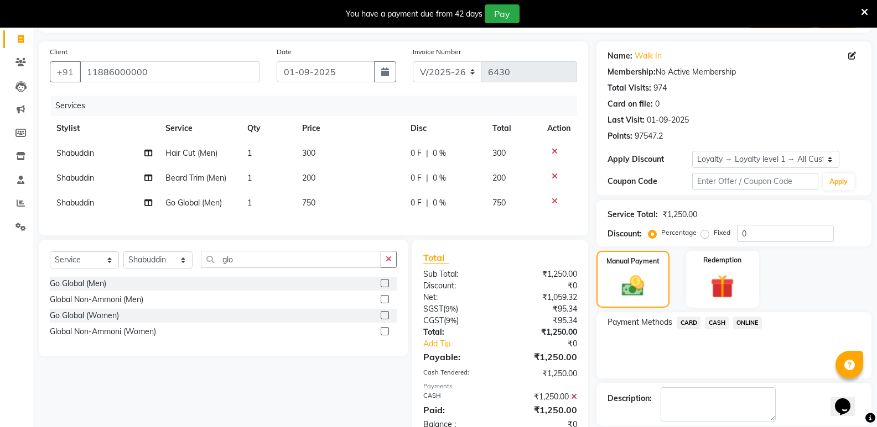
scroll to position [163, 0]
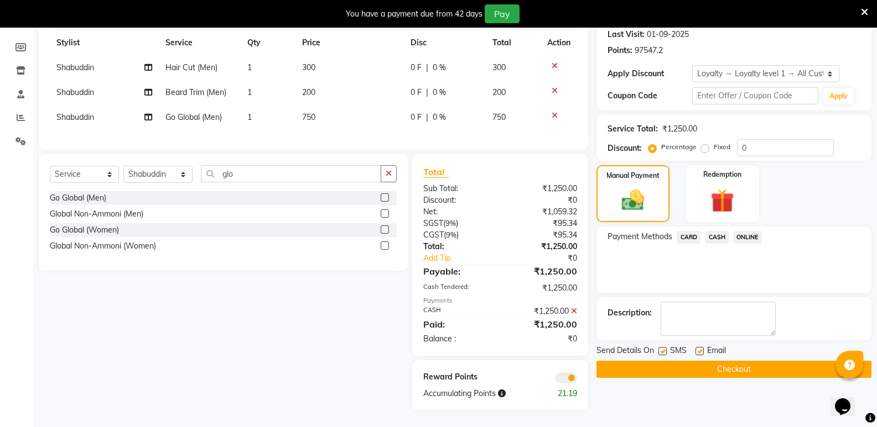
click at [721, 361] on button "Checkout" at bounding box center [733, 369] width 275 height 17
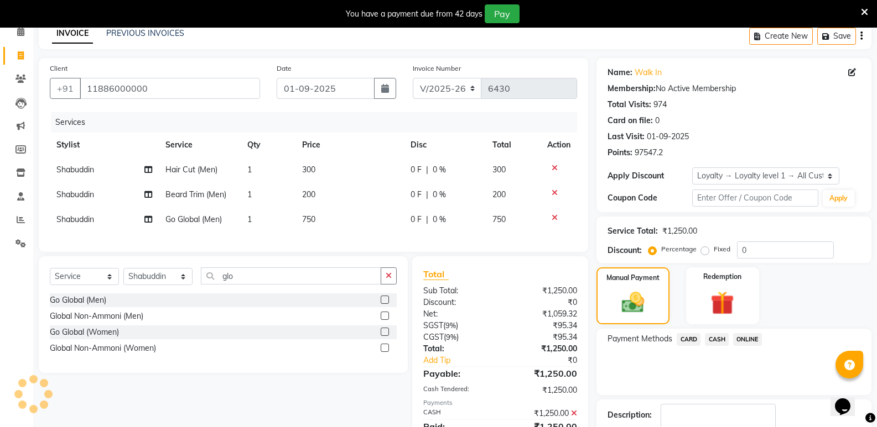
scroll to position [0, 0]
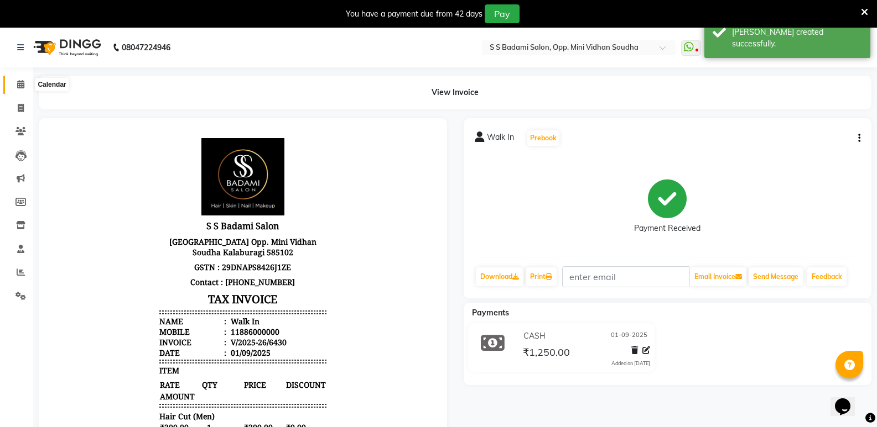
click at [16, 87] on span at bounding box center [20, 85] width 19 height 13
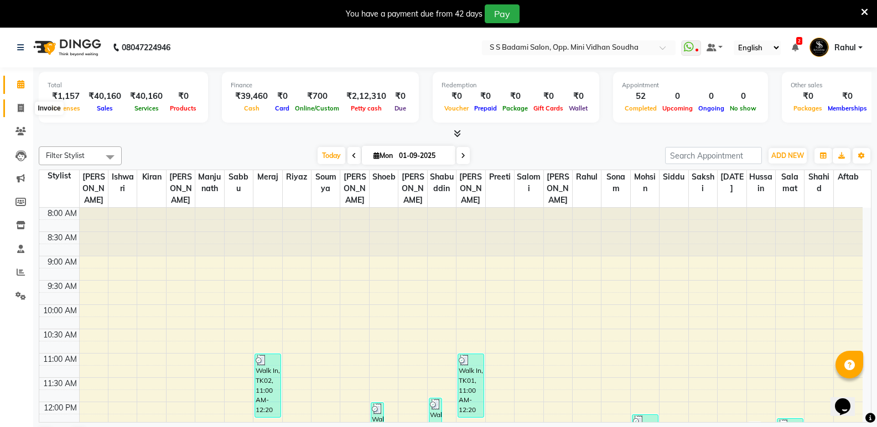
click at [19, 109] on icon at bounding box center [21, 108] width 6 height 8
select select "4533"
select select "service"
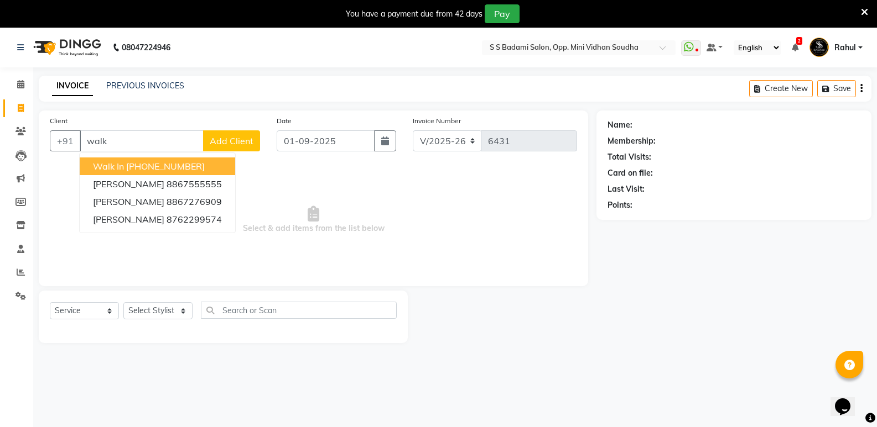
type input "walk"
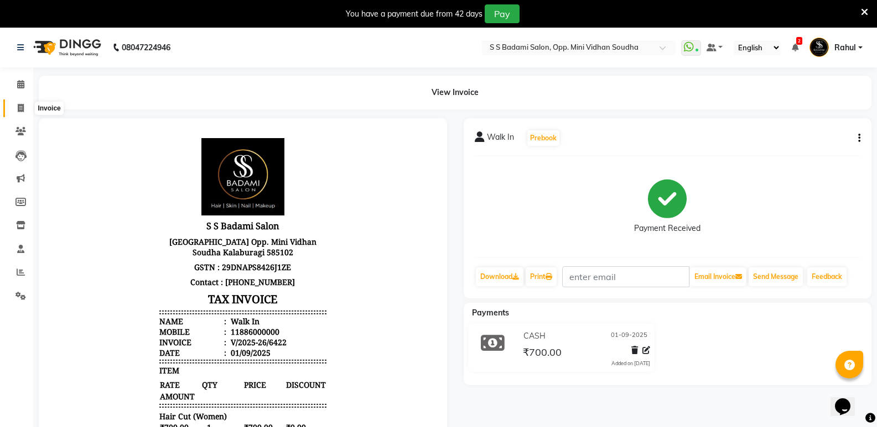
click at [14, 102] on span at bounding box center [20, 108] width 19 height 13
select select "4533"
select select "service"
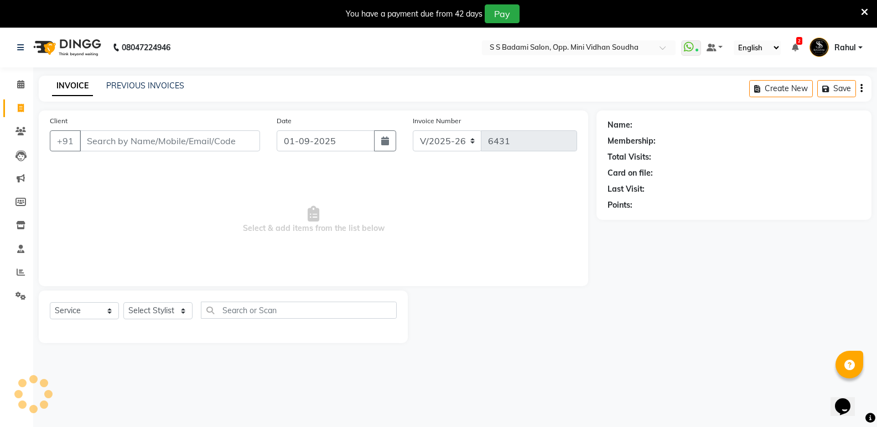
scroll to position [28, 0]
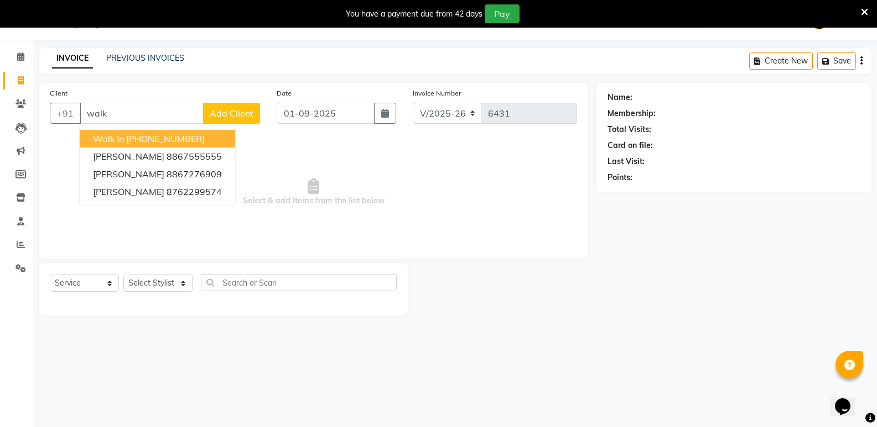
click at [158, 140] on ngb-highlight "[PHONE_NUMBER]" at bounding box center [165, 138] width 79 height 11
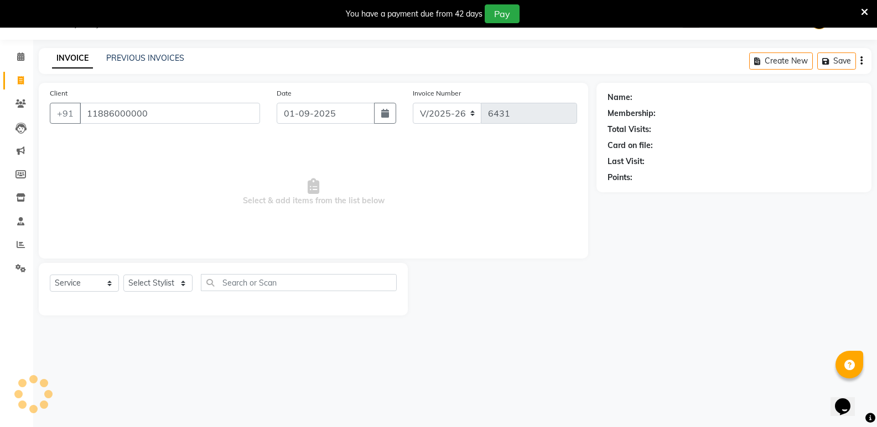
type input "11886000000"
click at [159, 280] on select "Select Stylist [PERSON_NAME] [PERSON_NAME] Mallu Manjunath Marmma [PERSON_NAME]…" at bounding box center [157, 283] width 69 height 17
select select "1: Object"
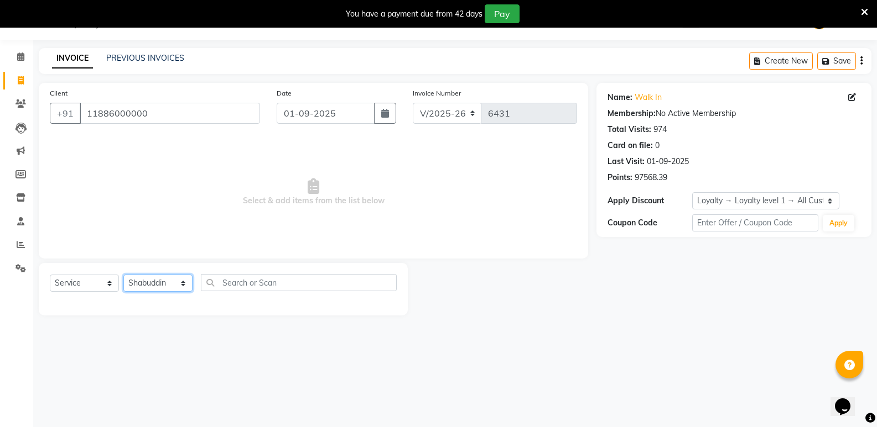
click at [123, 275] on select "Select Stylist [PERSON_NAME] [PERSON_NAME] Mallu Manjunath Marmma [PERSON_NAME]…" at bounding box center [157, 283] width 69 height 17
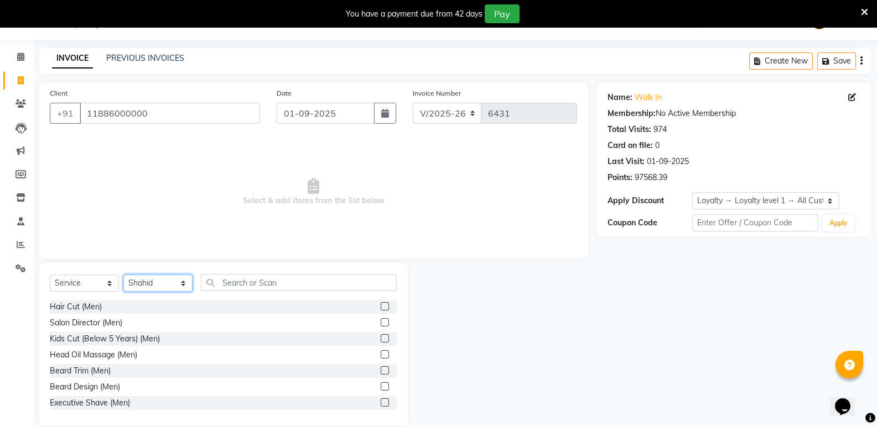
select select "28117"
click at [97, 306] on div "Hair Cut (Men)" at bounding box center [76, 307] width 52 height 12
checkbox input "false"
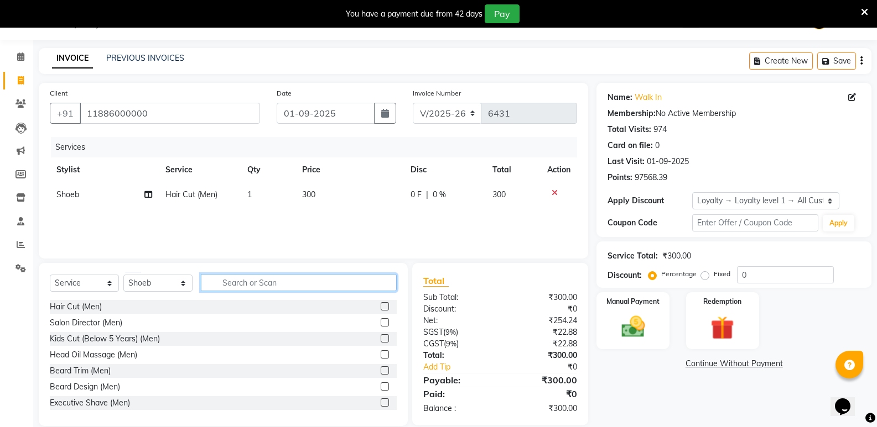
click at [253, 281] on input "text" at bounding box center [299, 282] width 196 height 17
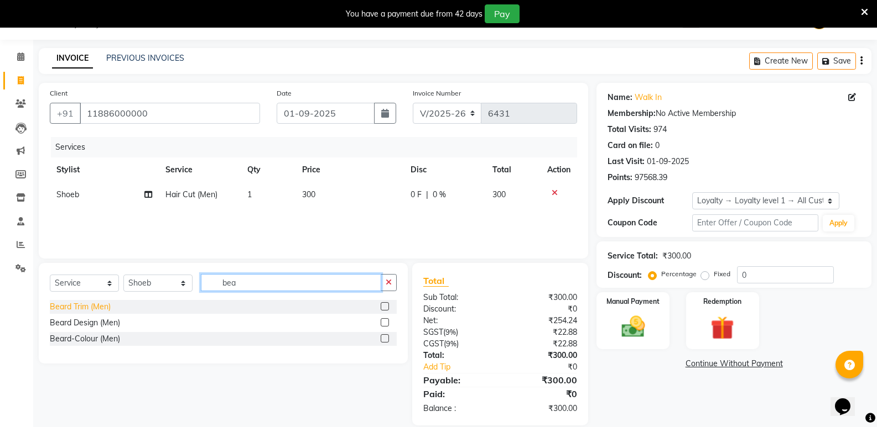
type input "bea"
click at [74, 303] on div "Beard Trim (Men)" at bounding box center [80, 307] width 61 height 12
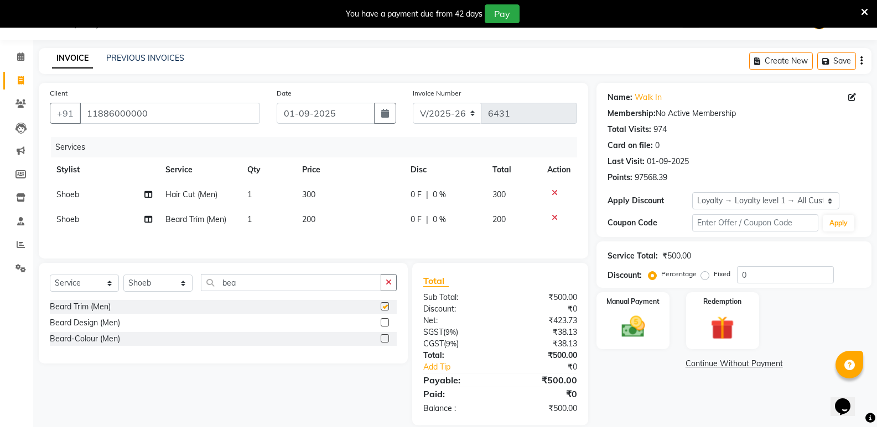
checkbox input "false"
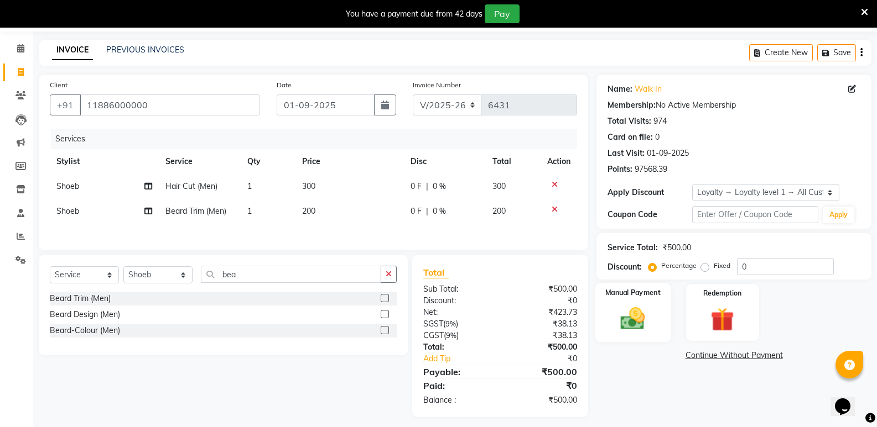
scroll to position [44, 0]
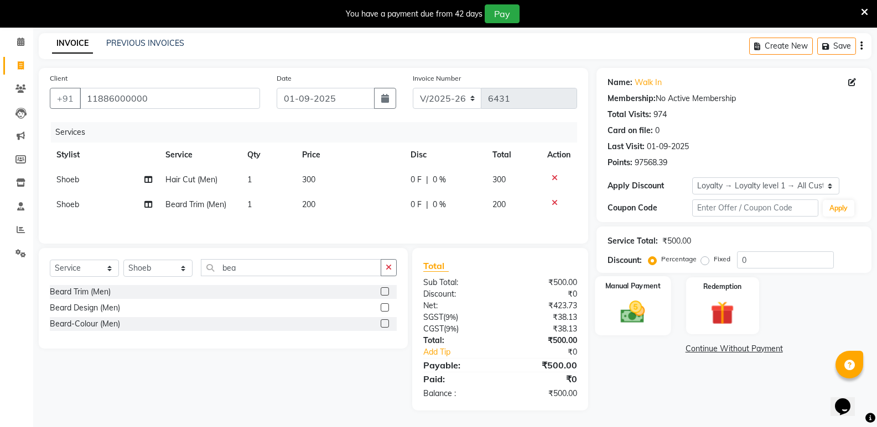
click at [648, 309] on img at bounding box center [632, 312] width 39 height 28
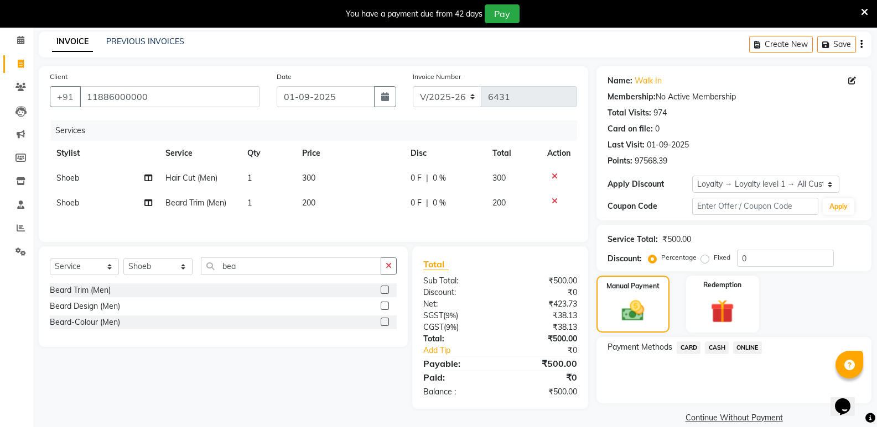
click at [721, 347] on span "CASH" at bounding box center [717, 348] width 24 height 13
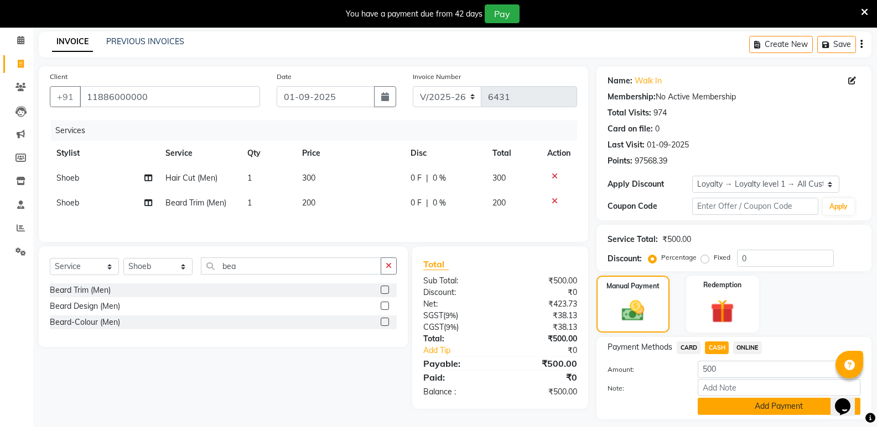
click at [762, 403] on button "Add Payment" at bounding box center [778, 406] width 163 height 17
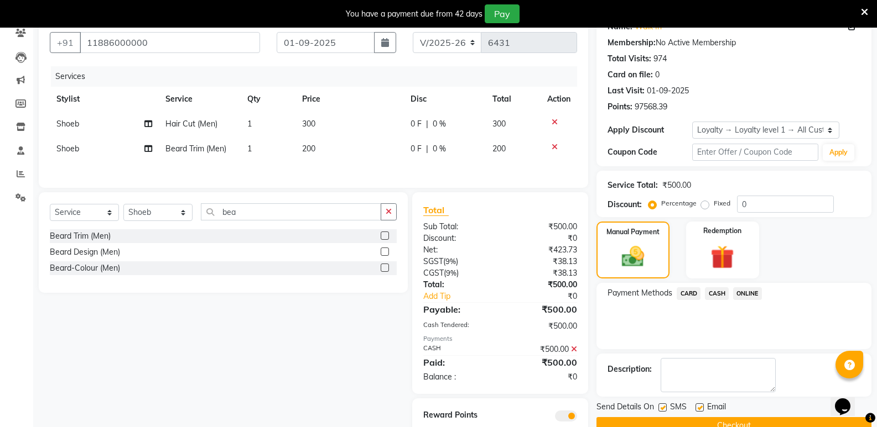
scroll to position [138, 0]
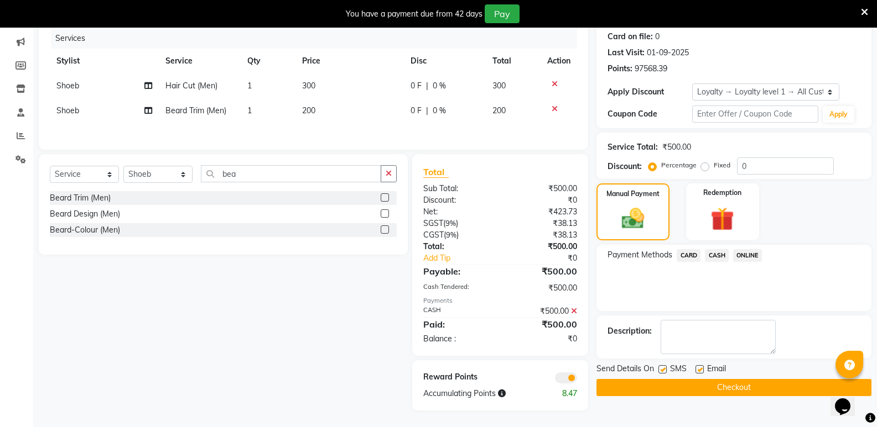
click at [775, 388] on button "Checkout" at bounding box center [733, 387] width 275 height 17
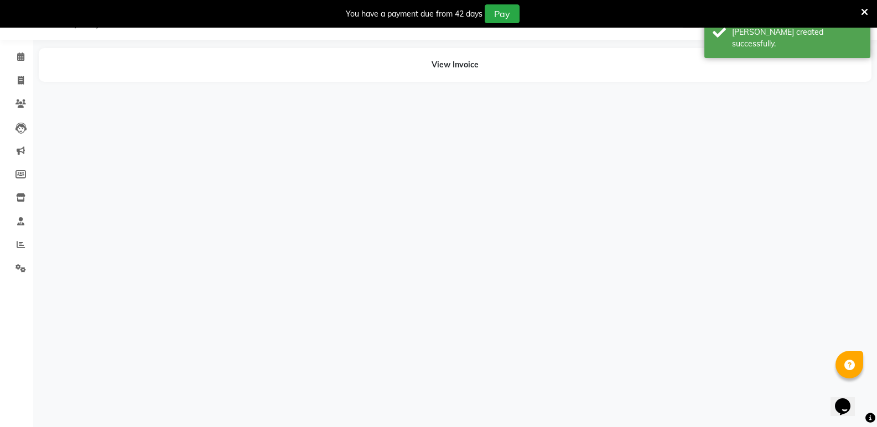
scroll to position [28, 0]
